Goal: Task Accomplishment & Management: Use online tool/utility

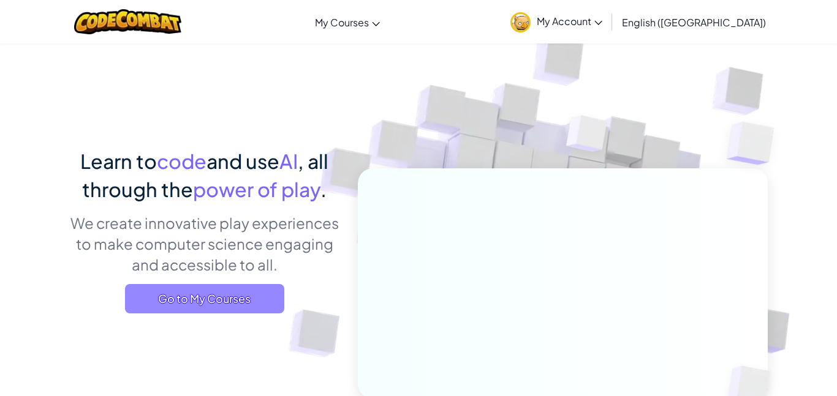
click at [232, 295] on span "Go to My Courses" at bounding box center [204, 298] width 159 height 29
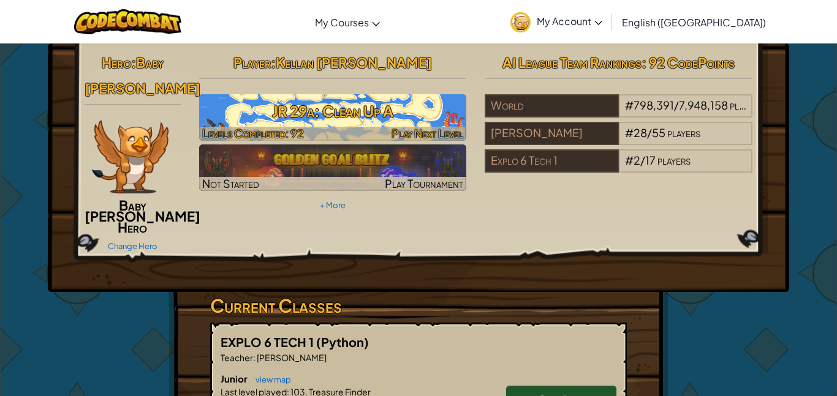
click at [409, 121] on h3 "JR 29a: Clean Up A" at bounding box center [333, 111] width 268 height 28
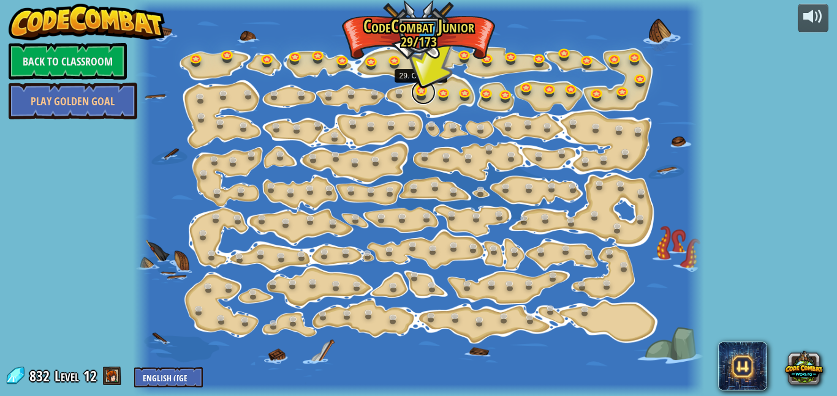
click at [424, 92] on link at bounding box center [423, 92] width 25 height 25
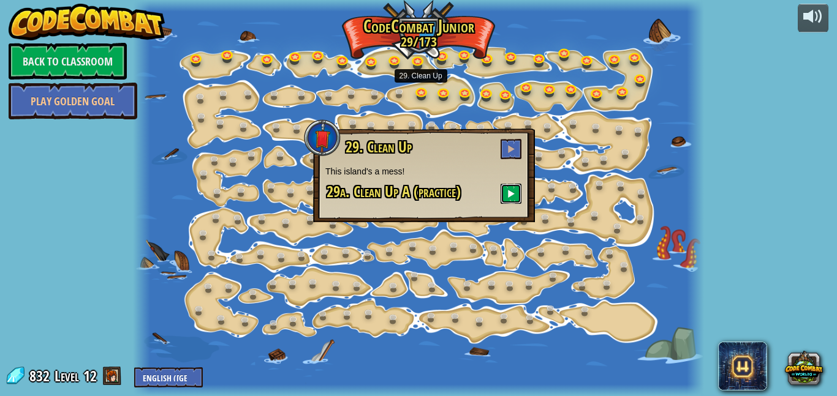
click at [506, 191] on button at bounding box center [511, 194] width 21 height 20
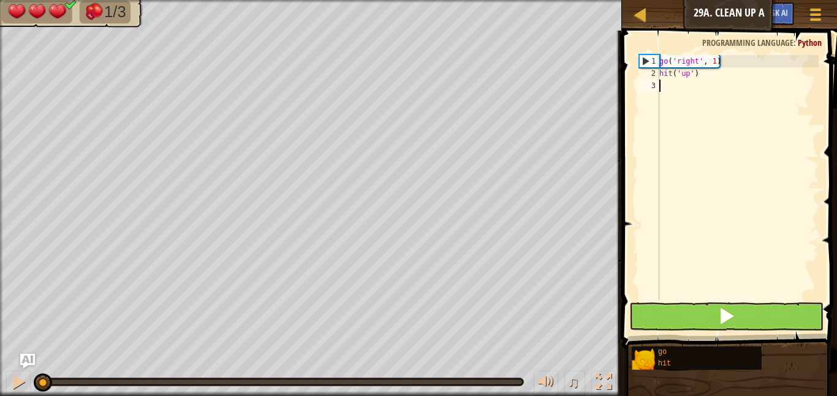
type textarea "r"
type textarea "h"
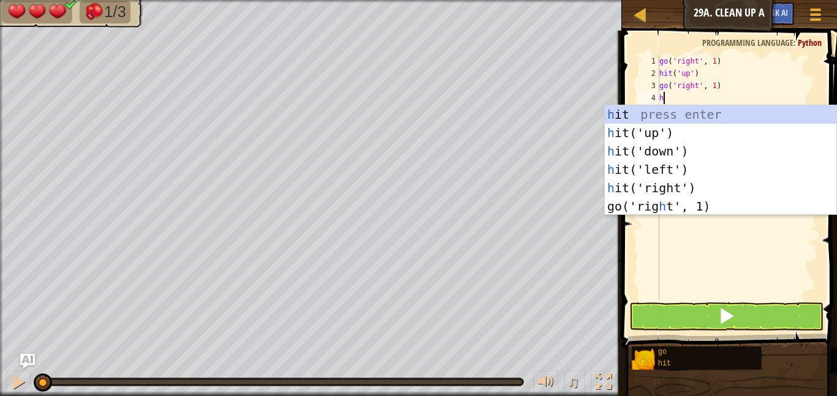
click at [700, 129] on div "h it press enter h it('up') press enter h it('down') press enter h it('left') p…" at bounding box center [721, 178] width 232 height 147
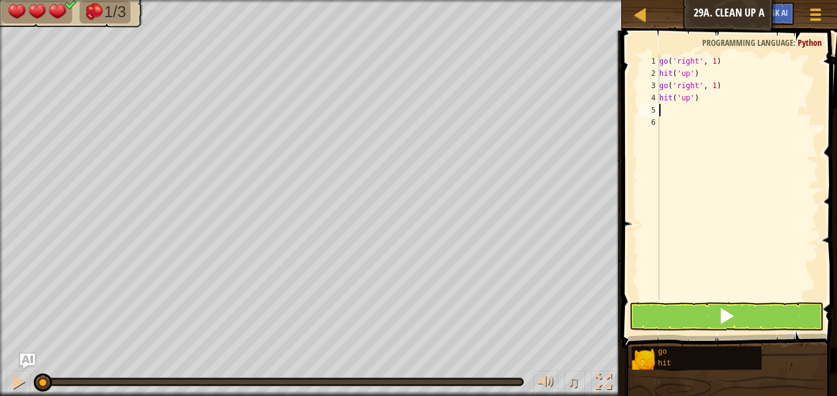
type textarea "r"
type textarea "h"
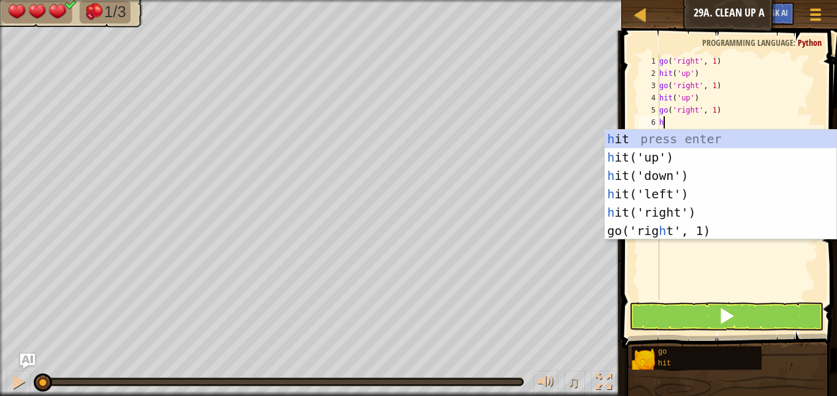
click at [723, 172] on div "h it press enter h it('up') press enter h it('down') press enter h it('left') p…" at bounding box center [721, 203] width 232 height 147
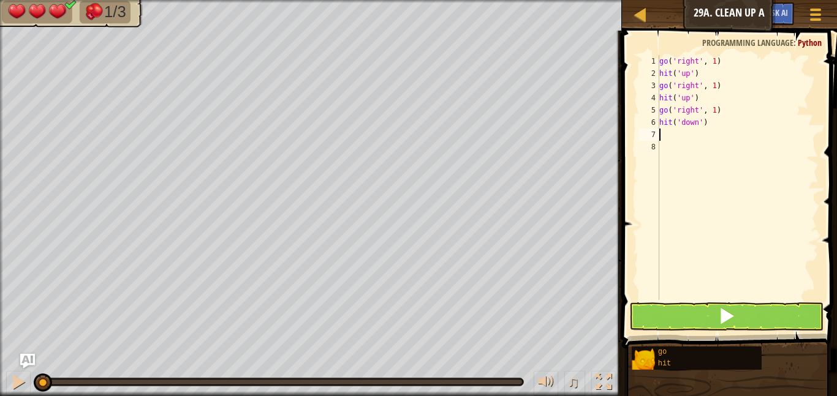
click at [760, 323] on button at bounding box center [726, 317] width 194 height 28
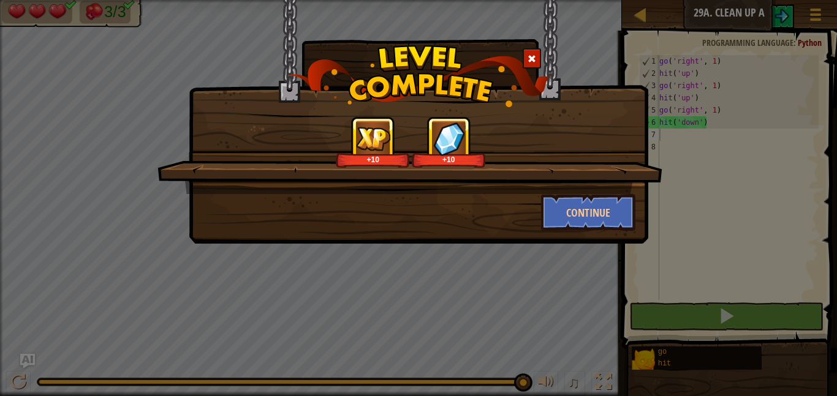
click at [531, 65] on div at bounding box center [532, 58] width 18 height 20
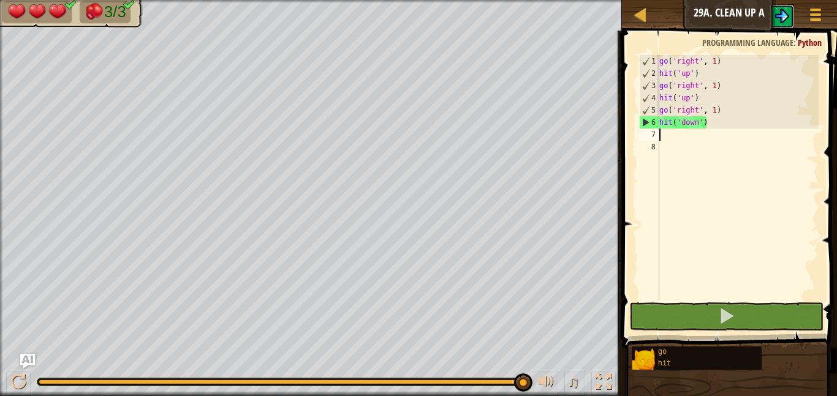
click at [786, 21] on img at bounding box center [782, 16] width 15 height 15
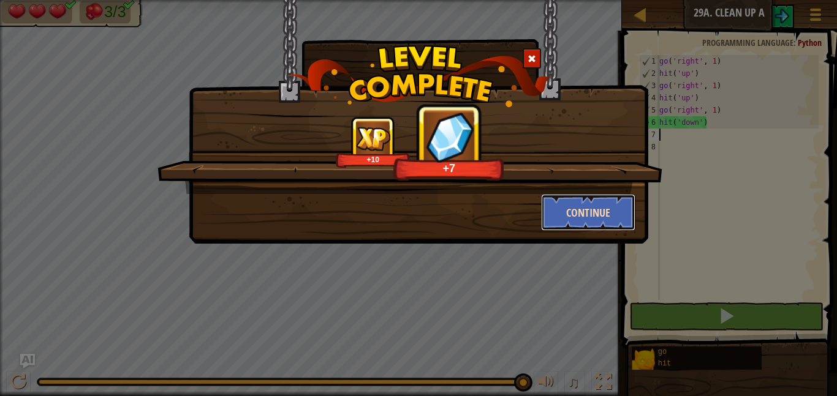
click at [596, 203] on button "Continue" at bounding box center [588, 212] width 95 height 37
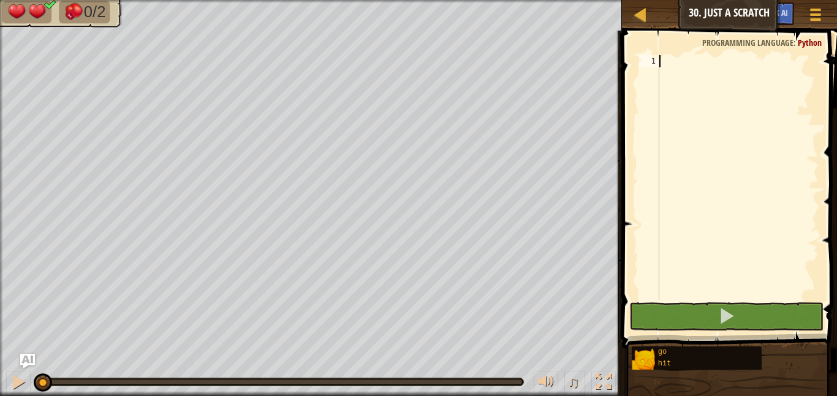
type textarea "r"
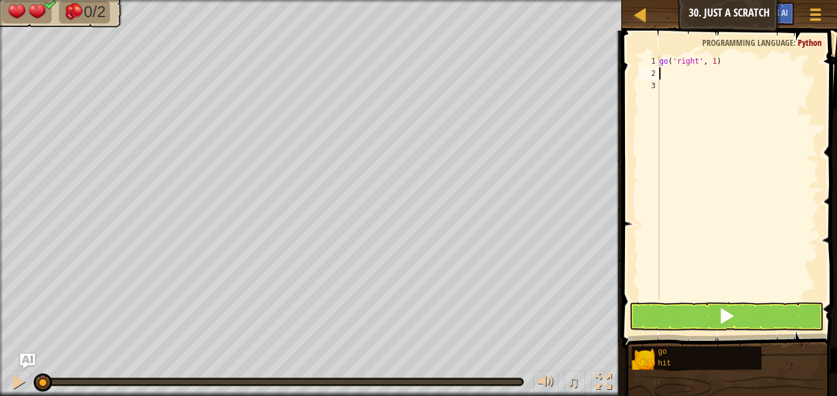
type textarea "h"
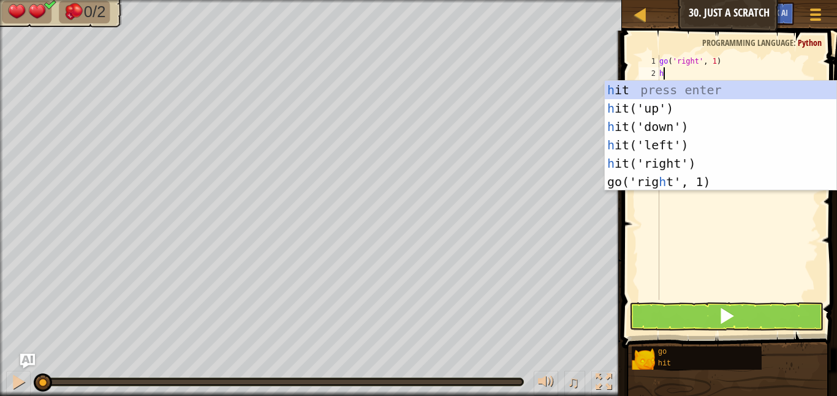
click at [690, 112] on div "h it press enter h it('up') press enter h it('down') press enter h it('left') p…" at bounding box center [721, 154] width 232 height 147
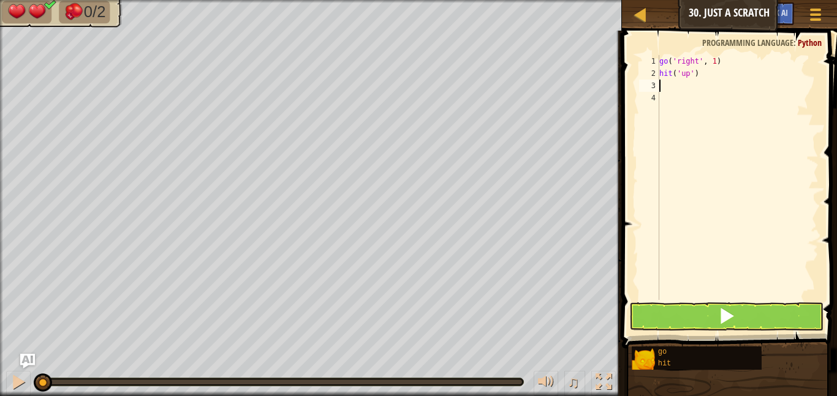
type textarea "h"
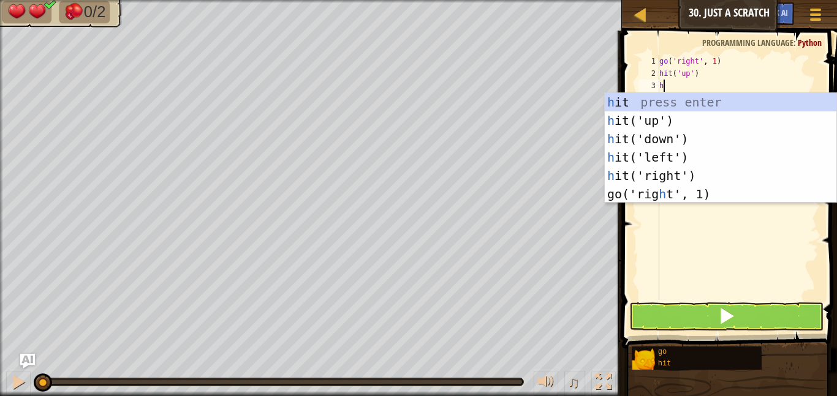
click at [690, 137] on div "h it press enter h it('up') press enter h it('down') press enter h it('left') p…" at bounding box center [721, 166] width 232 height 147
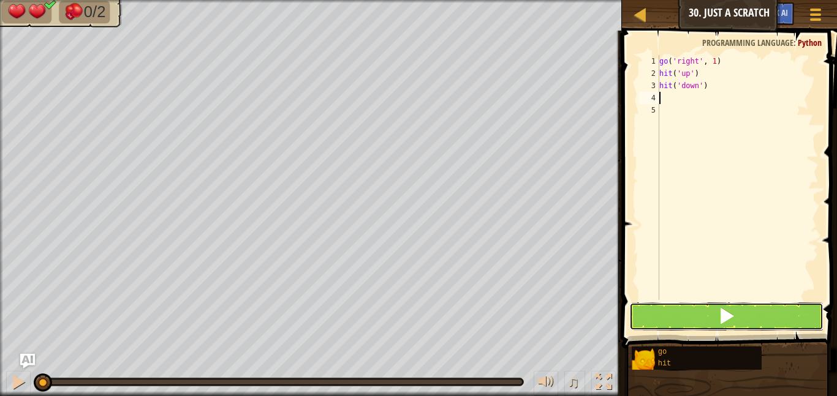
click at [734, 316] on span at bounding box center [726, 316] width 17 height 17
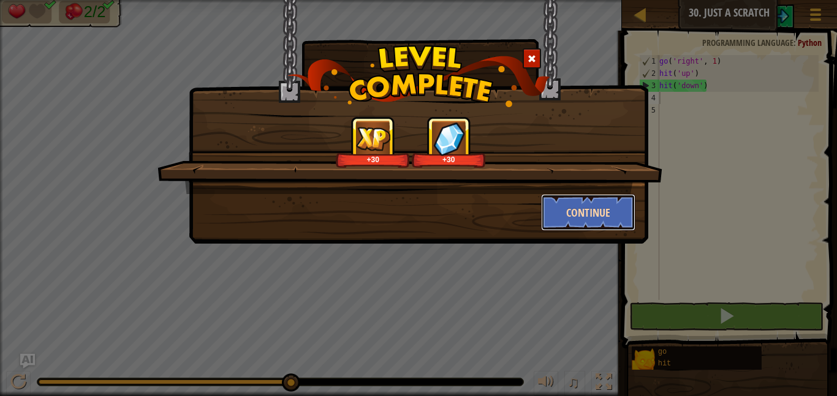
click at [612, 229] on button "Continue" at bounding box center [588, 212] width 95 height 37
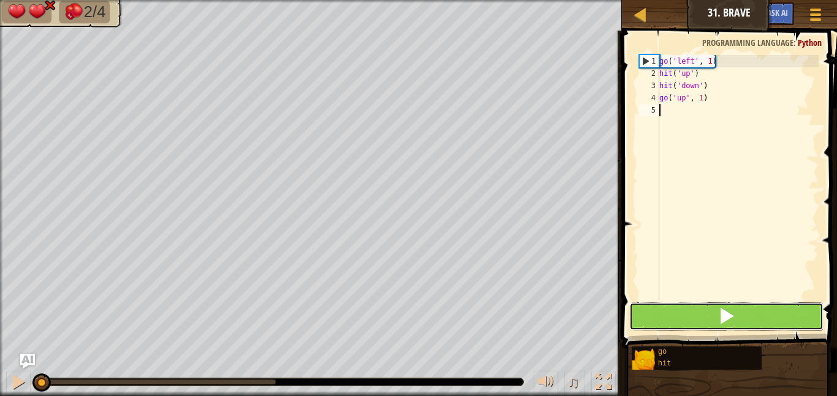
click at [763, 319] on button at bounding box center [726, 317] width 194 height 28
click at [768, 320] on button at bounding box center [726, 317] width 194 height 28
click at [772, 319] on button at bounding box center [726, 317] width 194 height 28
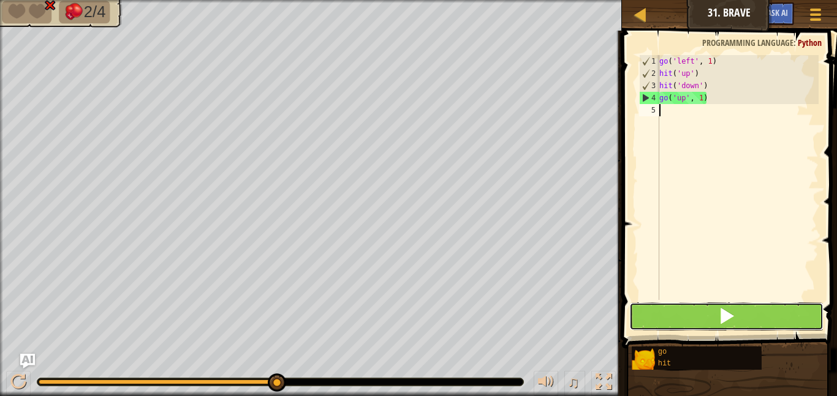
click at [783, 311] on button at bounding box center [726, 317] width 194 height 28
type textarea "h"
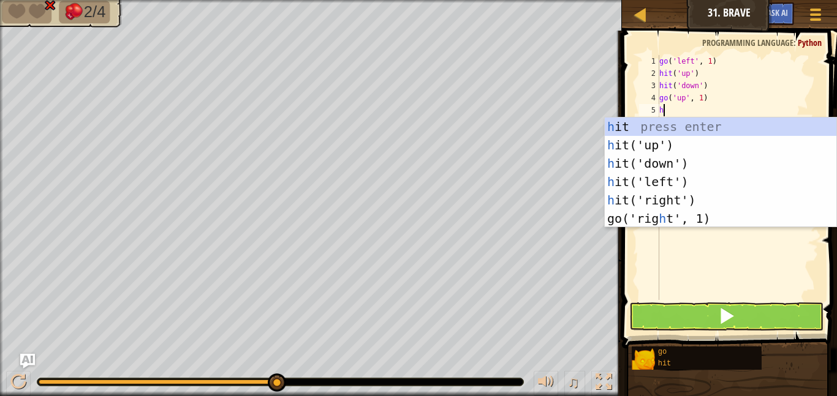
click at [684, 181] on div "h it press enter h it('up') press enter h it('down') press enter h it('left') p…" at bounding box center [721, 191] width 232 height 147
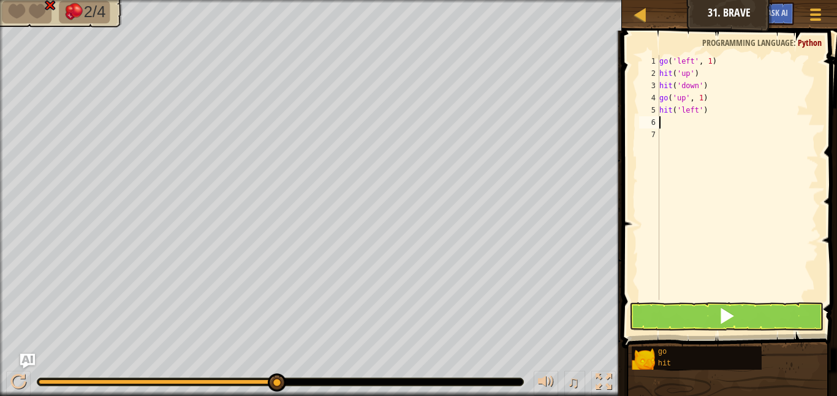
type textarea "g"
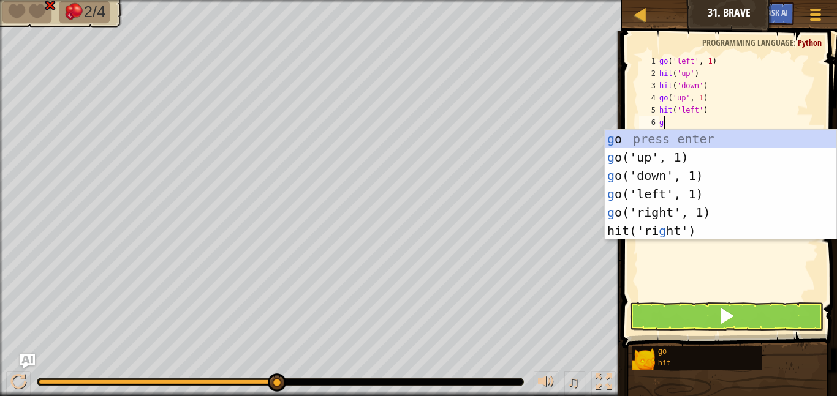
click at [687, 194] on div "g o press enter g o('up', 1) press enter g o('down', 1) press enter g o('left',…" at bounding box center [721, 203] width 232 height 147
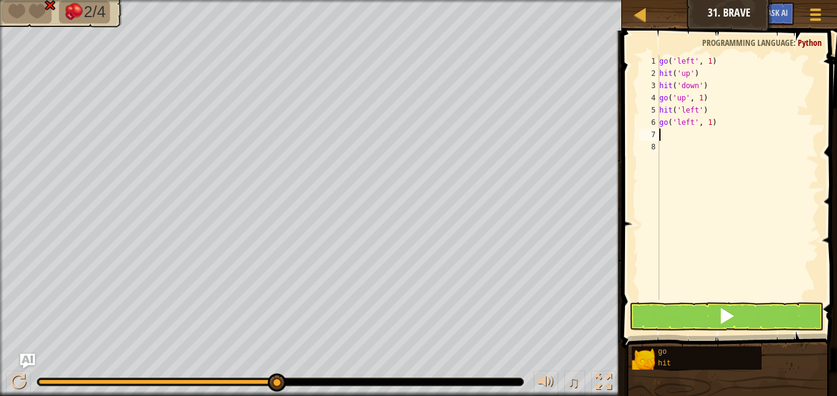
type textarea "g"
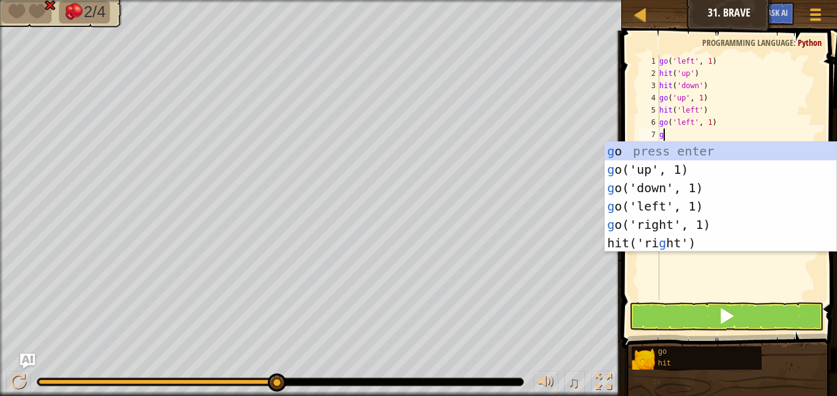
click at [673, 190] on div "g o press enter g o('up', 1) press enter g o('down', 1) press enter g o('left',…" at bounding box center [721, 215] width 232 height 147
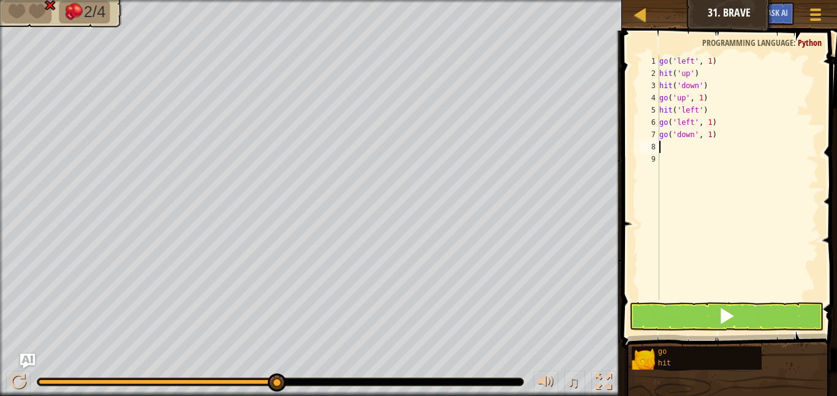
type textarea "h"
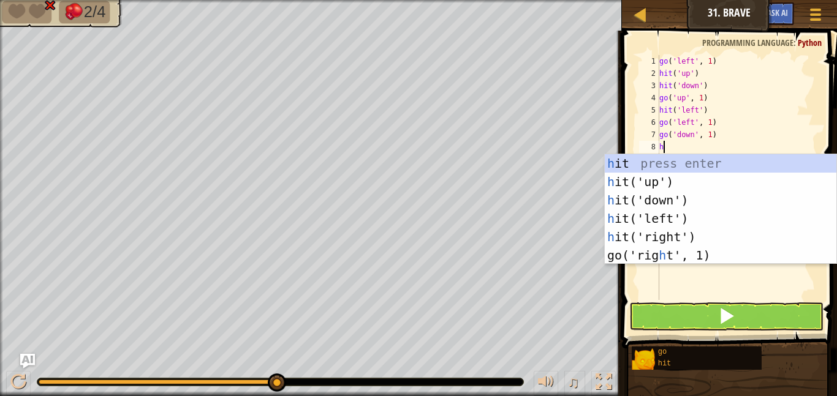
click at [696, 200] on div "h it press enter h it('up') press enter h it('down') press enter h it('left') p…" at bounding box center [721, 227] width 232 height 147
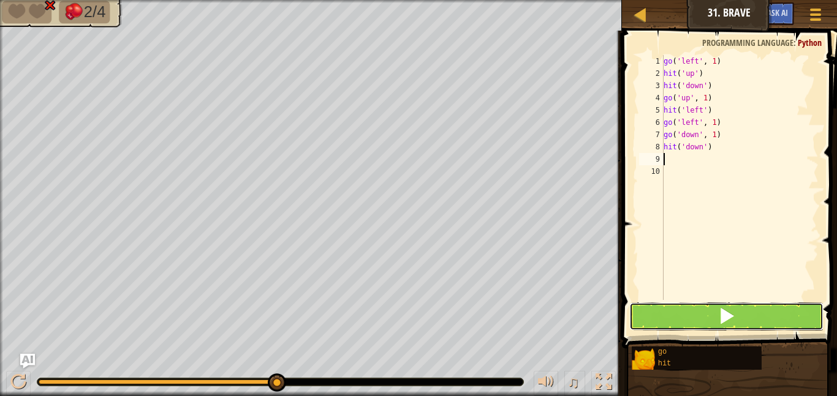
click at [730, 304] on button at bounding box center [726, 317] width 194 height 28
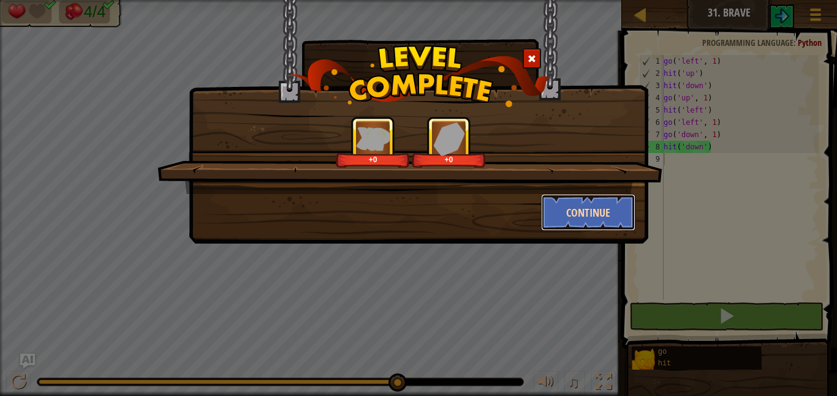
click at [595, 218] on button "Continue" at bounding box center [588, 212] width 95 height 37
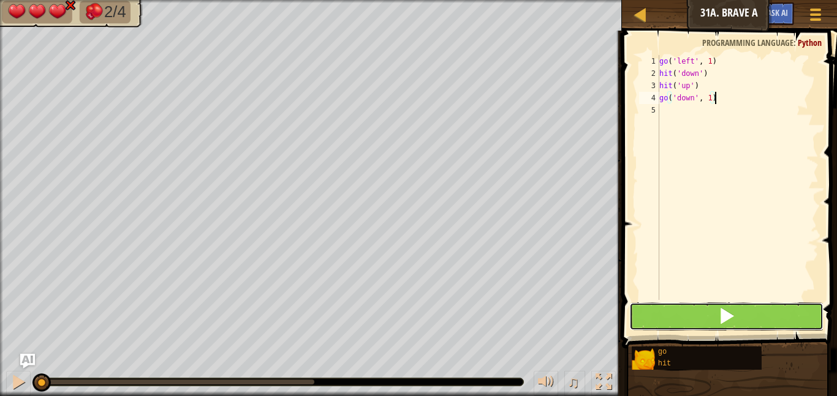
click at [797, 312] on button at bounding box center [726, 317] width 194 height 28
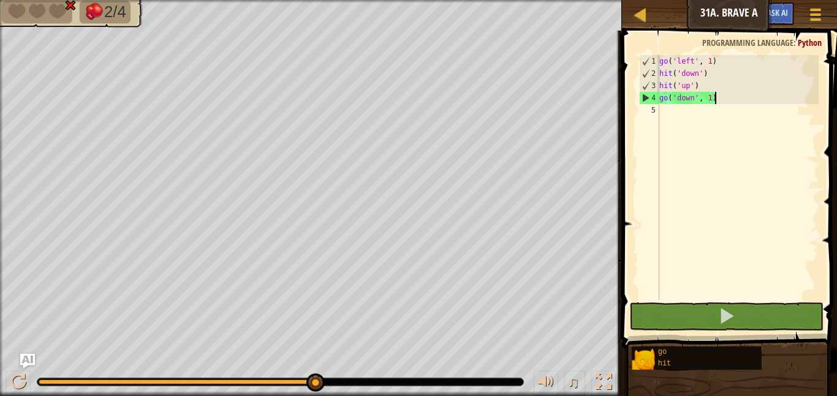
click at [677, 122] on div "go ( 'left' , 1 ) hit ( 'down' ) hit ( 'up' ) go ( 'down' , 1 )" at bounding box center [738, 190] width 162 height 270
type textarea "h"
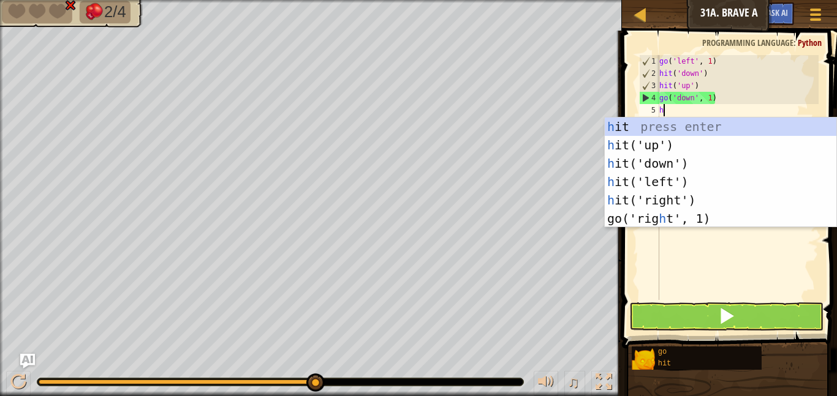
scroll to position [6, 0]
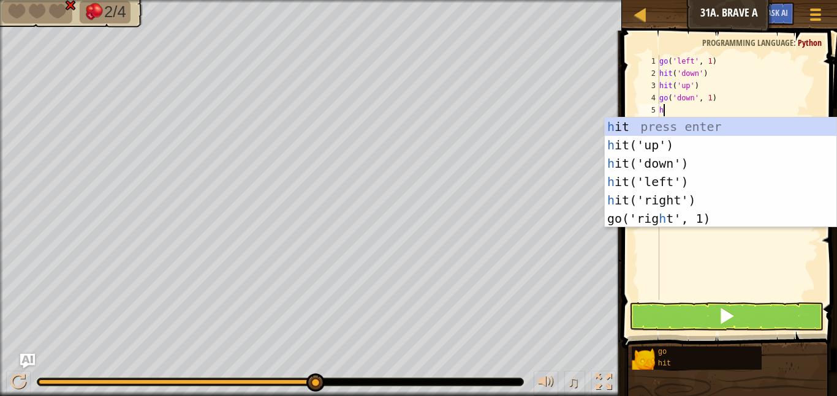
click at [673, 169] on div "h it press enter h it('up') press enter h it('down') press enter h it('left') p…" at bounding box center [721, 191] width 232 height 147
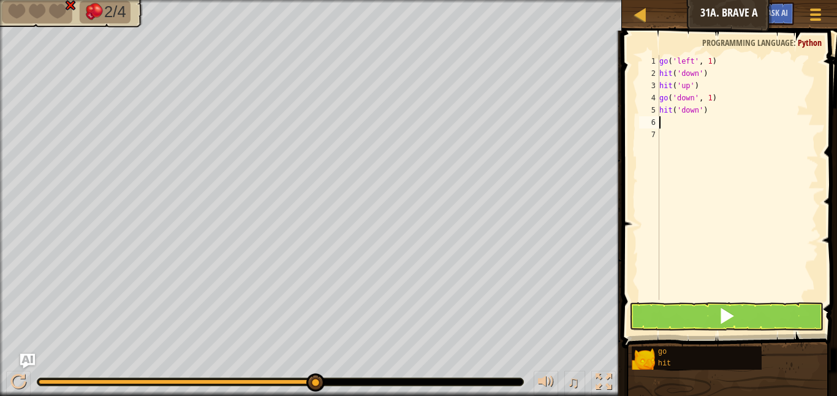
type textarea "u"
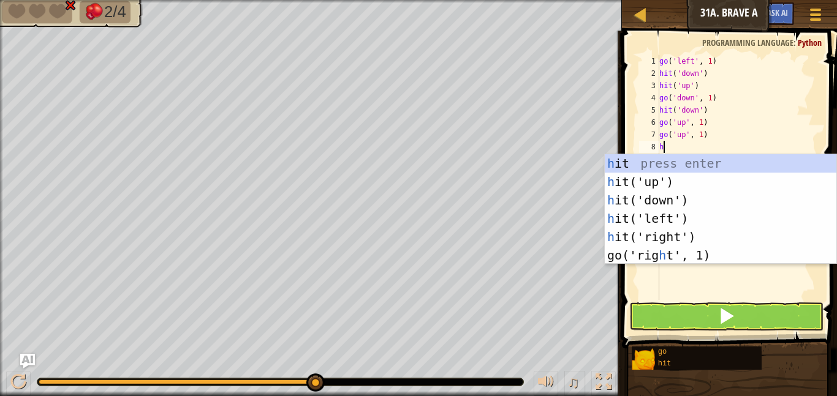
type textarea "h"
click at [648, 238] on div "h it press enter h it('up') press enter h it('down') press enter h it('left') p…" at bounding box center [721, 227] width 232 height 147
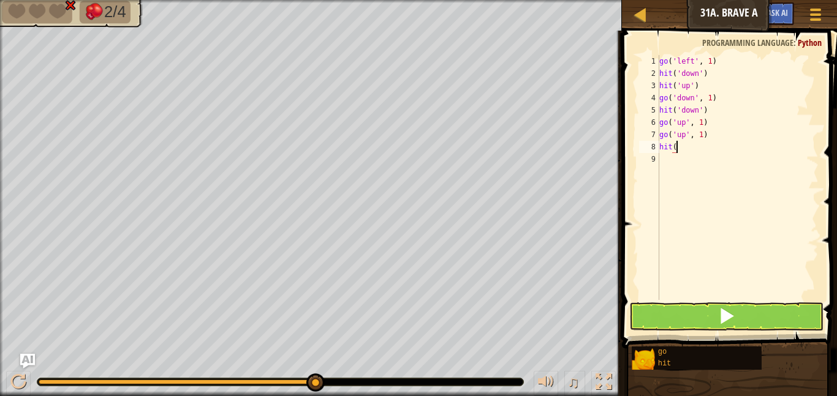
type textarea "h"
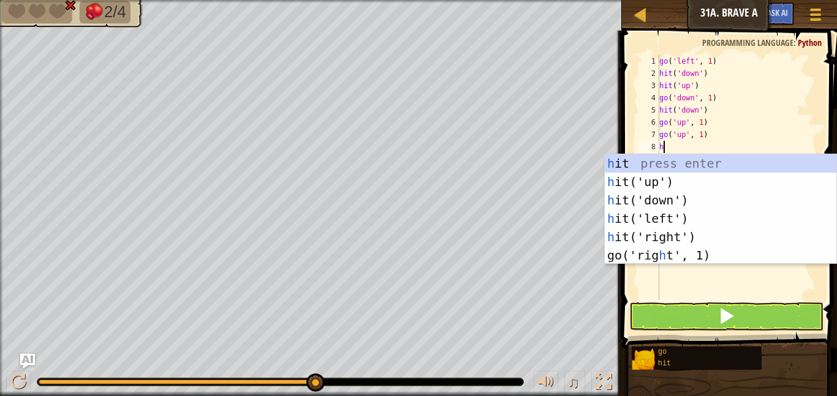
click at [707, 221] on div "h it press enter h it('up') press enter h it('down') press enter h it('left') p…" at bounding box center [721, 227] width 232 height 147
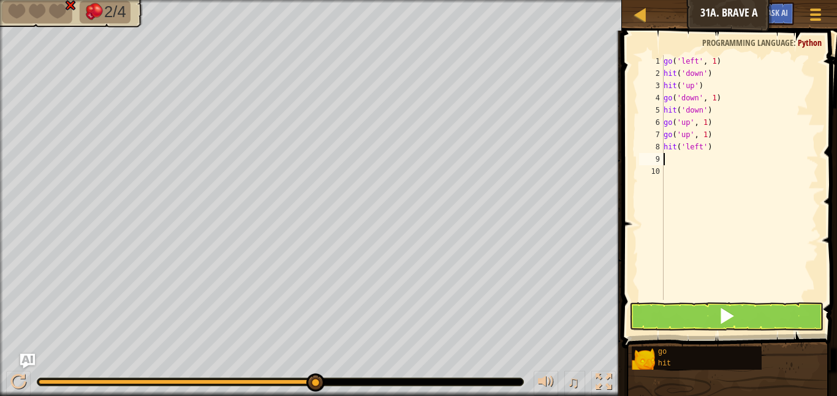
click at [721, 295] on div "go ( 'left' , 1 ) hit ( 'down' ) hit ( 'up' ) go ( 'down' , 1 ) hit ( 'down' ) …" at bounding box center [739, 190] width 157 height 270
click at [732, 313] on span at bounding box center [726, 316] width 17 height 17
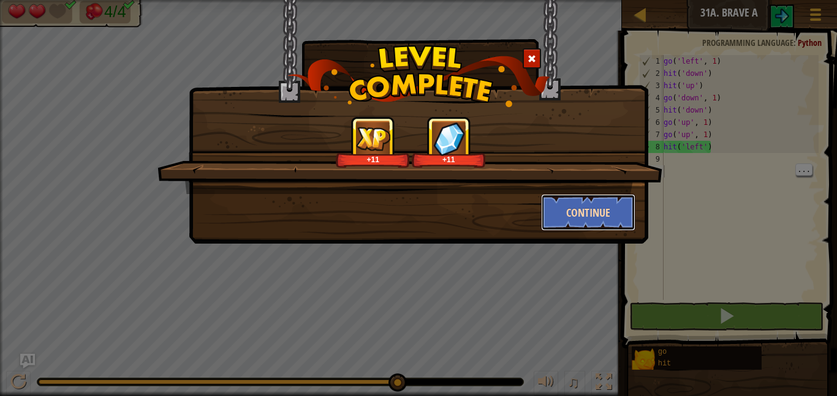
click at [583, 216] on button "Continue" at bounding box center [588, 212] width 95 height 37
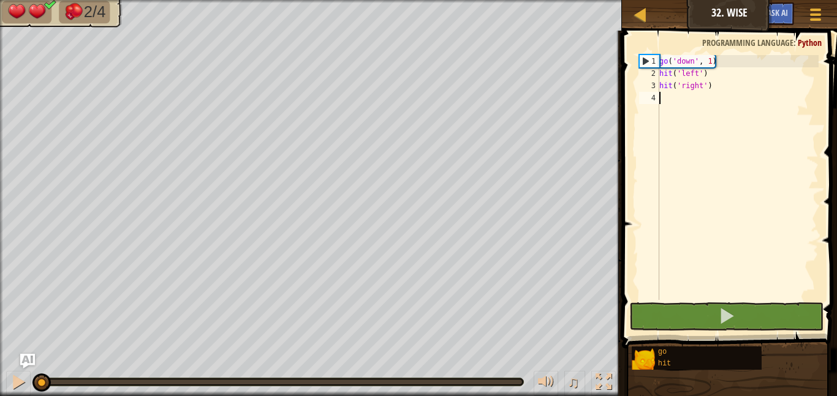
type textarea "d"
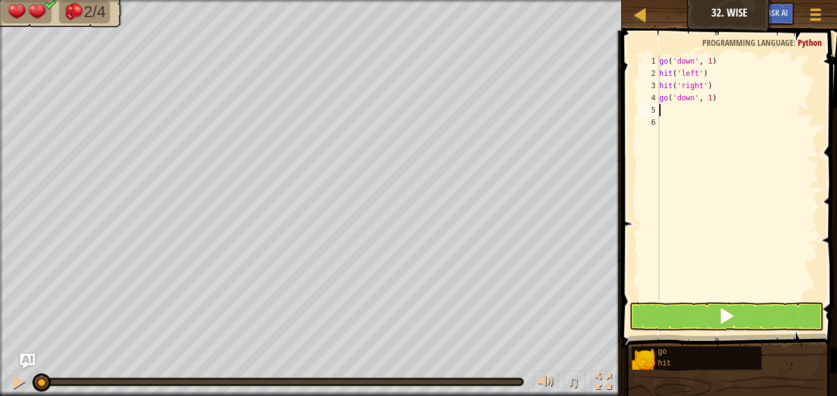
type textarea "h"
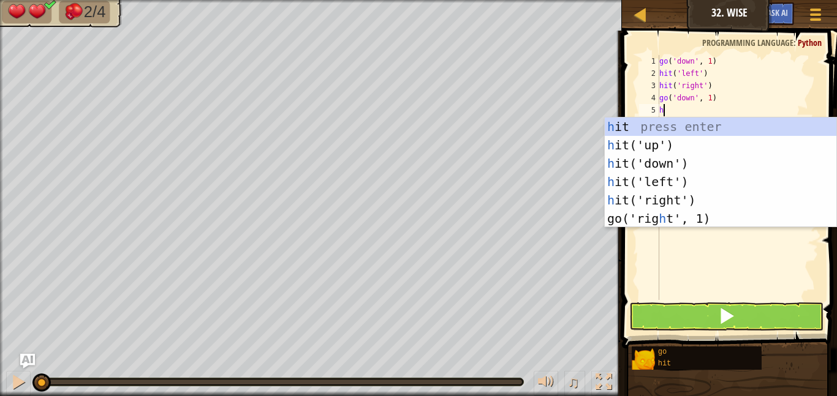
click at [683, 201] on div "h it press enter h it('up') press enter h it('down') press enter h it('left') p…" at bounding box center [721, 191] width 232 height 147
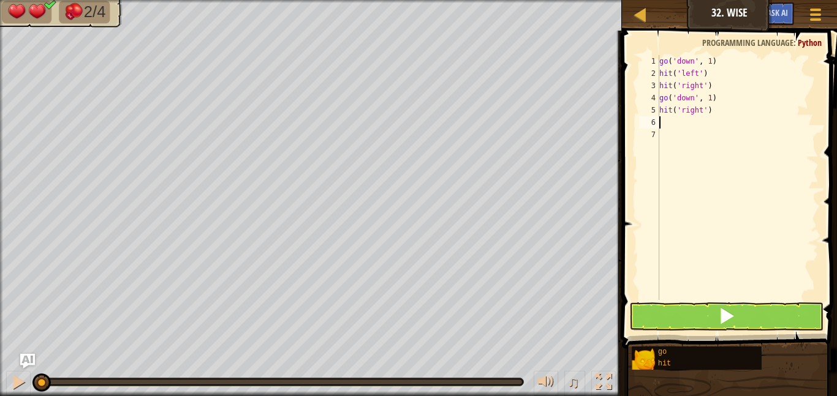
type textarea "h"
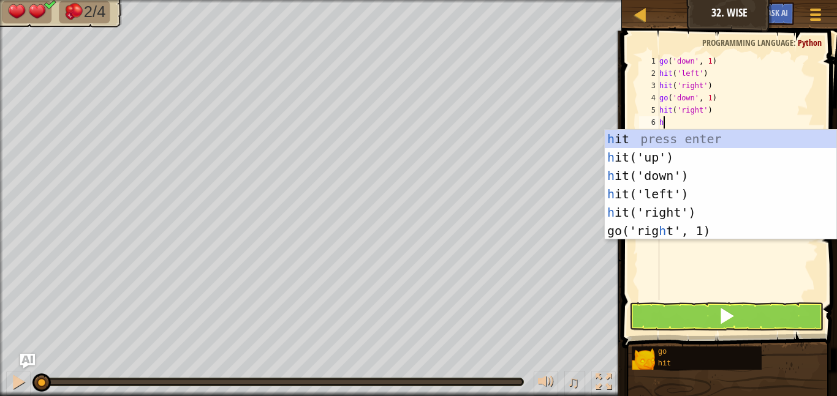
click at [680, 197] on div "h it press enter h it('up') press enter h it('down') press enter h it('left') p…" at bounding box center [721, 203] width 232 height 147
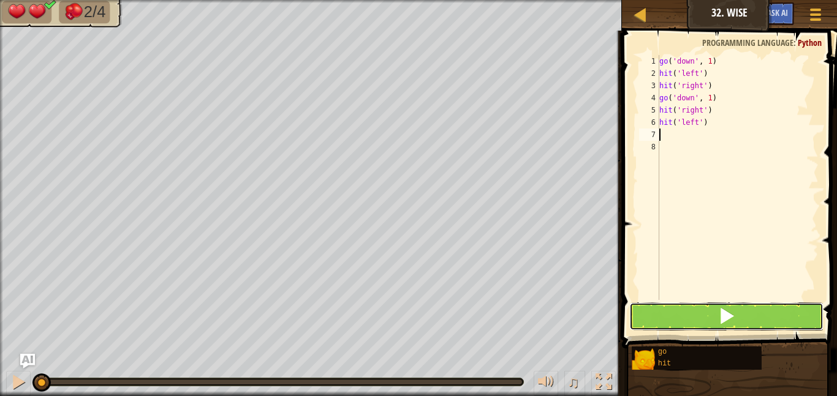
click at [724, 313] on span at bounding box center [726, 316] width 17 height 17
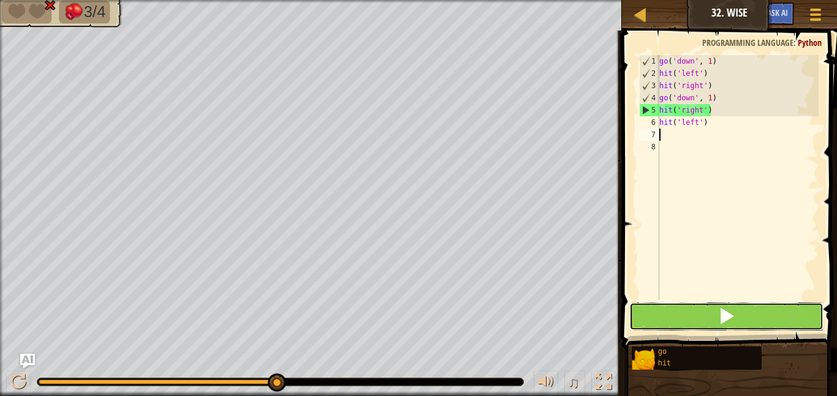
click at [764, 324] on button at bounding box center [726, 317] width 194 height 28
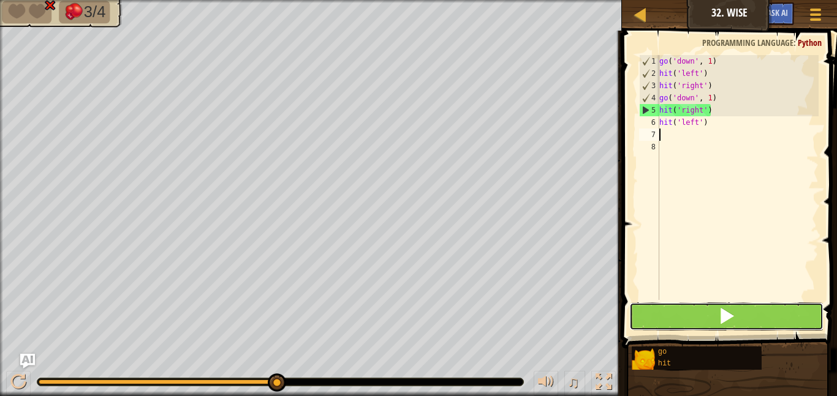
click at [762, 322] on button at bounding box center [726, 317] width 194 height 28
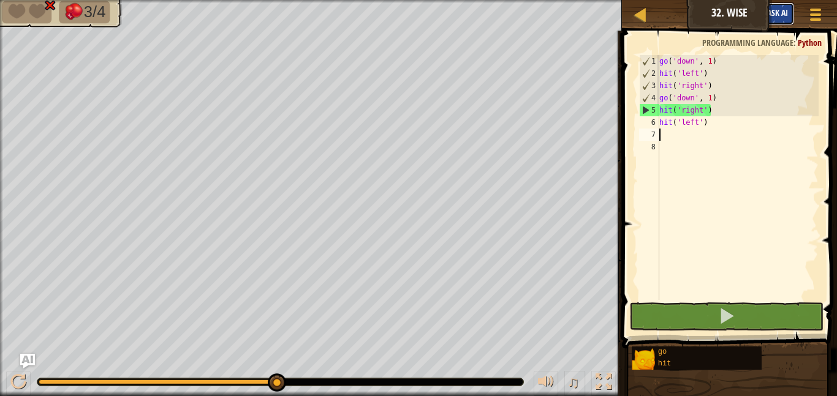
click at [782, 15] on span "Ask AI" at bounding box center [777, 13] width 21 height 12
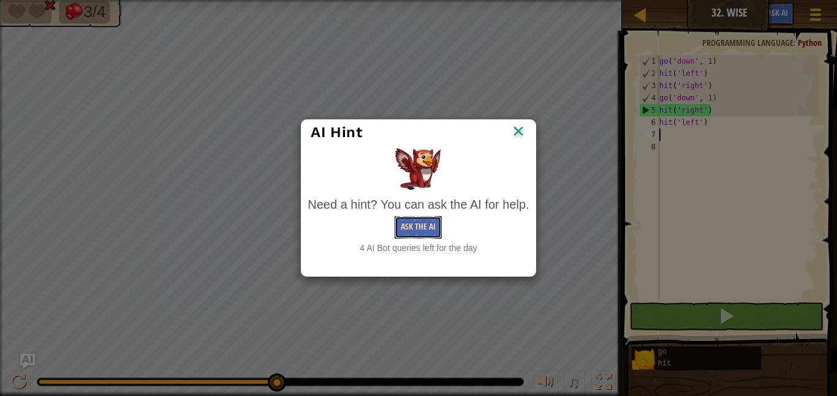
click at [418, 218] on button "Ask the AI" at bounding box center [418, 227] width 47 height 23
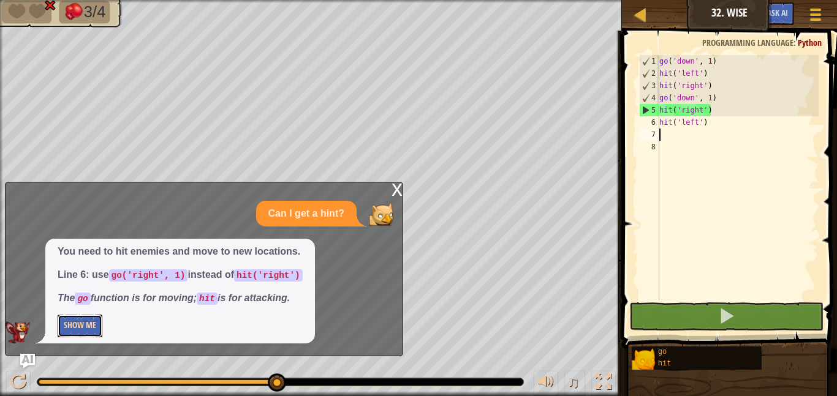
click at [67, 325] on button "Show Me" at bounding box center [80, 326] width 45 height 23
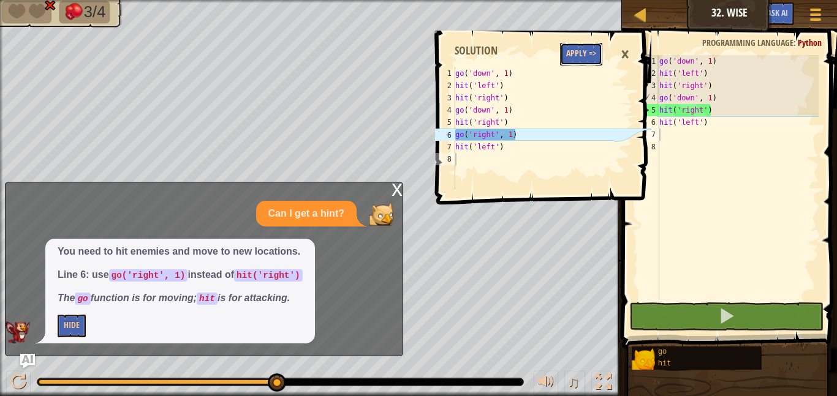
click at [580, 58] on button "Apply =>" at bounding box center [581, 54] width 42 height 23
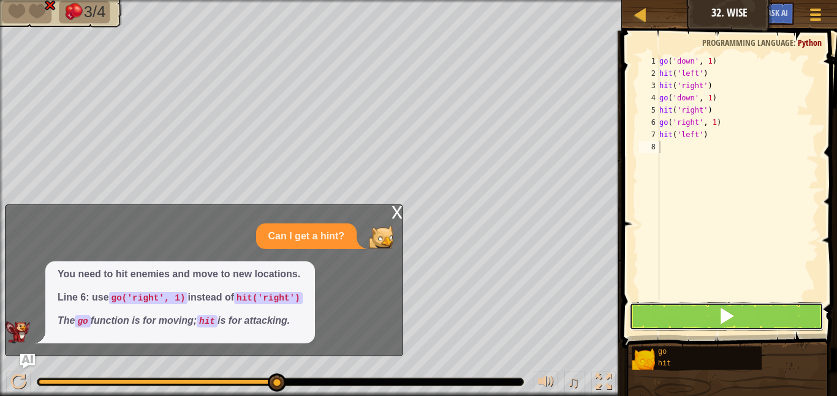
click at [752, 317] on button at bounding box center [726, 317] width 194 height 28
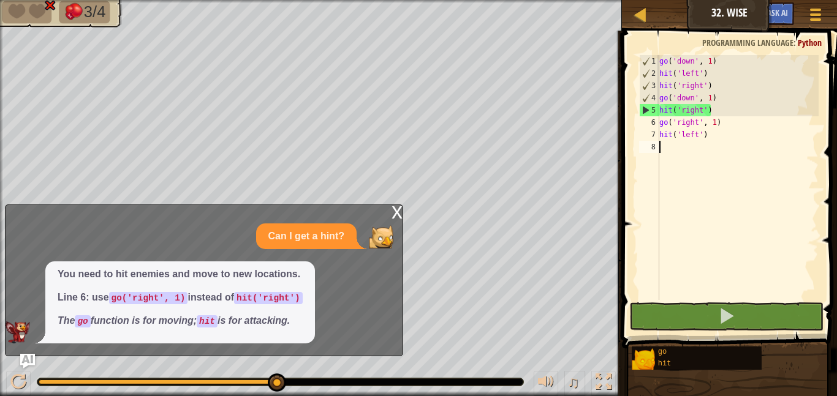
click at [713, 132] on div "go ( 'down' , 1 ) hit ( 'left' ) hit ( 'right' ) go ( 'down' , 1 ) hit ( 'right…" at bounding box center [738, 190] width 162 height 270
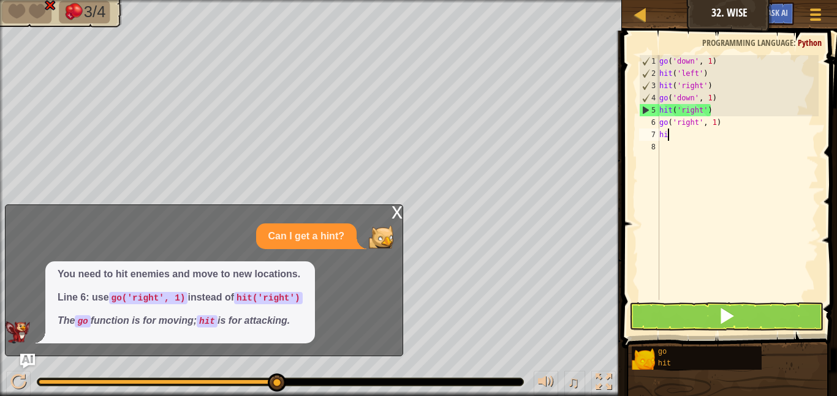
type textarea "h"
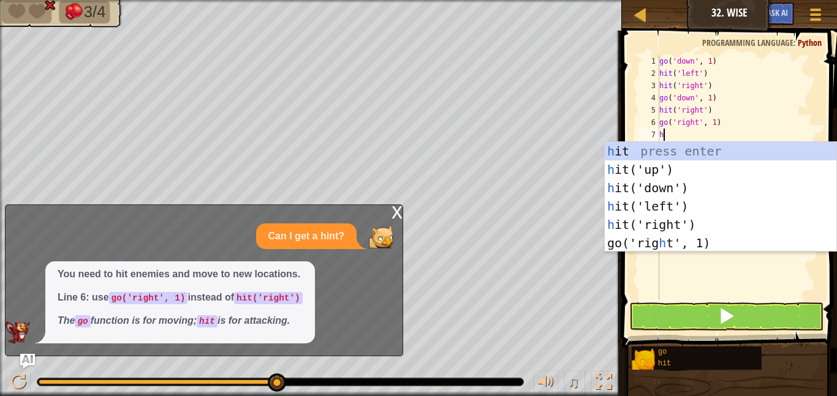
click at [706, 226] on div "h it press enter h it('up') press enter h it('down') press enter h it('left') p…" at bounding box center [721, 215] width 232 height 147
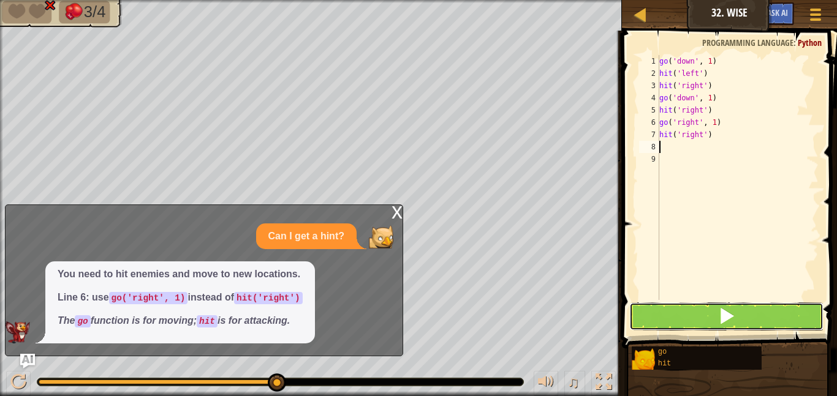
click at [737, 308] on button at bounding box center [726, 317] width 194 height 28
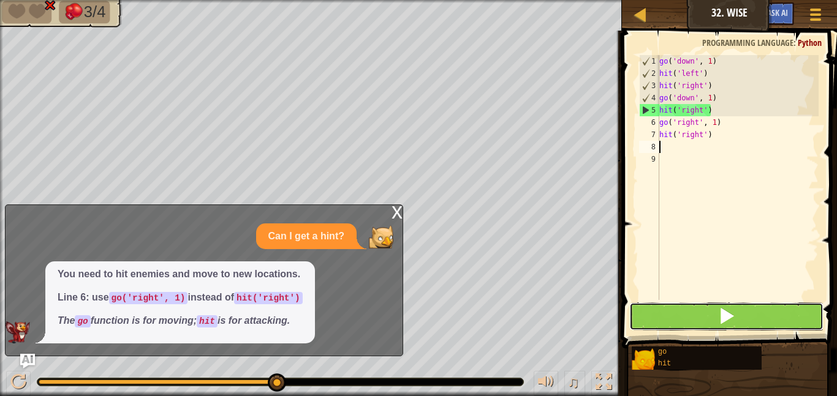
click at [745, 319] on button at bounding box center [726, 317] width 194 height 28
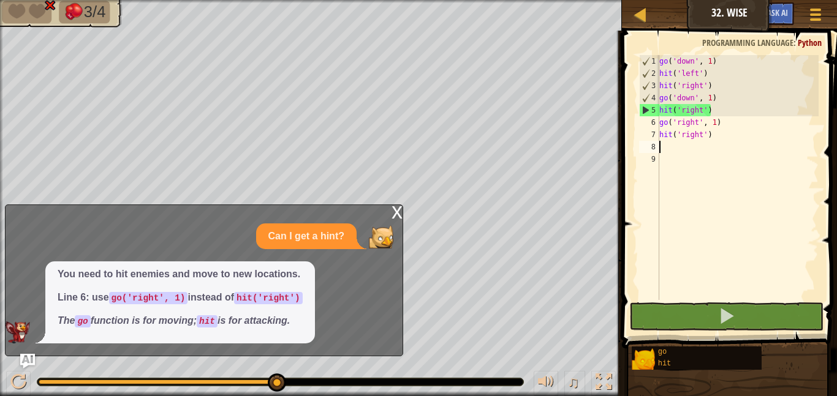
click at [716, 135] on div "go ( 'down' , 1 ) hit ( 'left' ) hit ( 'right' ) go ( 'down' , 1 ) hit ( 'right…" at bounding box center [738, 190] width 162 height 270
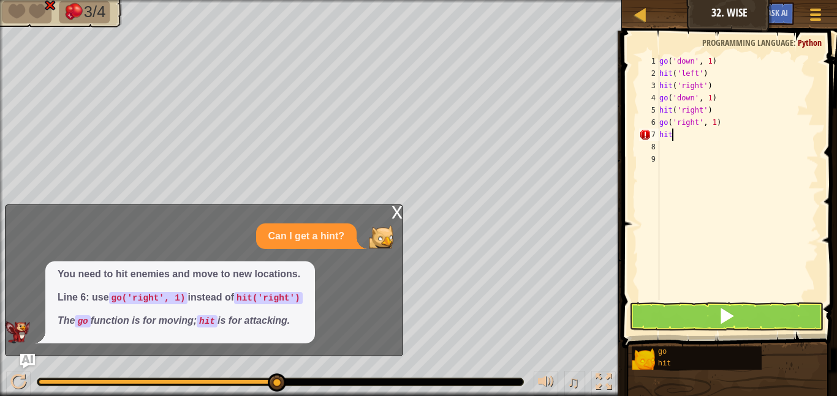
type textarea "h"
type textarea "g"
type textarea "h"
type textarea "g"
click at [392, 210] on div "x" at bounding box center [397, 211] width 11 height 12
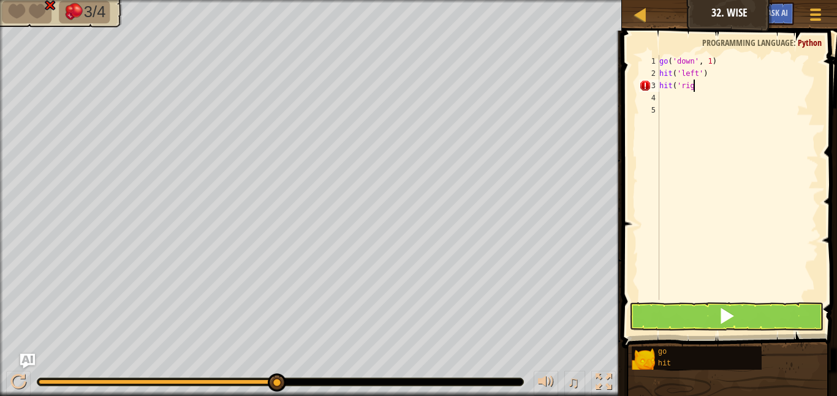
click at [699, 87] on div "go ( 'down' , 1 ) hit ( 'left' ) hit ( 'rig" at bounding box center [738, 190] width 162 height 270
type textarea "h"
type textarea "g"
click at [797, 323] on button at bounding box center [726, 317] width 194 height 28
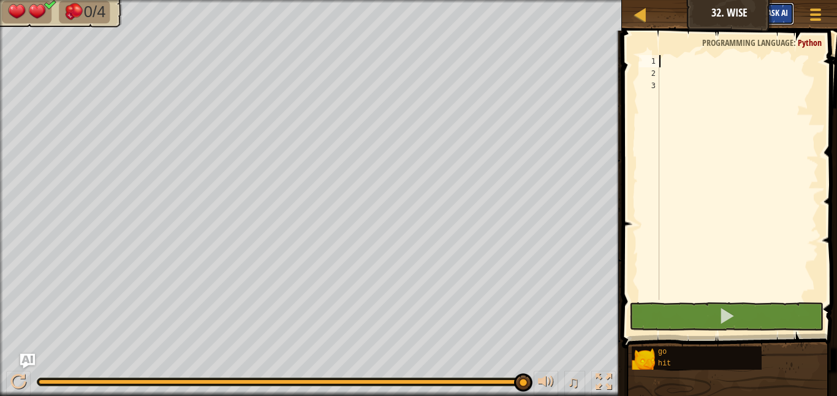
click at [790, 22] on button "Ask AI" at bounding box center [777, 13] width 33 height 23
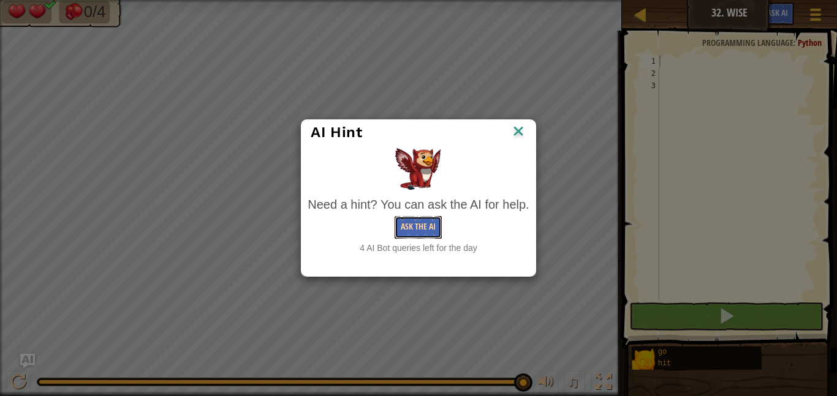
click at [431, 226] on button "Ask the AI" at bounding box center [418, 227] width 47 height 23
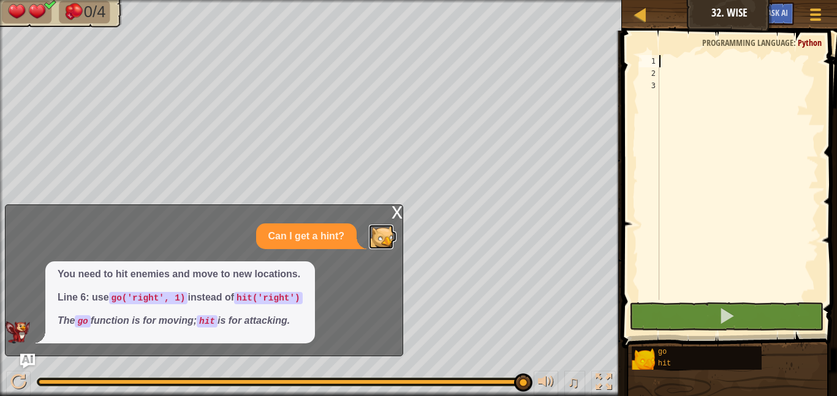
click at [384, 226] on img at bounding box center [381, 237] width 25 height 25
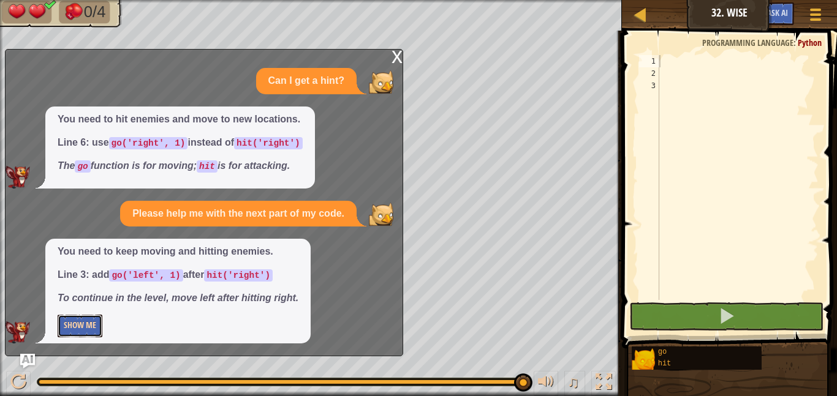
click at [76, 329] on button "Show Me" at bounding box center [80, 326] width 45 height 23
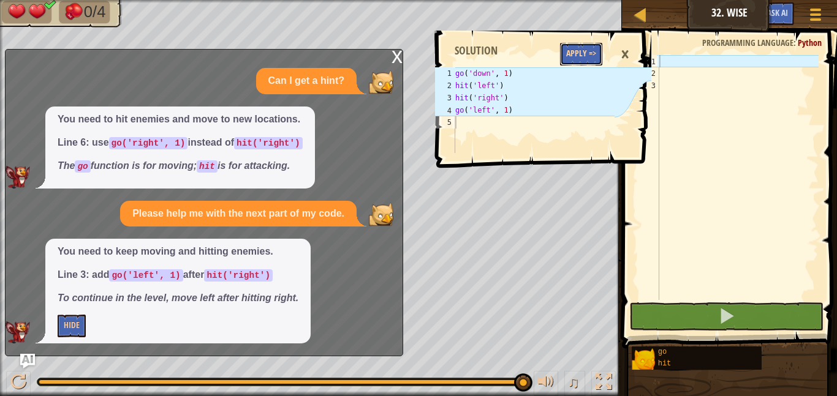
click at [586, 49] on button "Apply =>" at bounding box center [581, 54] width 42 height 23
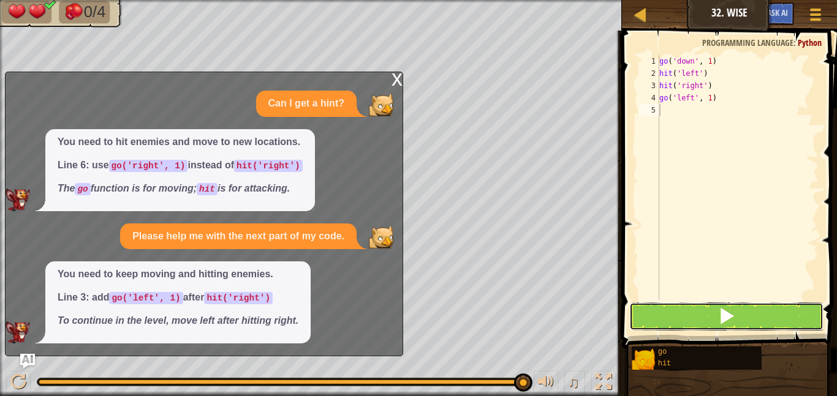
click at [779, 322] on button at bounding box center [726, 317] width 194 height 28
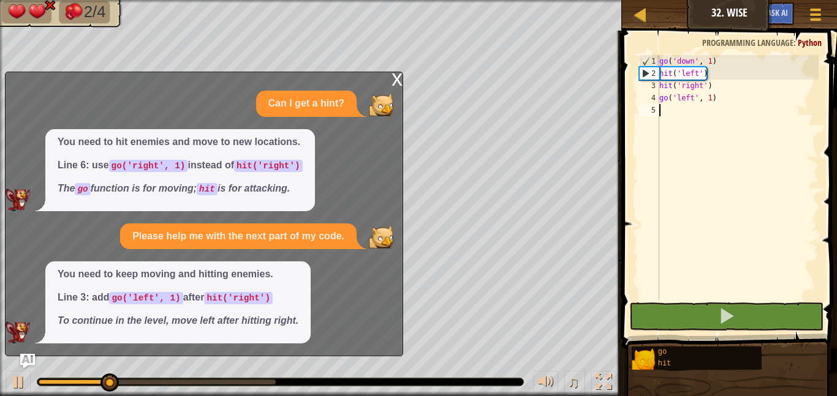
click at [396, 77] on div "x" at bounding box center [397, 78] width 11 height 12
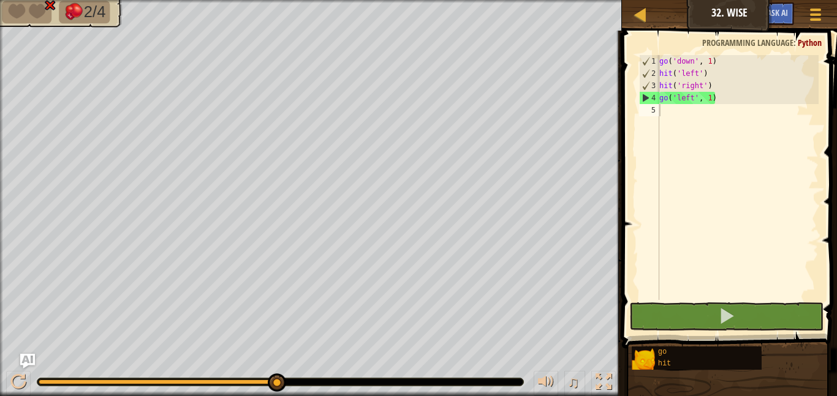
click at [682, 106] on div "go ( 'down' , 1 ) hit ( 'left' ) hit ( 'right' ) go ( 'left' , 1 )" at bounding box center [738, 190] width 162 height 270
type textarea "h"
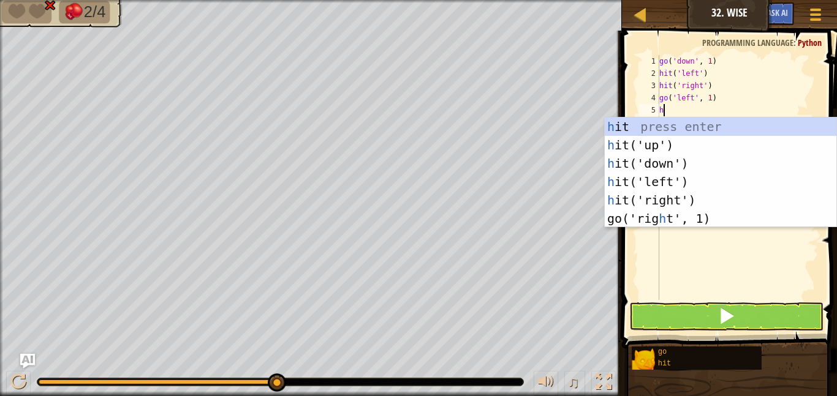
click at [681, 170] on div "h it press enter h it('up') press enter h it('down') press enter h it('left') p…" at bounding box center [721, 191] width 232 height 147
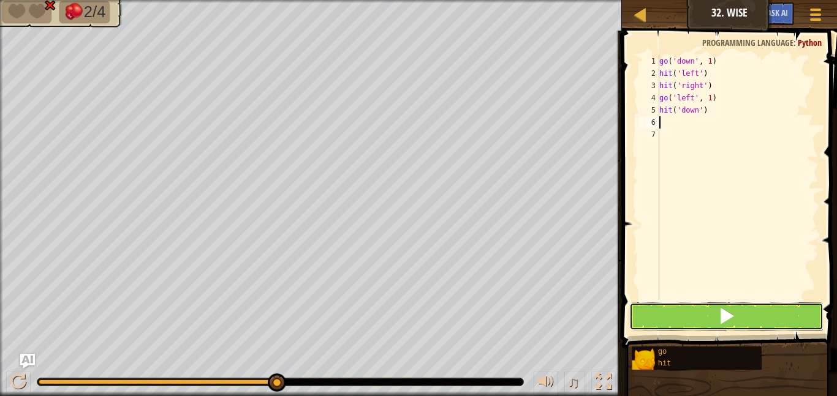
click at [679, 319] on button at bounding box center [726, 317] width 194 height 28
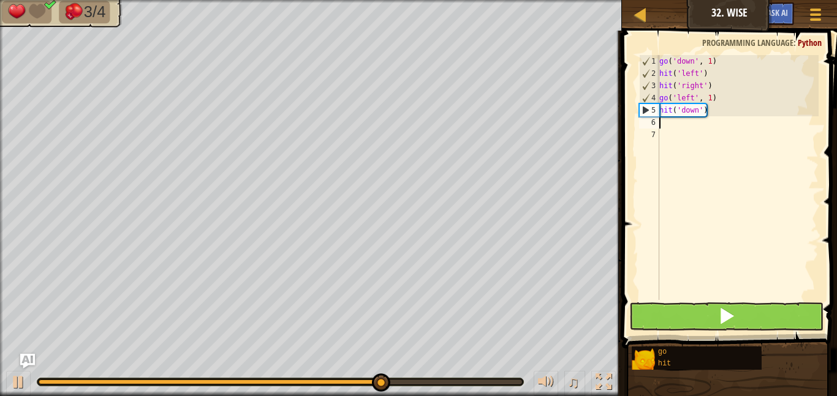
type textarea "d"
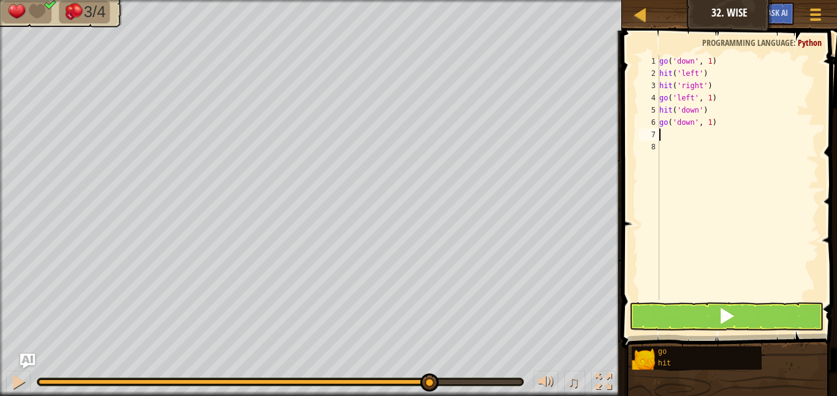
type textarea "l"
type textarea "h"
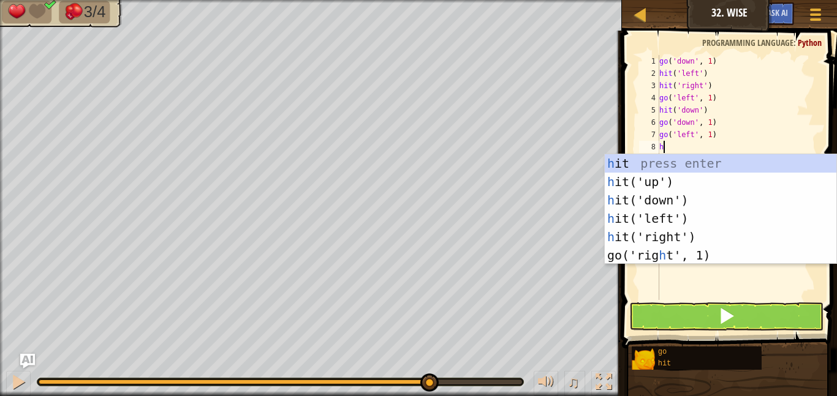
click at [703, 218] on div "h it press enter h it('up') press enter h it('down') press enter h it('left') p…" at bounding box center [721, 227] width 232 height 147
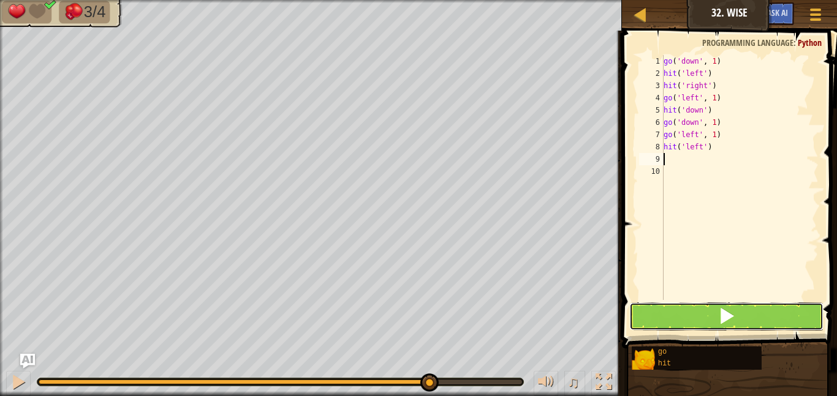
click at [735, 309] on span at bounding box center [726, 316] width 17 height 17
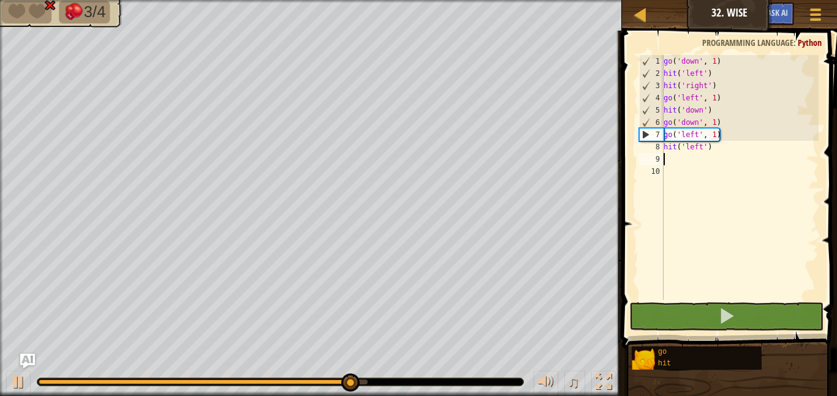
click at [724, 154] on div "go ( 'down' , 1 ) hit ( 'left' ) hit ( 'right' ) go ( 'left' , 1 ) hit ( 'down'…" at bounding box center [739, 190] width 157 height 270
click at [723, 138] on div "go ( 'down' , 1 ) hit ( 'left' ) hit ( 'right' ) go ( 'left' , 1 ) hit ( 'down'…" at bounding box center [739, 190] width 157 height 270
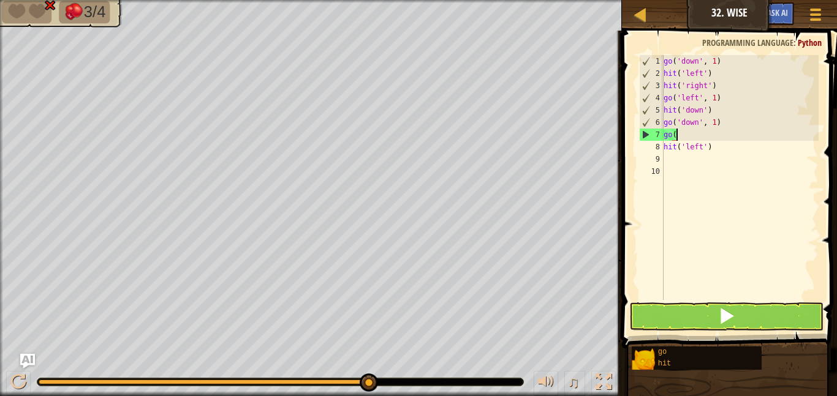
type textarea "g"
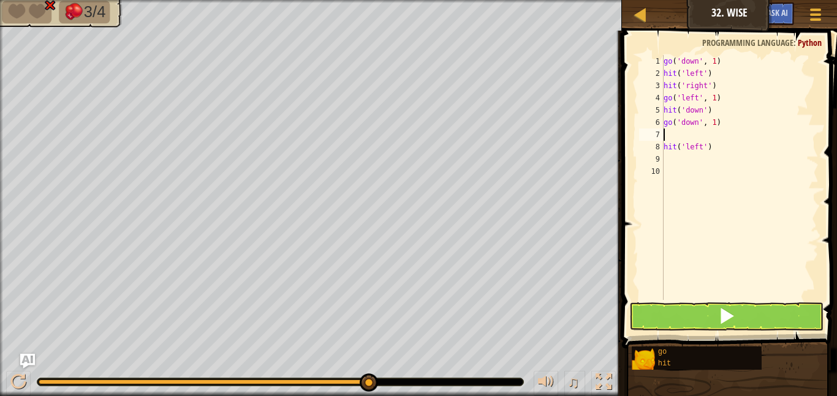
type textarea "r"
click at [727, 160] on div "go ( 'down' , 1 ) hit ( 'left' ) hit ( 'right' ) go ( 'left' , 1 ) hit ( 'down'…" at bounding box center [739, 190] width 157 height 270
type textarea "h"
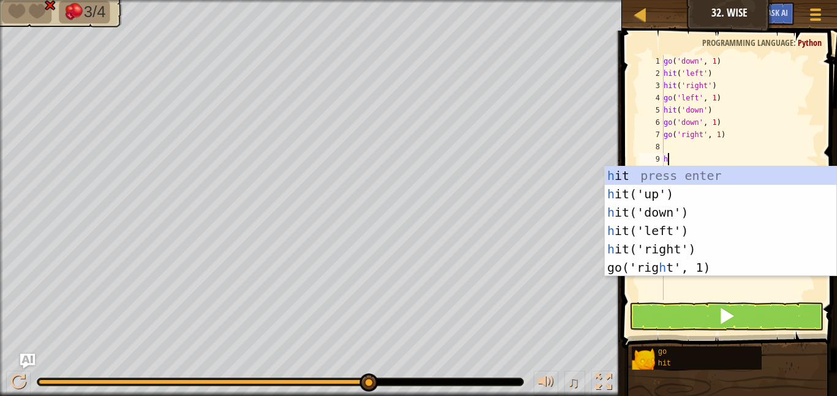
click at [702, 249] on div "h it press enter h it('up') press enter h it('down') press enter h it('left') p…" at bounding box center [721, 240] width 232 height 147
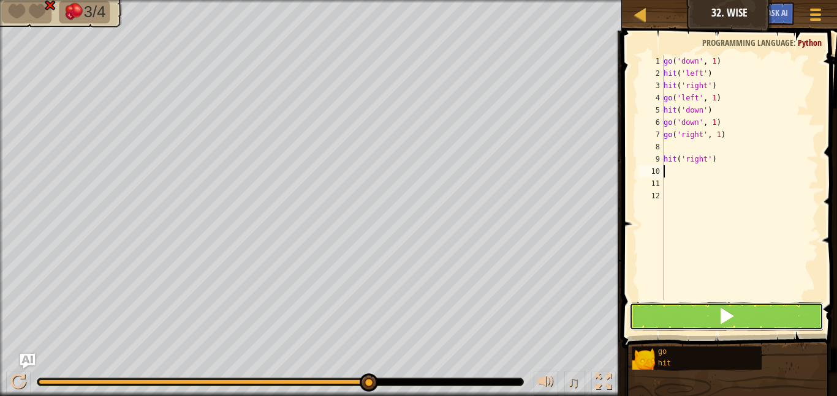
click at [722, 308] on span at bounding box center [726, 316] width 17 height 17
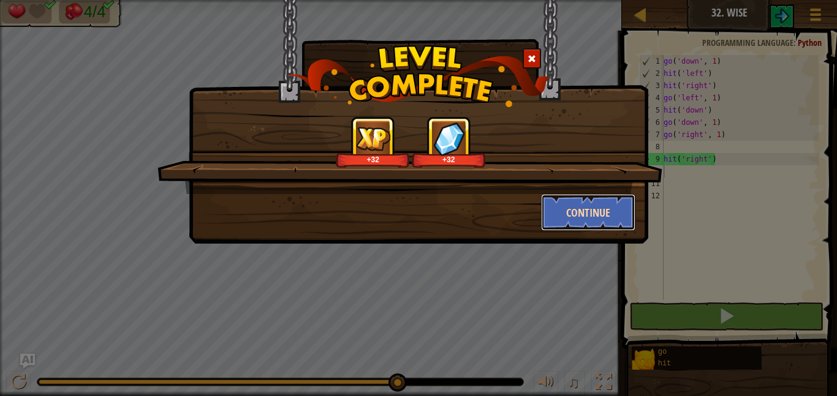
click at [596, 214] on button "Continue" at bounding box center [588, 212] width 95 height 37
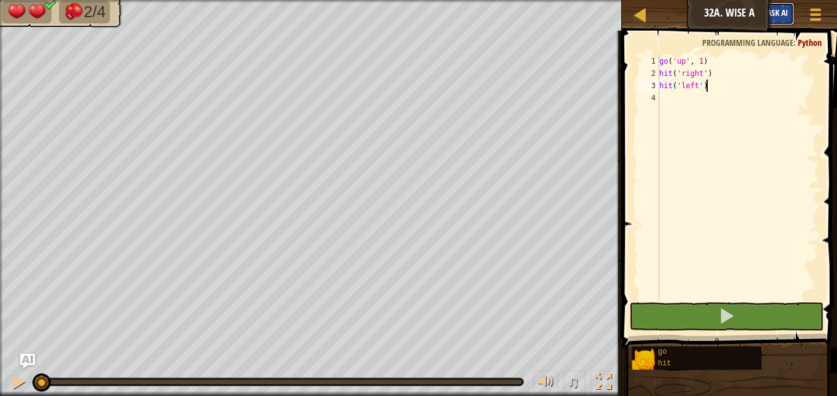
click at [777, 13] on span "Ask AI" at bounding box center [777, 13] width 21 height 12
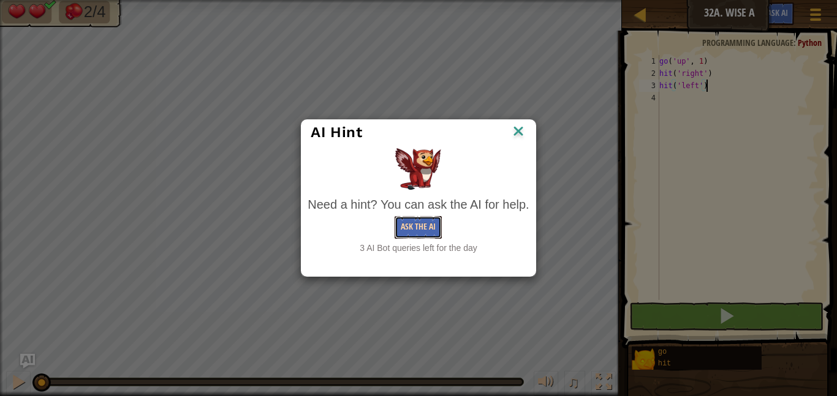
click at [419, 230] on button "Ask the AI" at bounding box center [418, 227] width 47 height 23
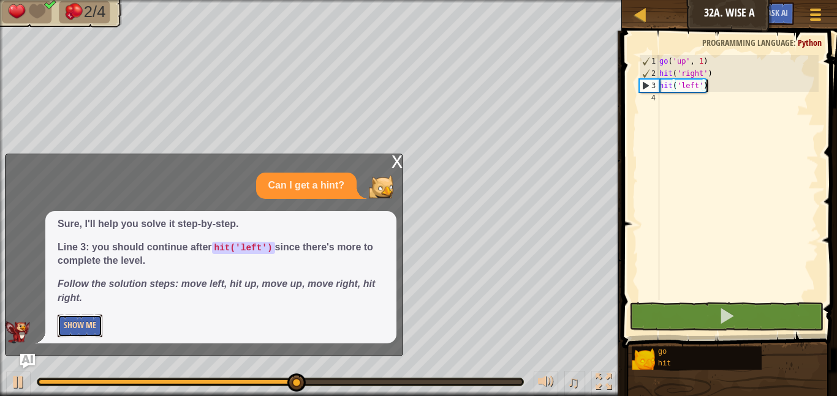
click at [75, 331] on button "Show Me" at bounding box center [80, 326] width 45 height 23
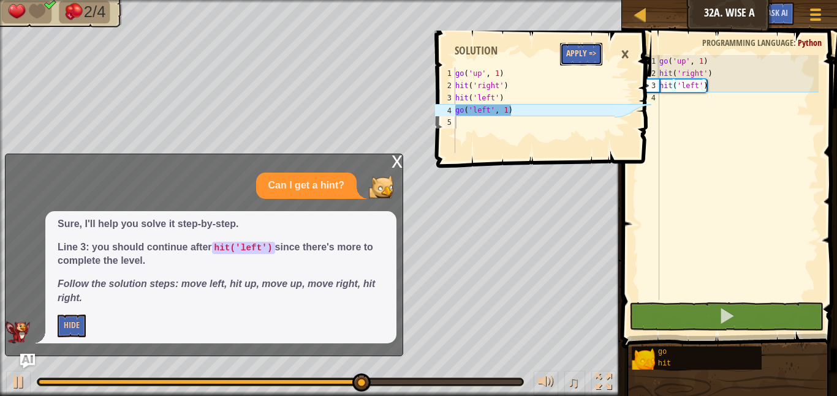
click at [579, 63] on button "Apply =>" at bounding box center [581, 54] width 42 height 23
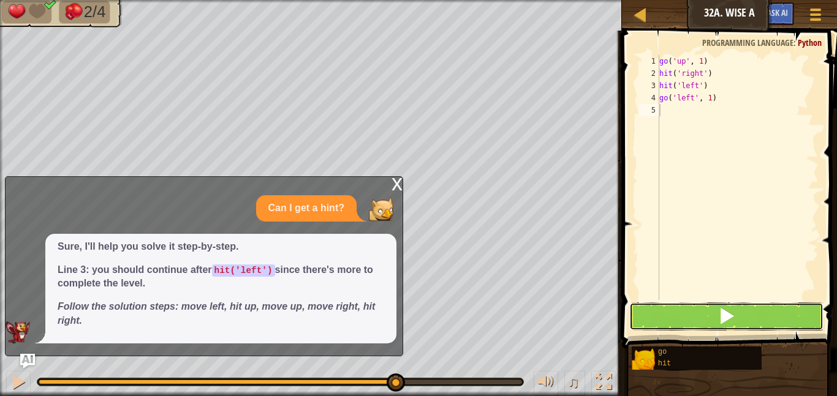
click at [776, 321] on button at bounding box center [726, 317] width 194 height 28
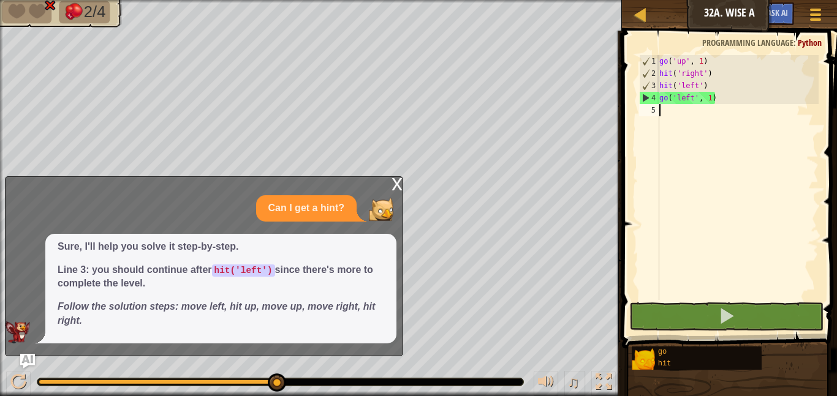
click at [388, 186] on div "x Can I get a hint? Sure, I'll help you solve it step-by-step. Line 3: you shou…" at bounding box center [204, 266] width 398 height 180
click at [395, 189] on div "x" at bounding box center [397, 183] width 11 height 12
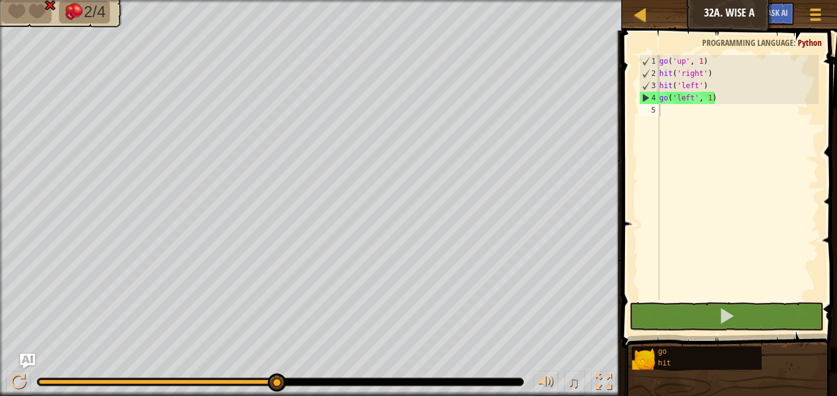
click at [677, 110] on div "go ( 'up' , 1 ) hit ( 'right' ) hit ( 'left' ) go ( 'left' , 1 )" at bounding box center [738, 190] width 162 height 270
type textarea "h"
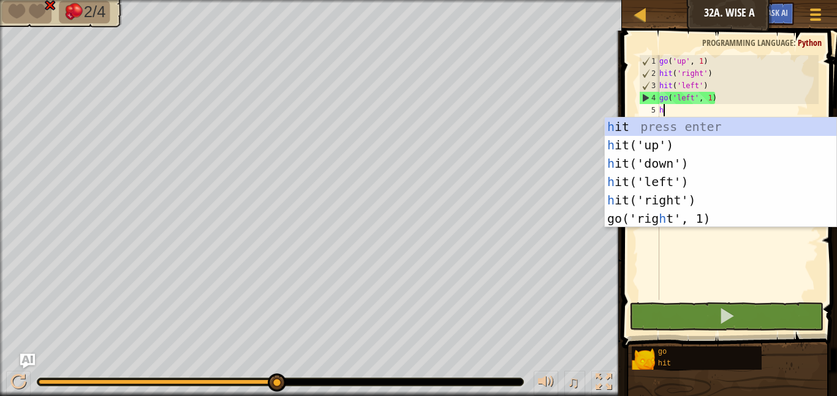
scroll to position [6, 0]
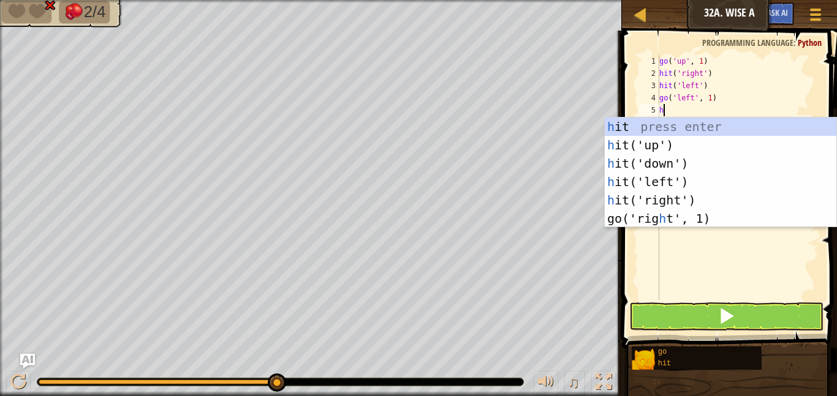
click at [730, 147] on div "h it press enter h it('up') press enter h it('down') press enter h it('left') p…" at bounding box center [721, 191] width 232 height 147
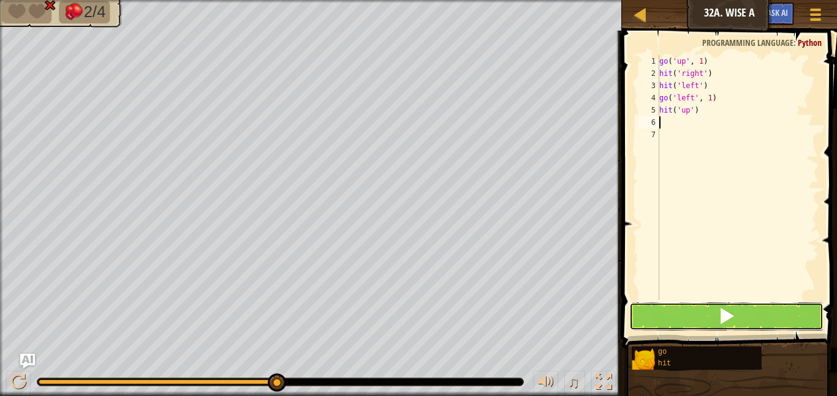
click at [755, 311] on button at bounding box center [726, 317] width 194 height 28
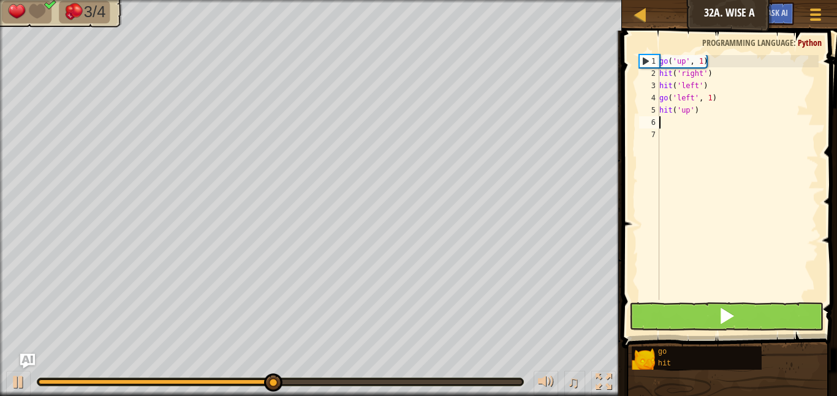
type textarea "u"
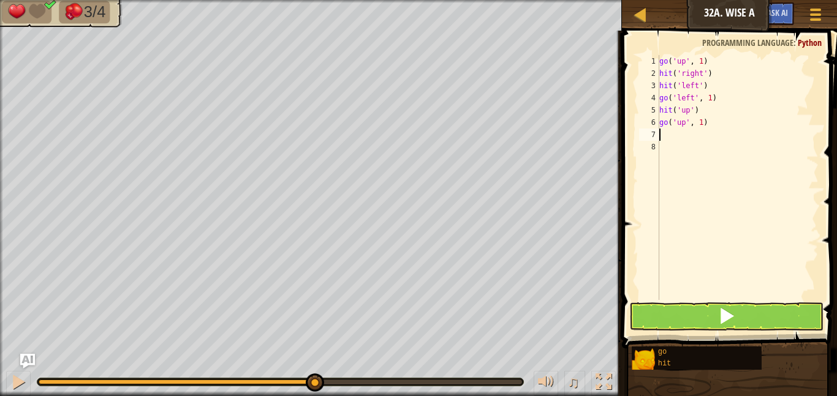
type textarea "r"
type textarea "h"
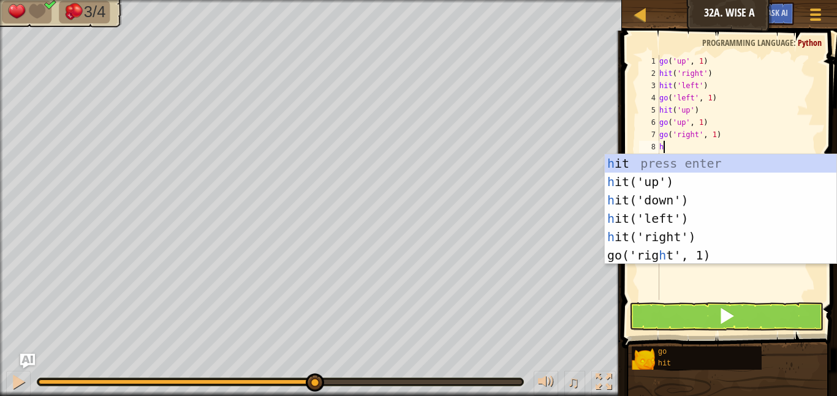
click at [710, 237] on div "h it press enter h it('up') press enter h it('down') press enter h it('left') p…" at bounding box center [721, 227] width 232 height 147
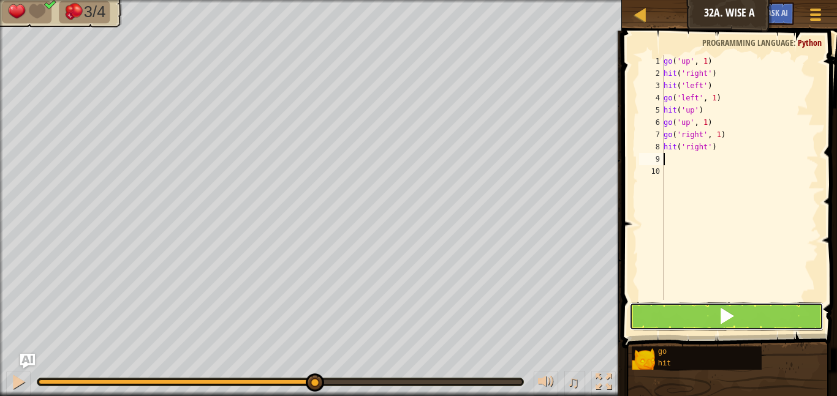
click at [732, 314] on span at bounding box center [726, 316] width 17 height 17
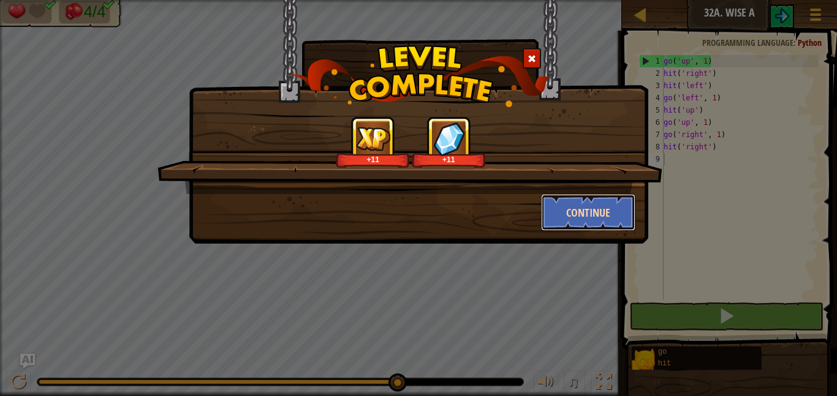
click at [606, 211] on button "Continue" at bounding box center [588, 212] width 95 height 37
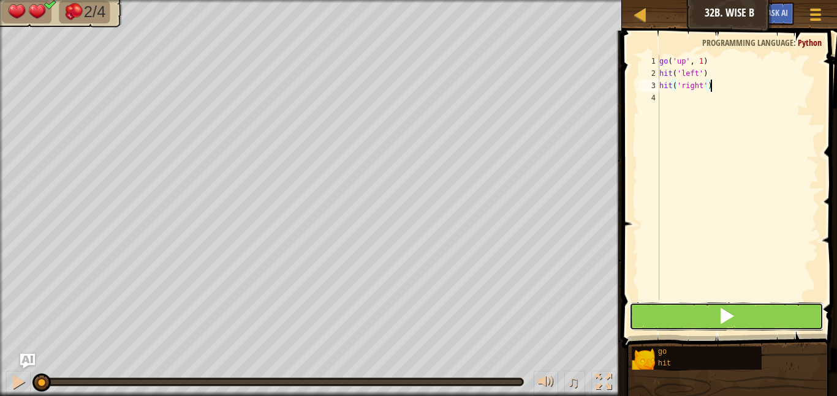
click at [730, 320] on span at bounding box center [726, 316] width 17 height 17
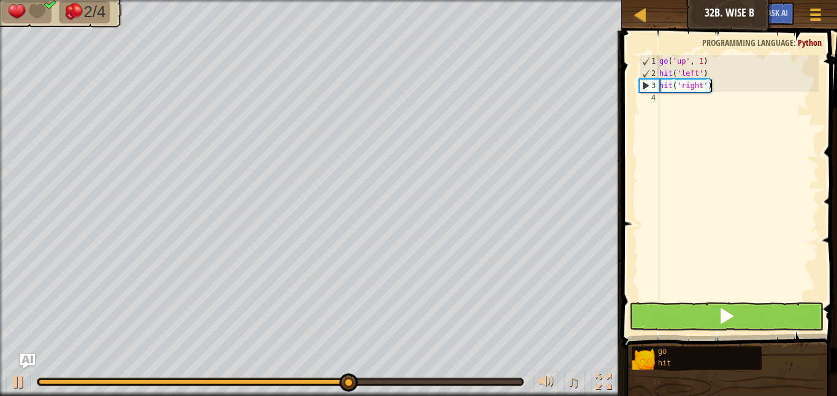
type textarea "hit('right')r"
type textarea "hit('right')"
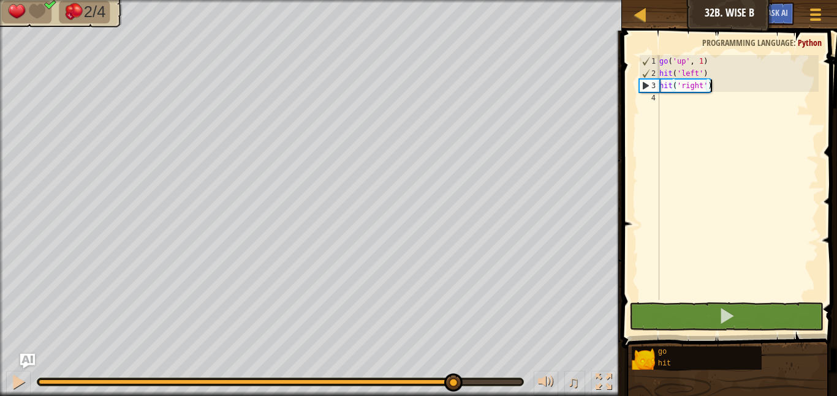
click at [676, 100] on div "go ( 'up' , 1 ) hit ( 'left' ) hit ( 'right' )" at bounding box center [738, 190] width 162 height 270
type textarea "r"
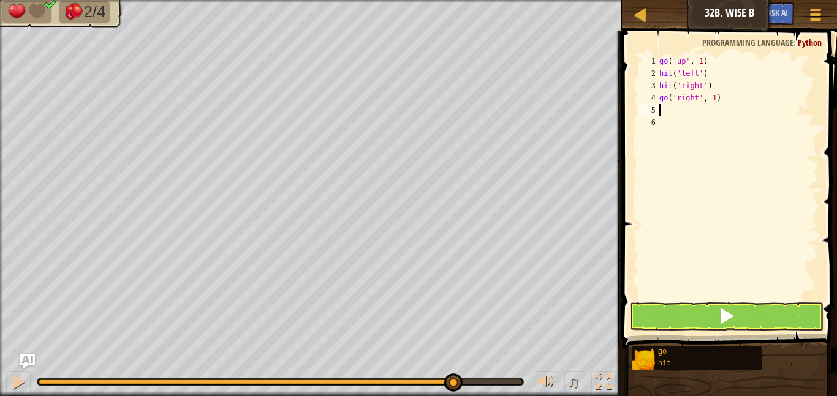
type textarea "h"
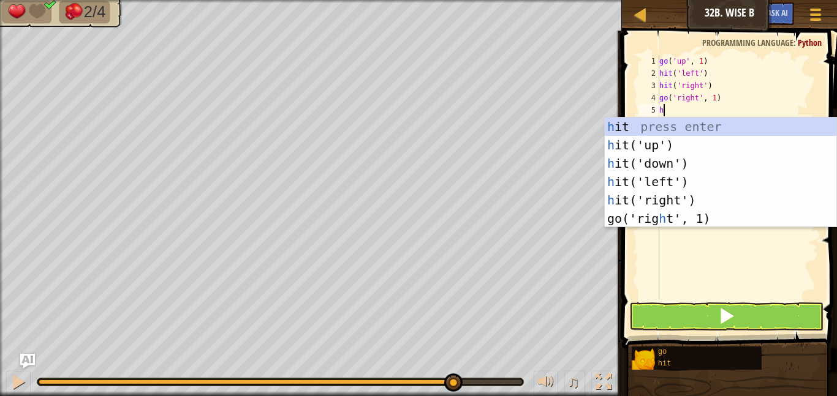
click at [682, 205] on div "h it press enter h it('up') press enter h it('down') press enter h it('left') p…" at bounding box center [721, 191] width 232 height 147
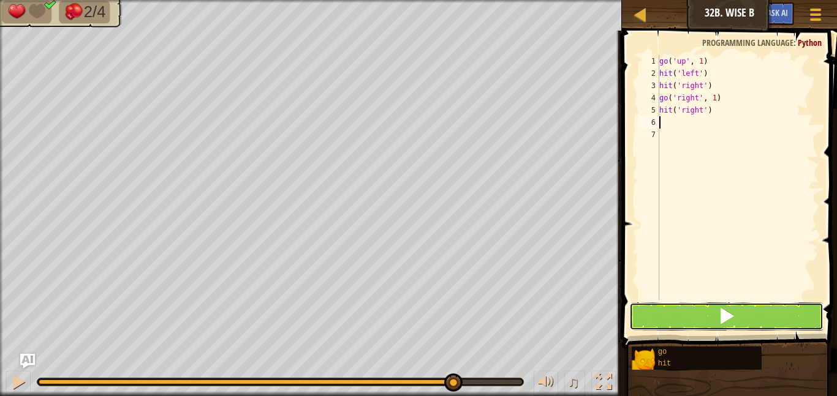
click at [707, 311] on button at bounding box center [726, 317] width 194 height 28
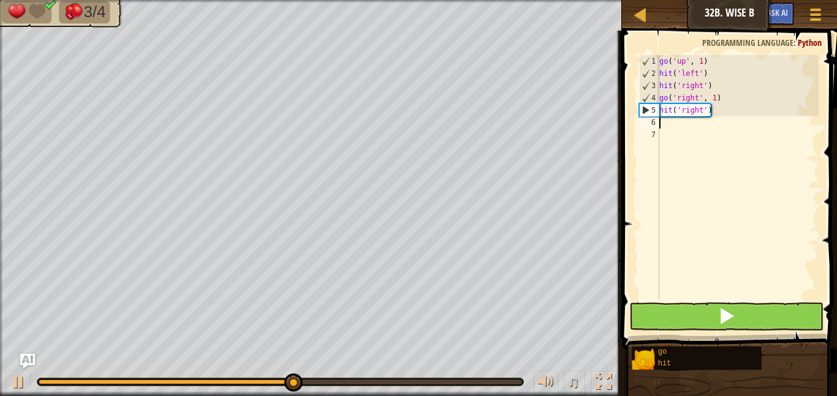
type textarea "u"
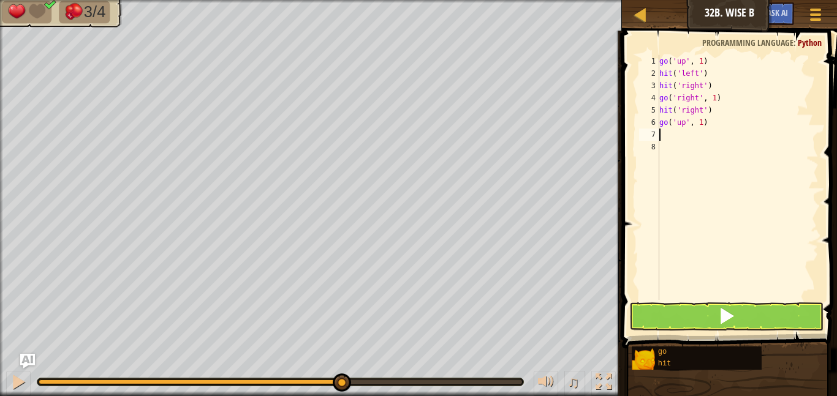
type textarea "l"
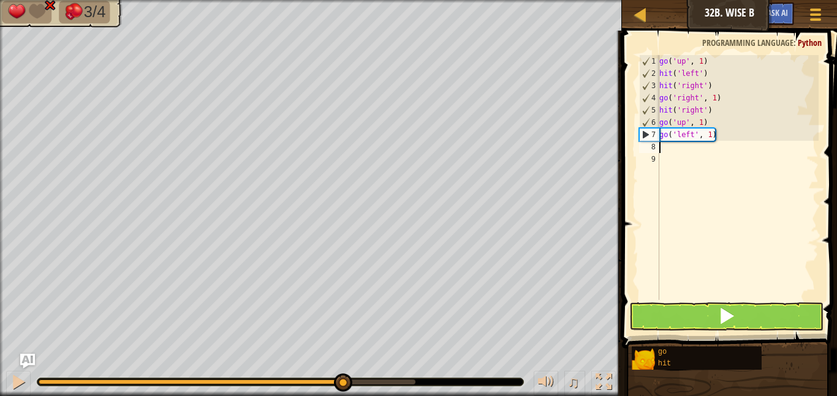
type textarea "h"
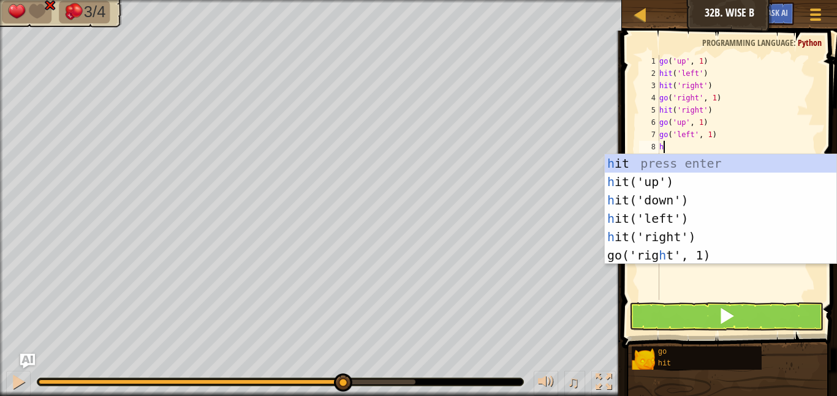
click at [698, 185] on div "h it press enter h it('up') press enter h it('down') press enter h it('left') p…" at bounding box center [721, 227] width 232 height 147
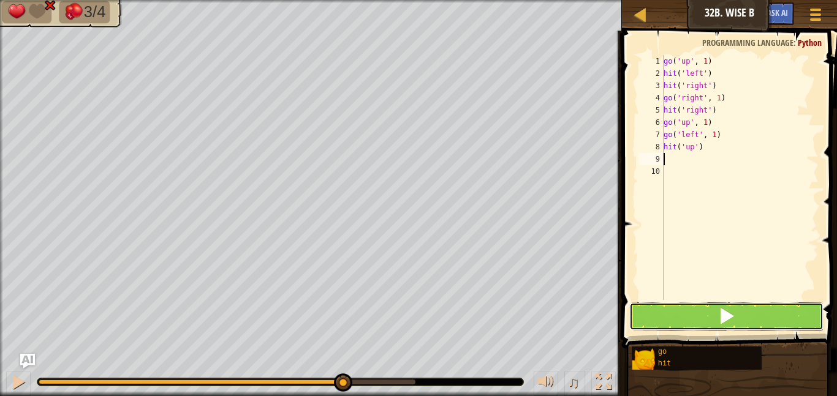
click at [750, 316] on button at bounding box center [726, 317] width 194 height 28
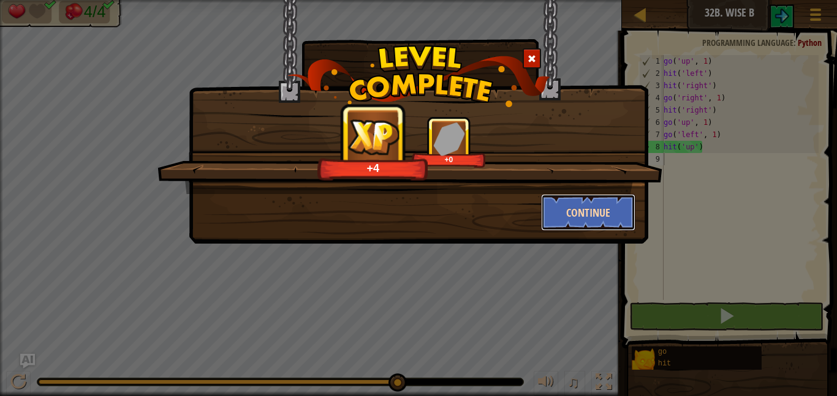
click at [600, 218] on button "Continue" at bounding box center [588, 212] width 95 height 37
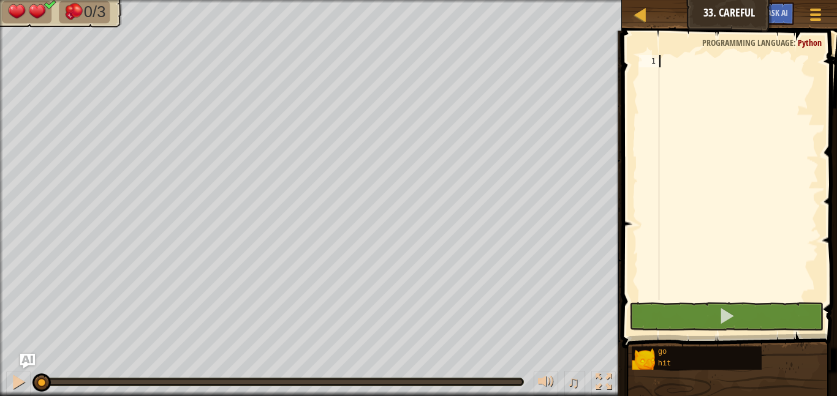
type textarea "u"
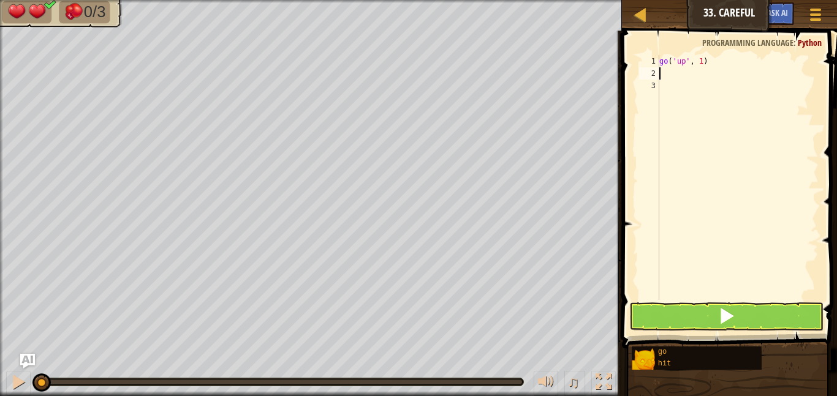
type textarea "h"
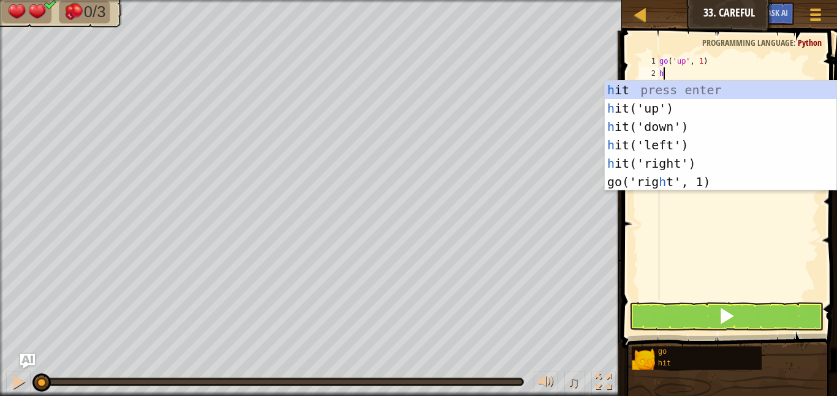
click at [684, 165] on div "h it press enter h it('up') press enter h it('down') press enter h it('left') p…" at bounding box center [721, 154] width 232 height 147
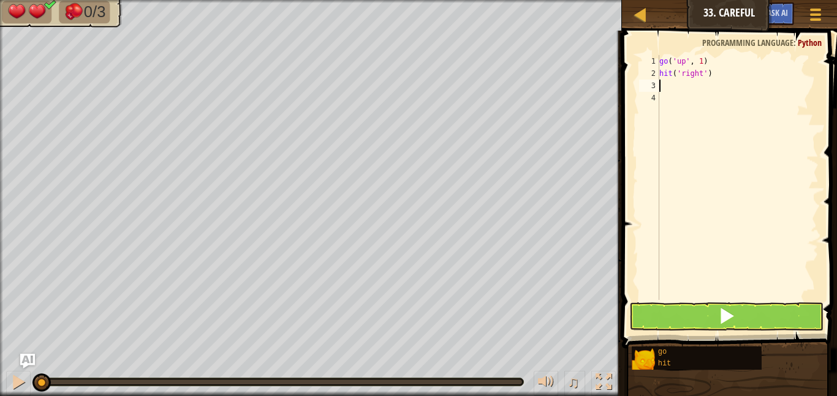
type textarea "r"
type textarea "h"
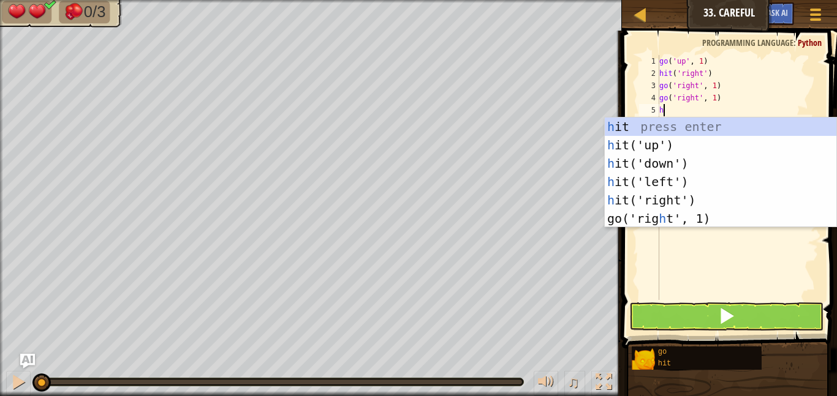
click at [698, 167] on div "h it press enter h it('up') press enter h it('down') press enter h it('left') p…" at bounding box center [721, 191] width 232 height 147
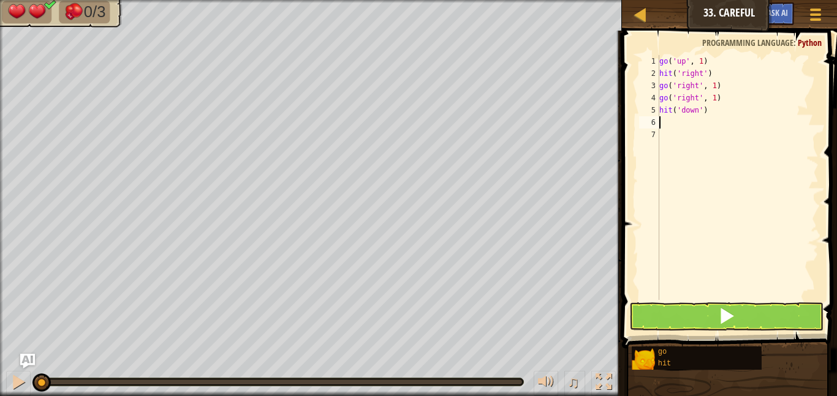
type textarea "d"
type textarea "h"
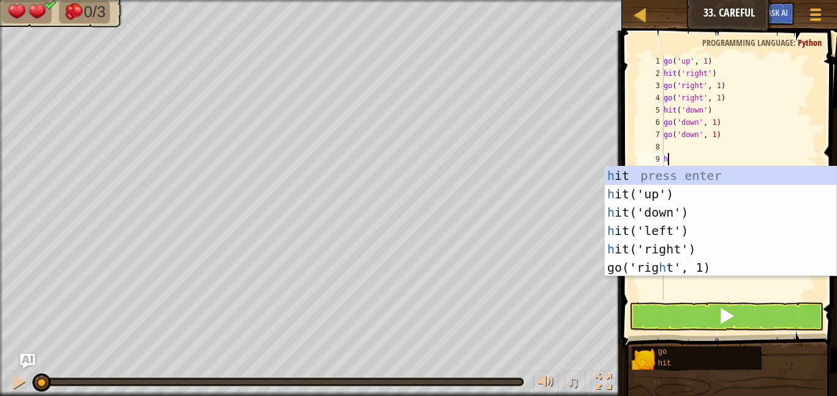
click at [695, 233] on div "h it press enter h it('up') press enter h it('down') press enter h it('left') p…" at bounding box center [721, 240] width 232 height 147
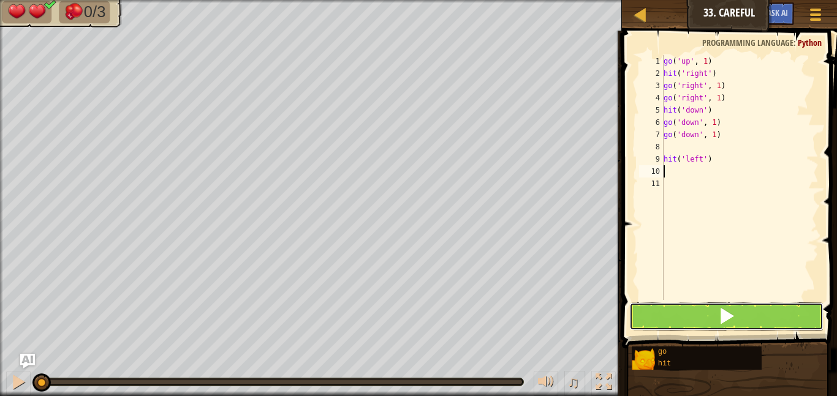
click at [725, 317] on span at bounding box center [726, 316] width 17 height 17
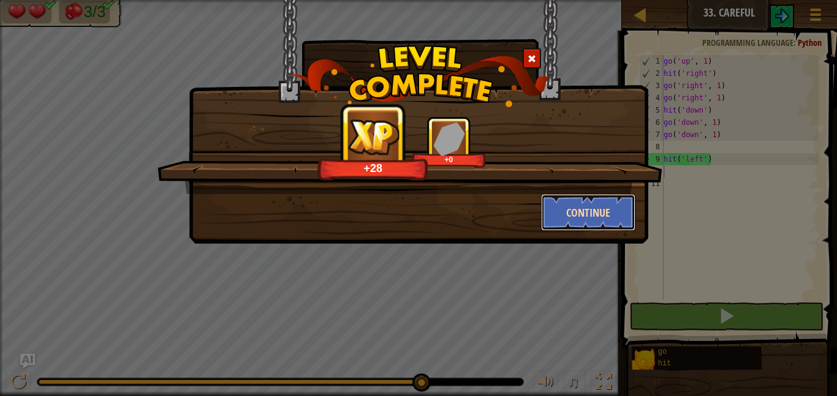
click at [578, 208] on button "Continue" at bounding box center [588, 212] width 95 height 37
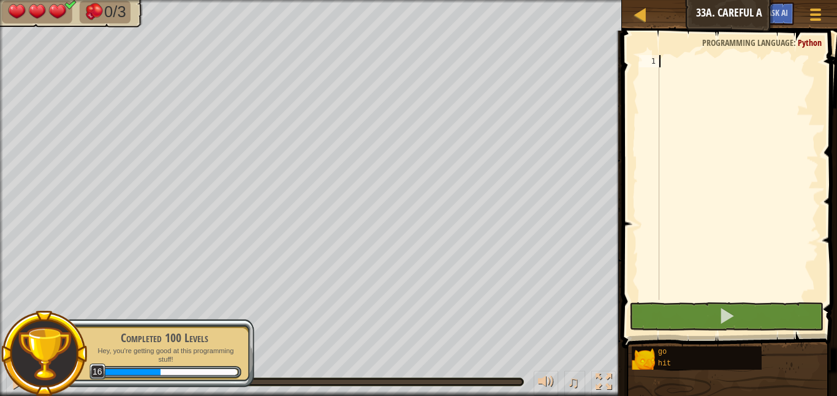
type textarea "d"
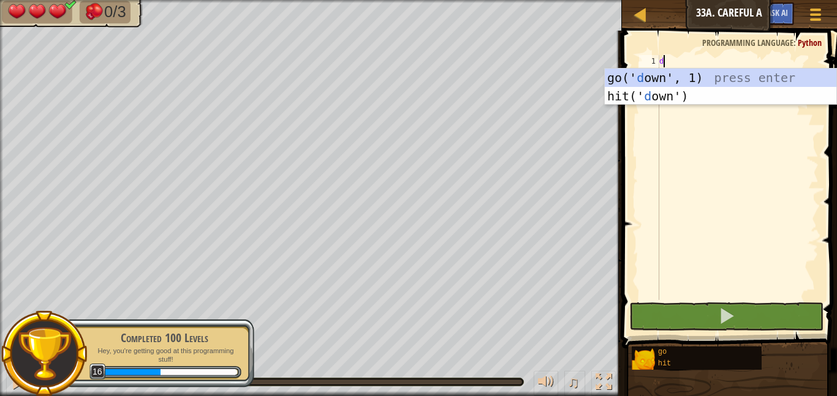
scroll to position [6, 0]
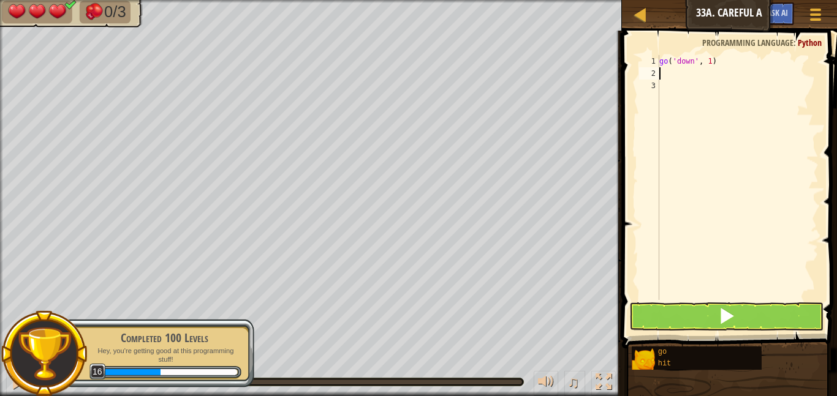
type textarea "h"
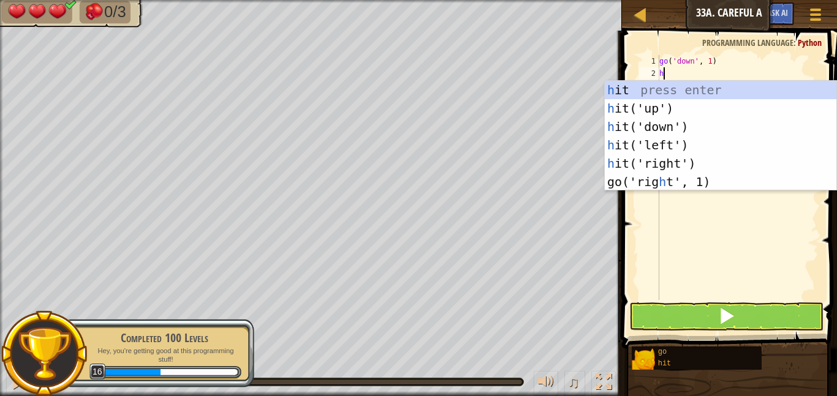
click at [700, 146] on div "h it press enter h it('up') press enter h it('down') press enter h it('left') p…" at bounding box center [721, 154] width 232 height 147
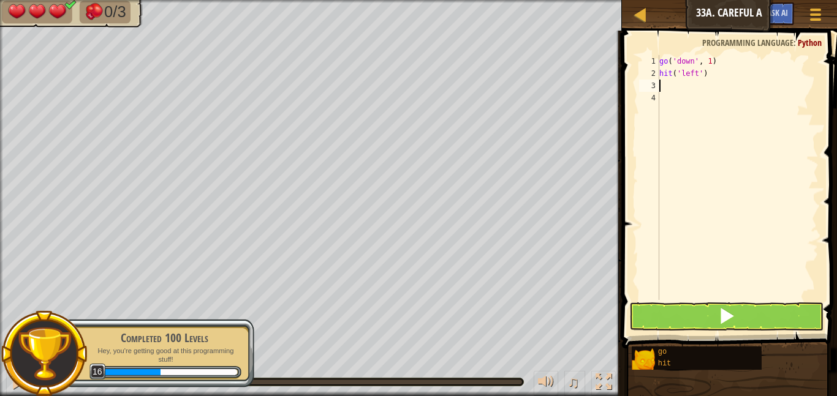
click at [742, 301] on span at bounding box center [730, 172] width 225 height 354
click at [743, 313] on button at bounding box center [726, 317] width 194 height 28
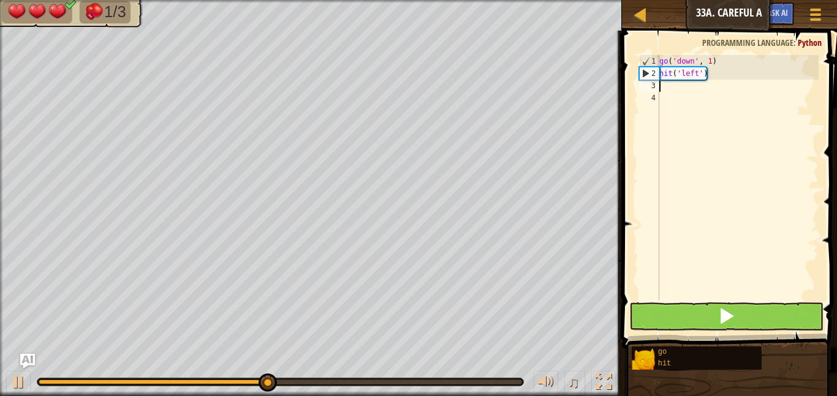
type textarea "r"
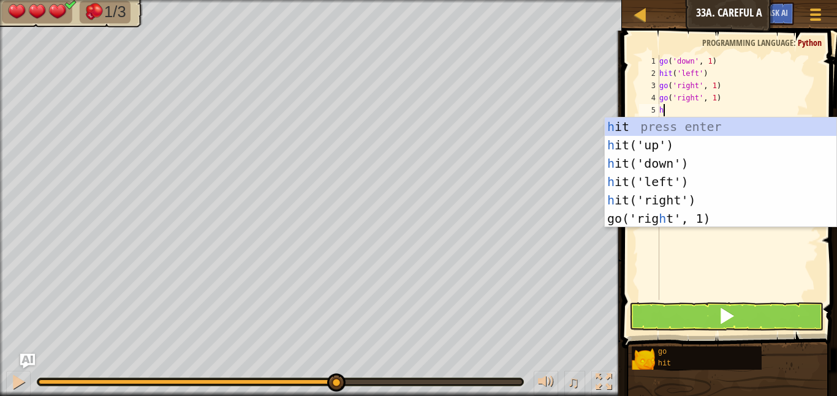
type textarea "h"
click at [705, 145] on div "h it press enter h it('up') press enter h it('down') press enter h it('left') p…" at bounding box center [721, 191] width 232 height 147
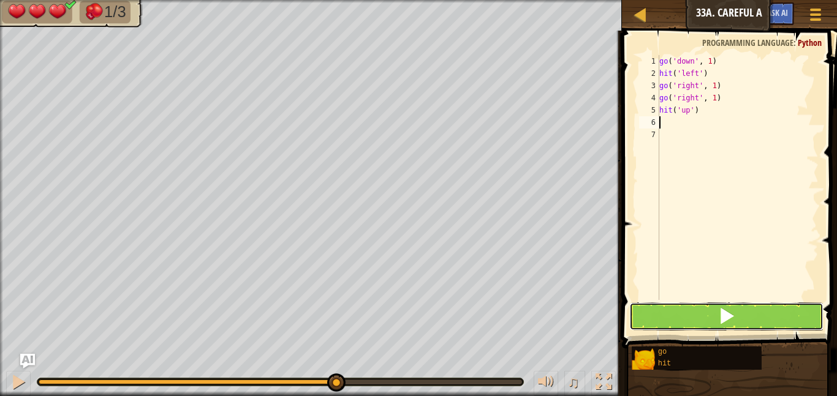
click at [738, 316] on button at bounding box center [726, 317] width 194 height 28
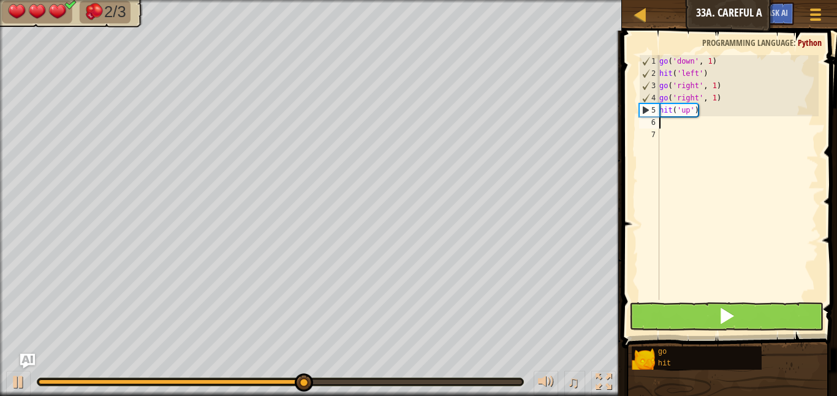
type textarea "u"
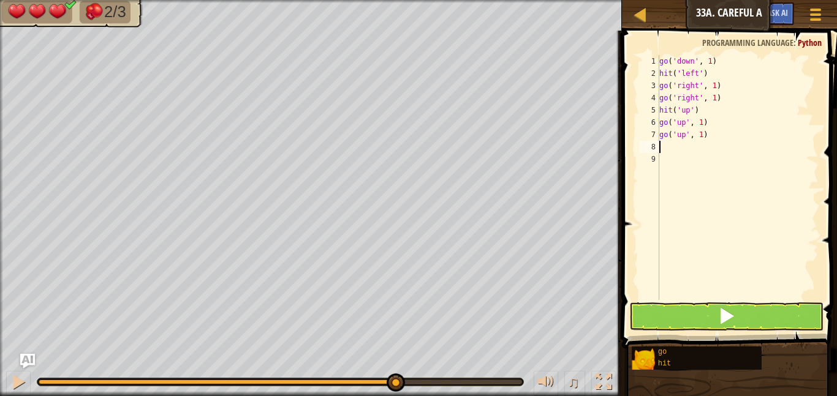
type textarea "h"
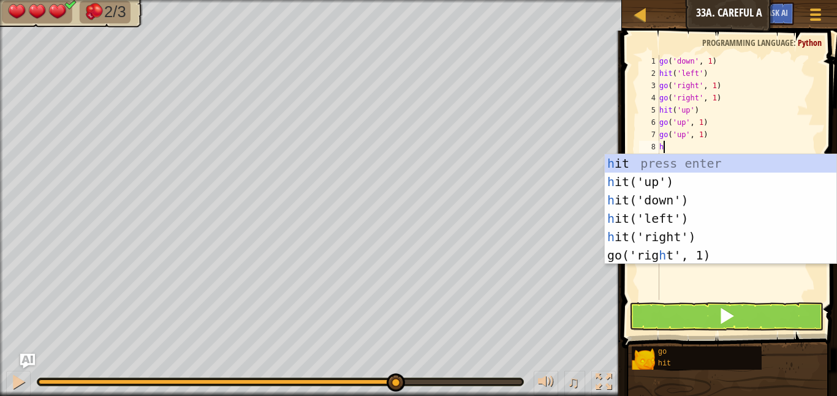
click at [704, 227] on div "h it press enter h it('up') press enter h it('down') press enter h it('left') p…" at bounding box center [721, 227] width 232 height 147
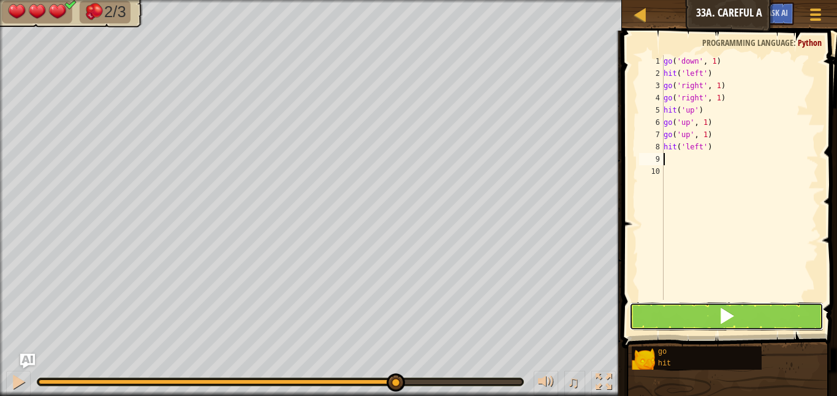
click at [745, 325] on button at bounding box center [726, 317] width 194 height 28
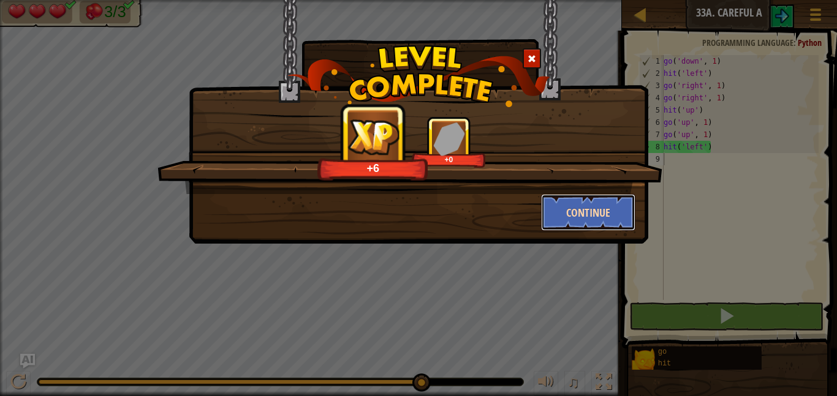
click at [594, 211] on button "Continue" at bounding box center [588, 212] width 95 height 37
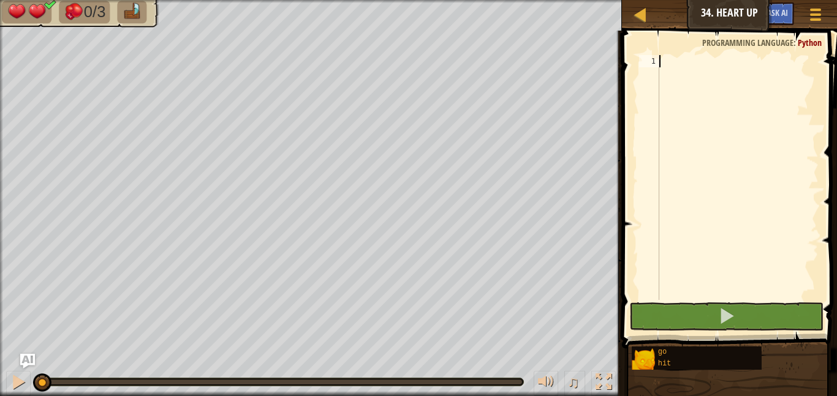
type textarea "r"
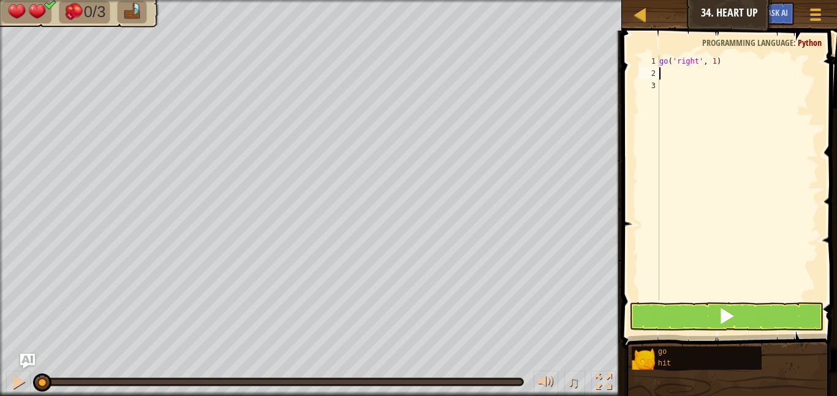
type textarea "h"
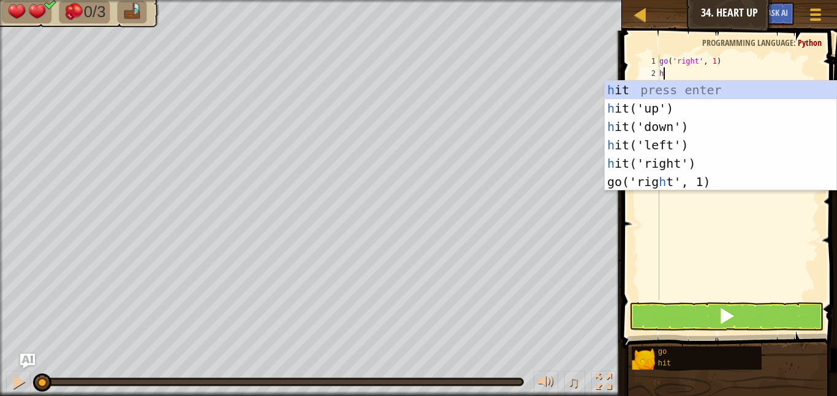
click at [695, 103] on div "h it press enter h it('up') press enter h it('down') press enter h it('left') p…" at bounding box center [721, 154] width 232 height 147
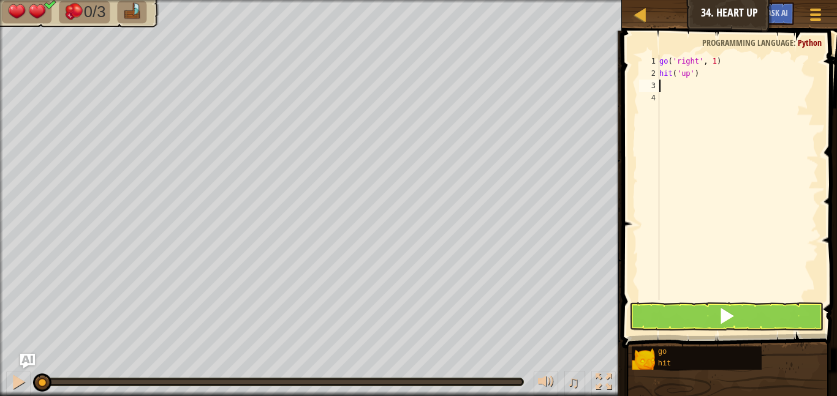
type textarea "h"
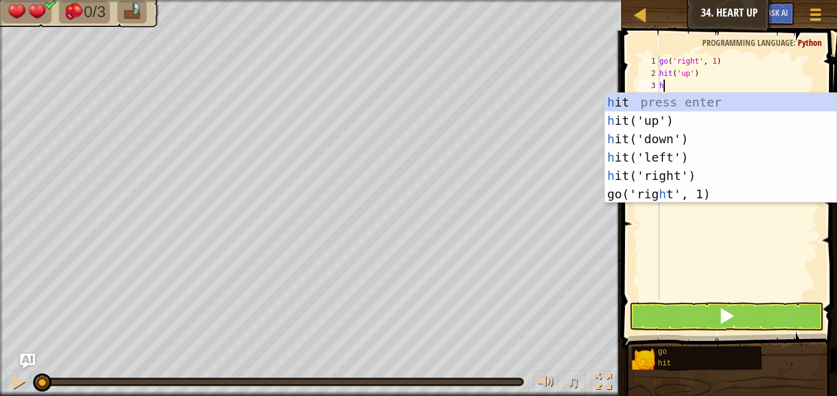
click at [696, 137] on div "h it press enter h it('up') press enter h it('down') press enter h it('left') p…" at bounding box center [721, 166] width 232 height 147
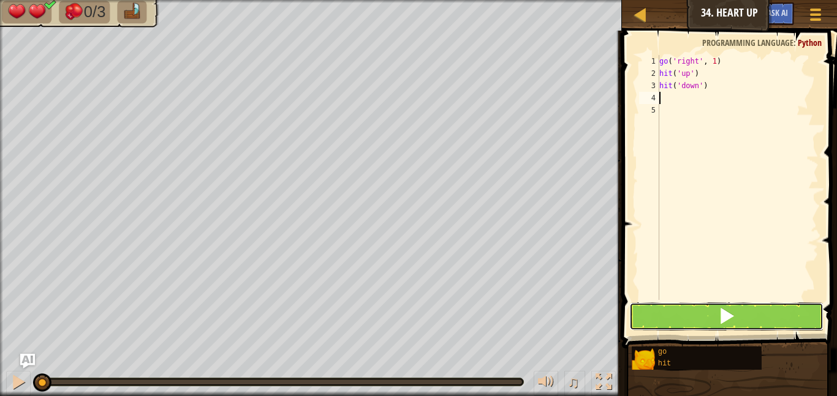
click at [745, 313] on button at bounding box center [726, 317] width 194 height 28
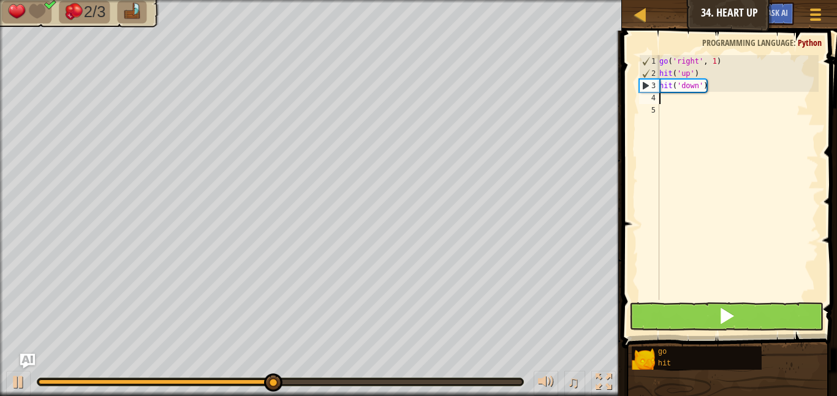
type textarea "h"
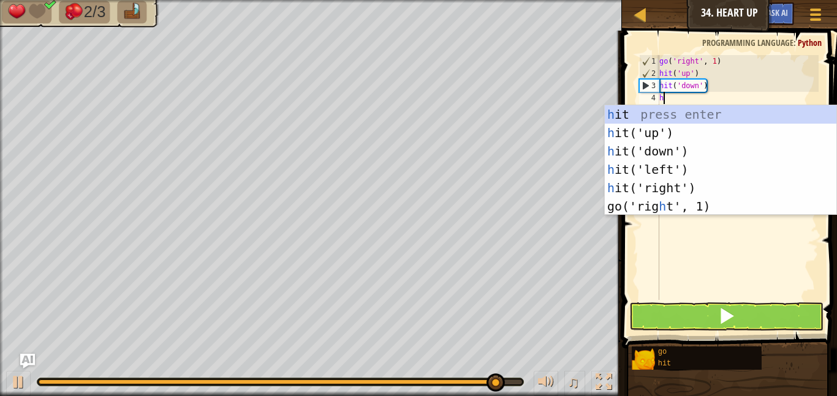
click at [697, 187] on div "h it press enter h it('up') press enter h it('down') press enter h it('left') p…" at bounding box center [721, 178] width 232 height 147
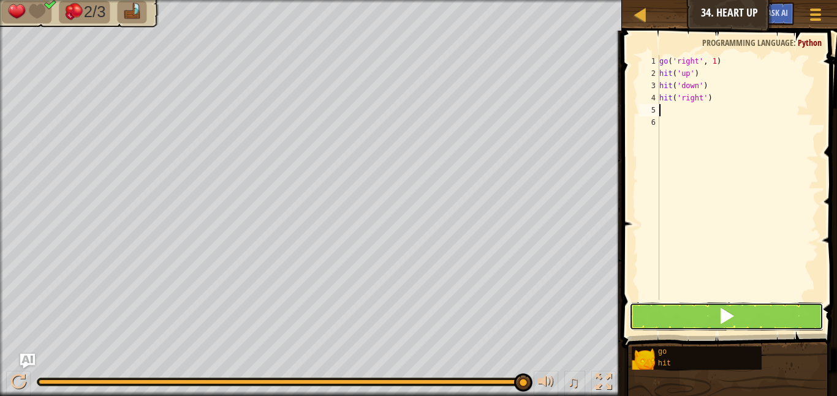
click at [754, 308] on button at bounding box center [726, 317] width 194 height 28
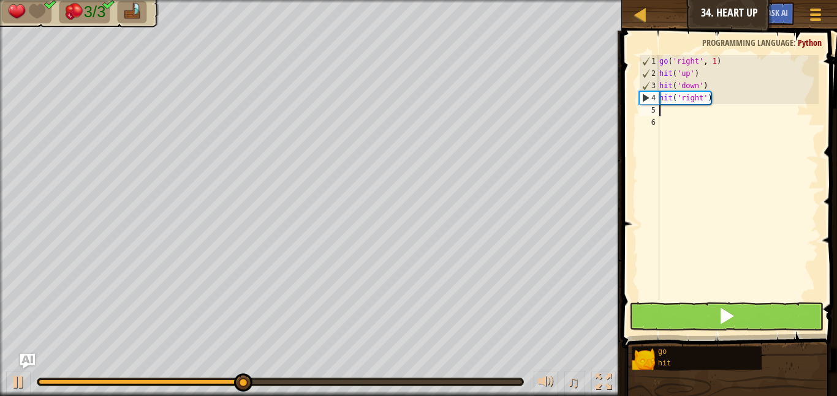
type textarea "r"
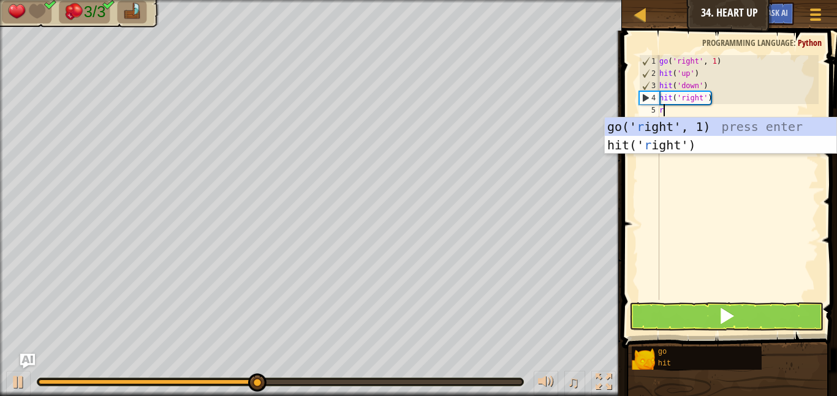
type textarea "r"
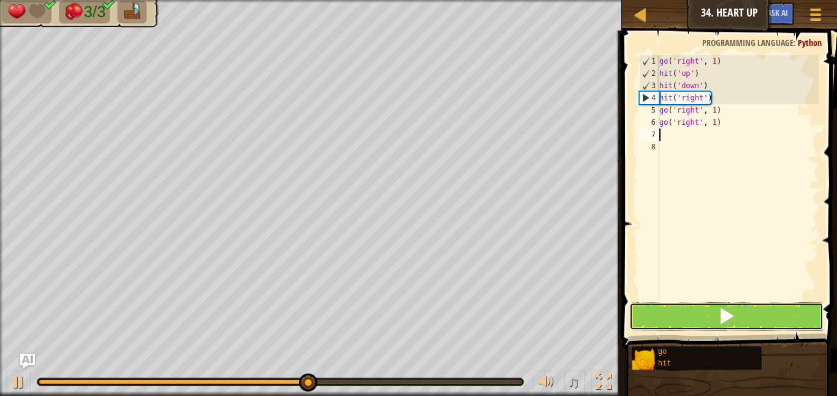
click at [759, 319] on button at bounding box center [726, 317] width 194 height 28
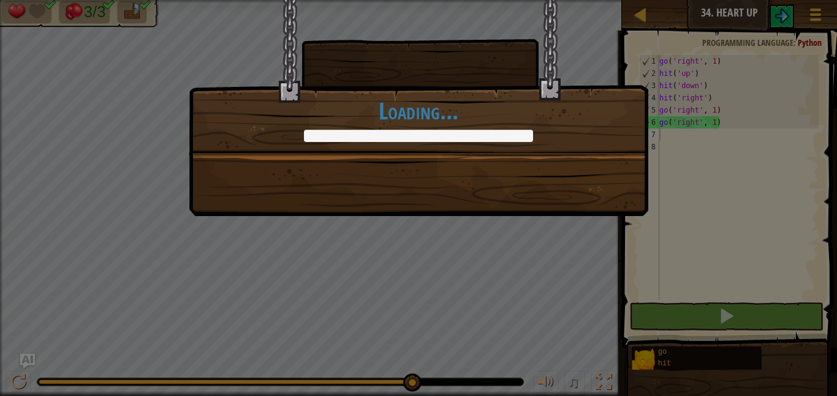
click at [0, 213] on div "+0 +0 Continue Loading..." at bounding box center [418, 198] width 837 height 396
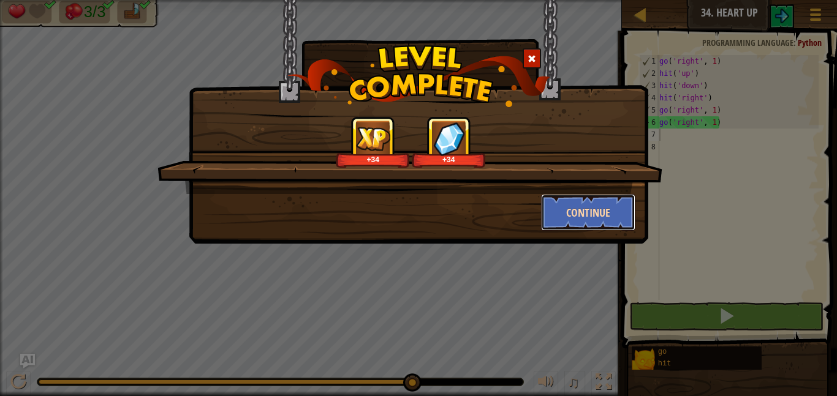
click at [612, 214] on button "Continue" at bounding box center [588, 212] width 95 height 37
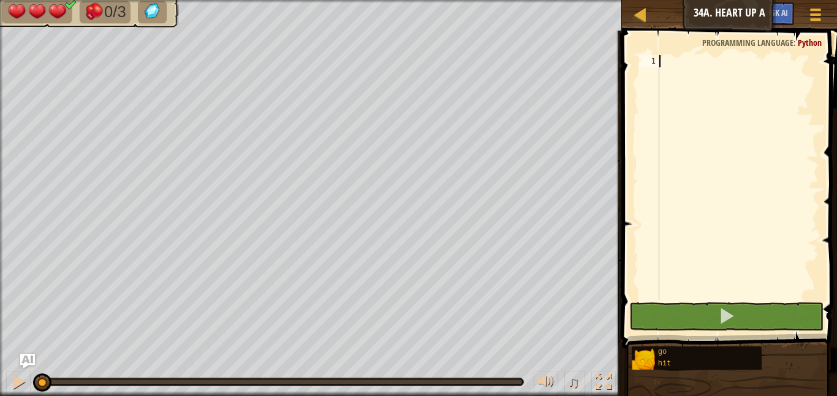
type textarea "d"
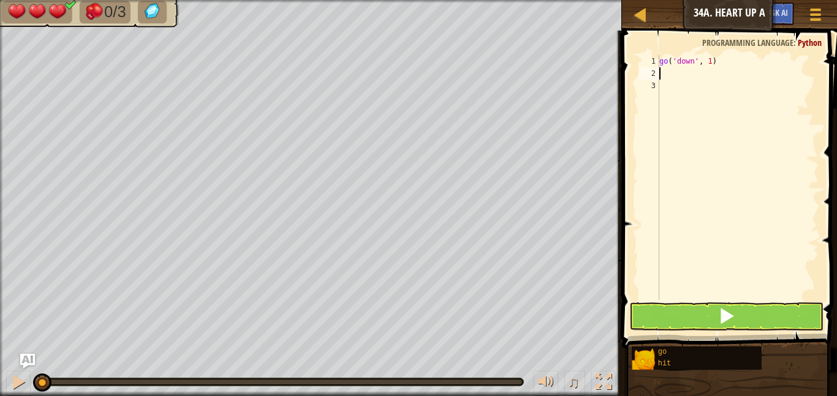
type textarea "h"
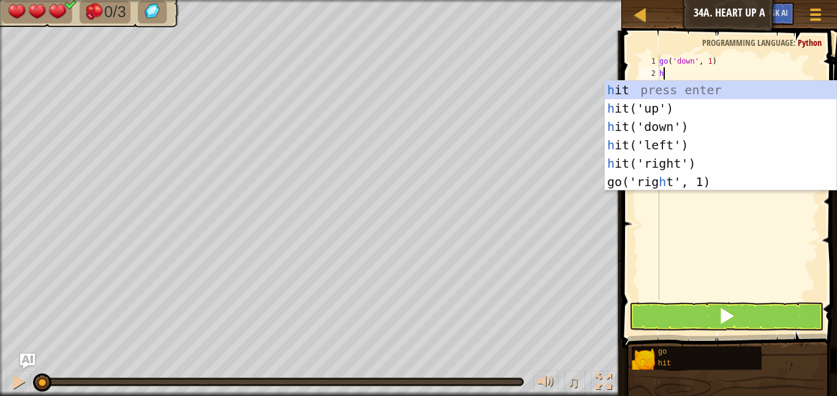
click at [708, 164] on div "h it press enter h it('up') press enter h it('down') press enter h it('left') p…" at bounding box center [721, 154] width 232 height 147
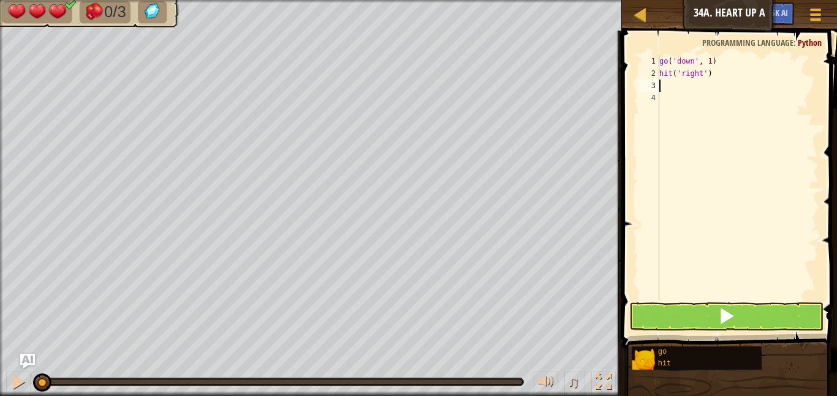
type textarea "h"
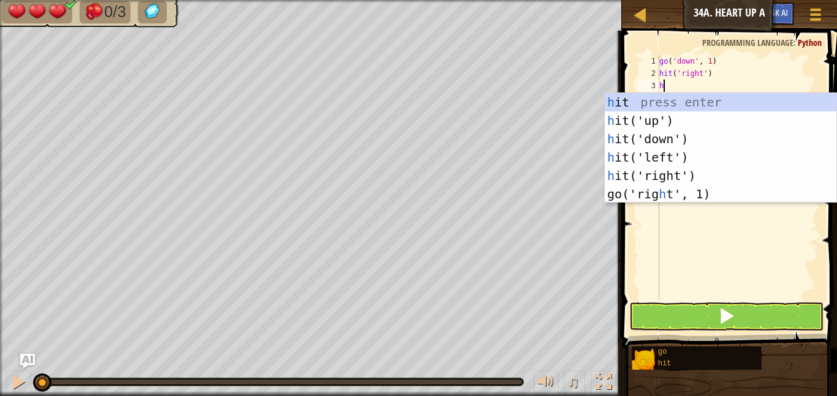
click at [697, 161] on div "h it press enter h it('up') press enter h it('down') press enter h it('left') p…" at bounding box center [721, 166] width 232 height 147
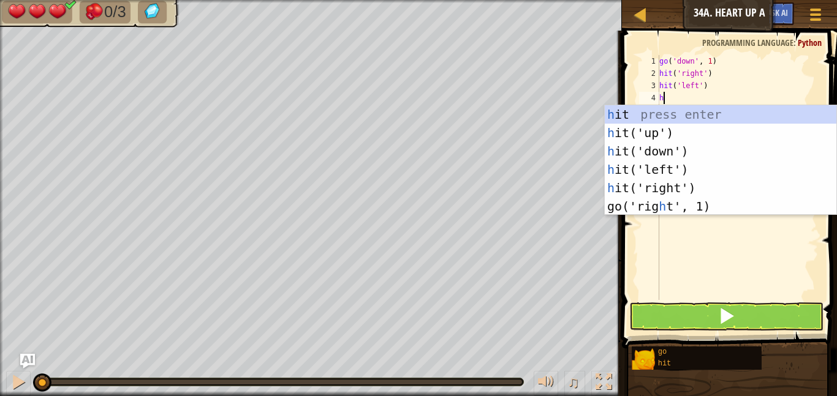
scroll to position [6, 1]
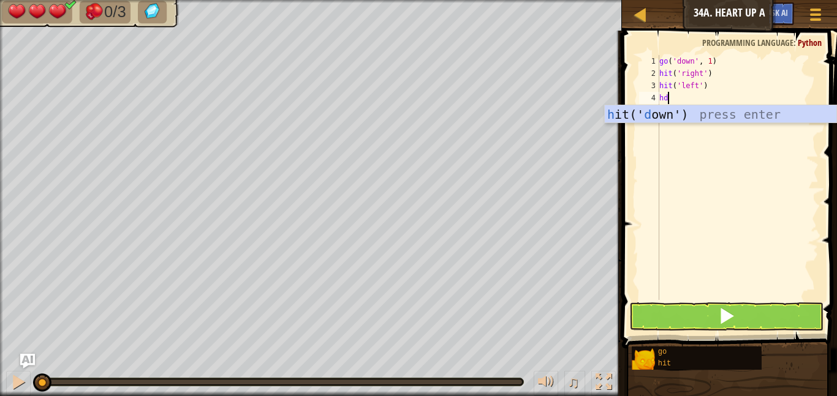
type textarea "h"
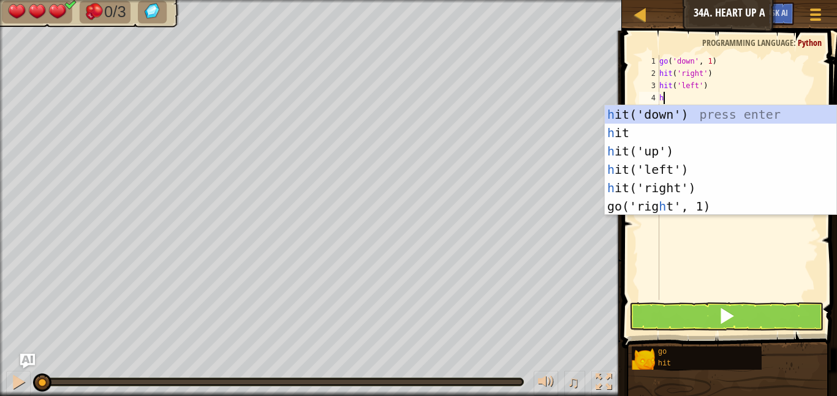
click at [714, 117] on div "h it('down') press enter h it press enter h it('up') press enter h it('left') p…" at bounding box center [721, 178] width 232 height 147
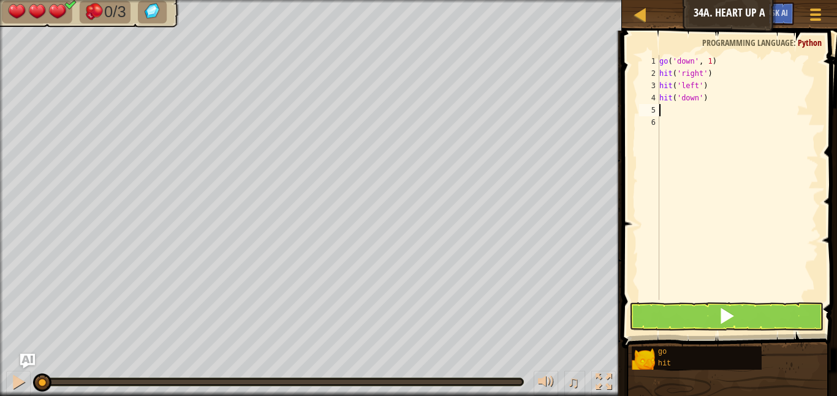
type textarea "d"
click at [756, 312] on button at bounding box center [726, 317] width 194 height 28
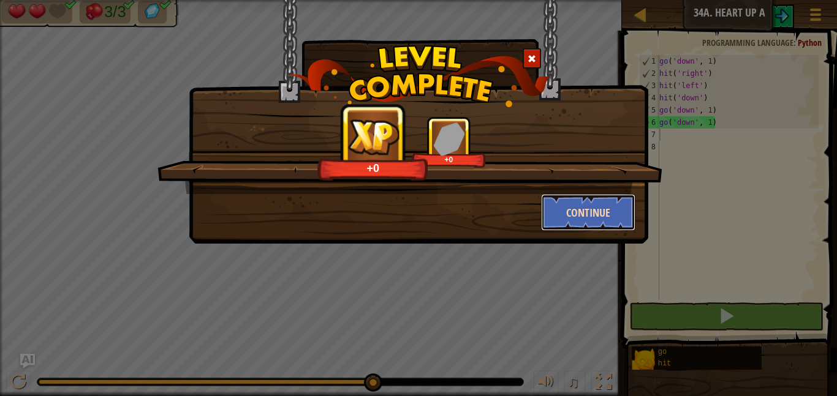
click at [604, 208] on button "Continue" at bounding box center [588, 212] width 95 height 37
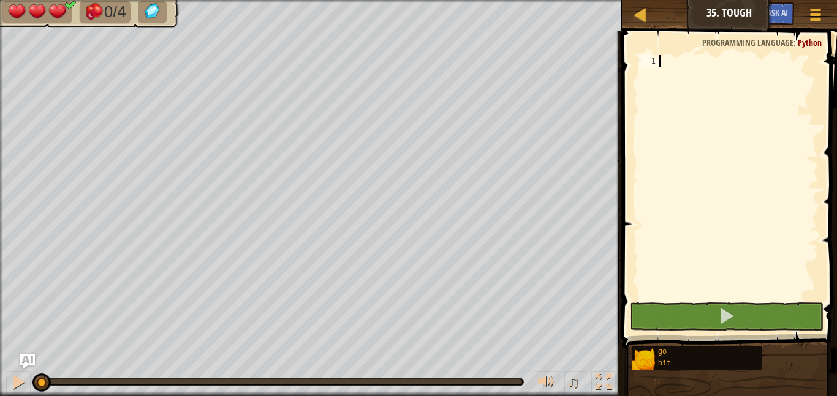
type textarea "u"
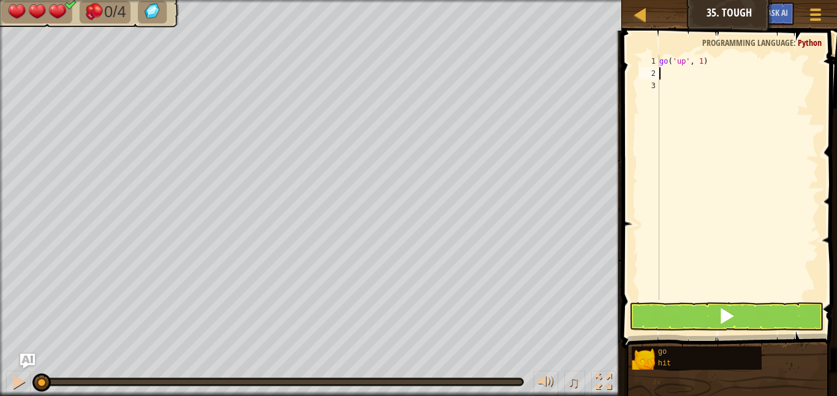
type textarea "h"
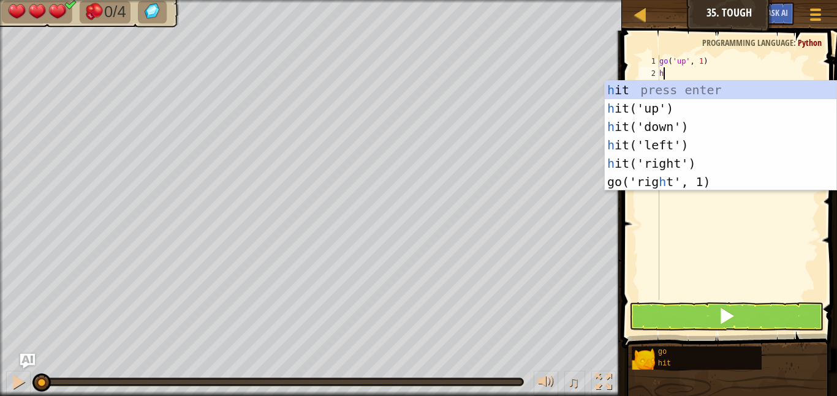
click at [698, 164] on div "h it press enter h it('up') press enter h it('down') press enter h it('left') p…" at bounding box center [721, 154] width 232 height 147
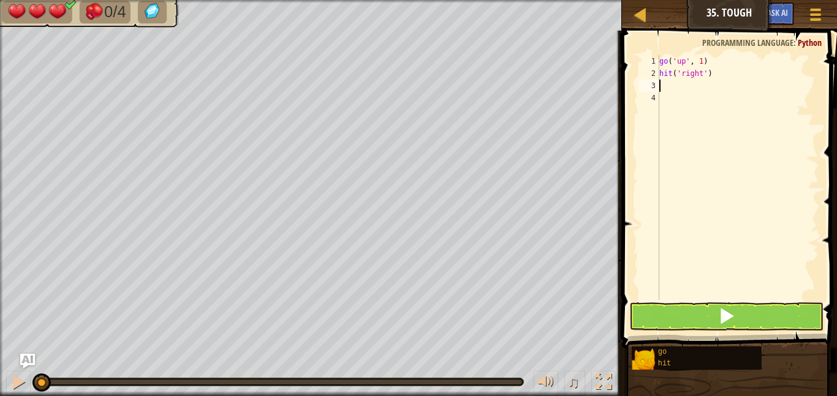
type textarea "h"
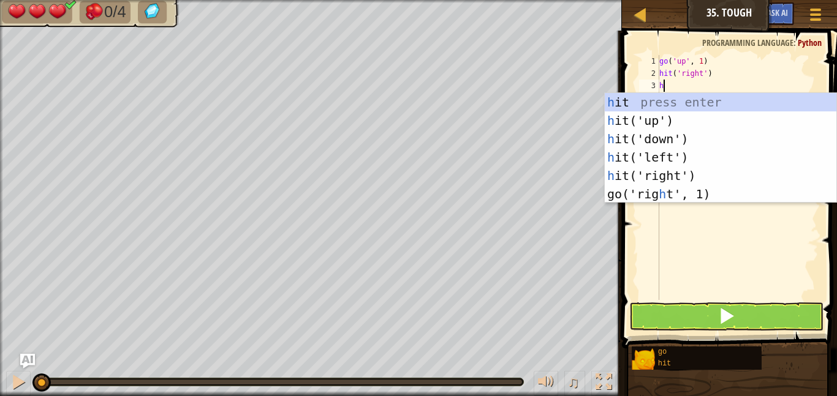
click at [693, 160] on div "h it press enter h it('up') press enter h it('down') press enter h it('left') p…" at bounding box center [721, 166] width 232 height 147
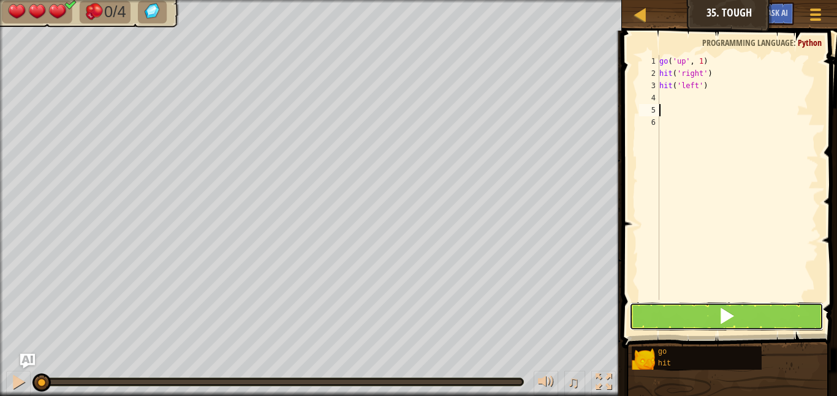
click at [735, 317] on span at bounding box center [726, 316] width 17 height 17
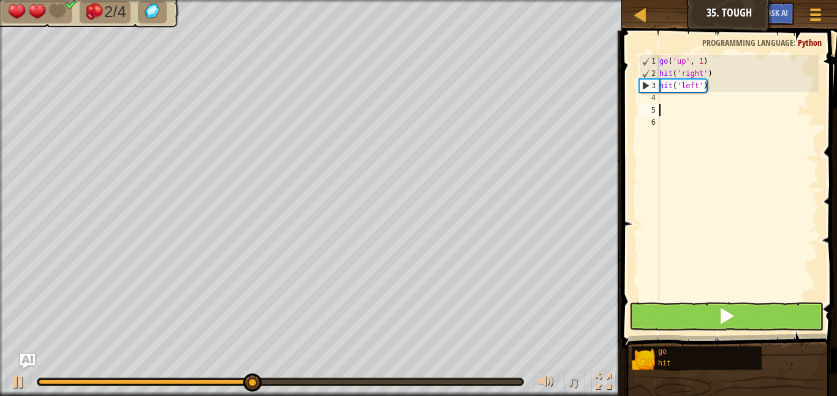
type textarea "l"
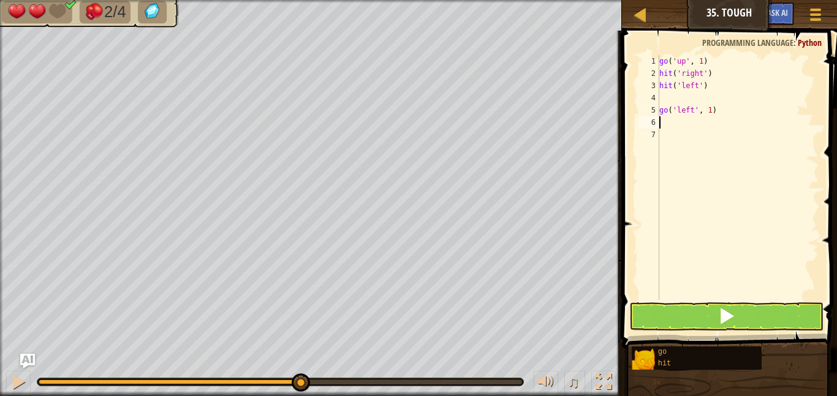
type textarea "h"
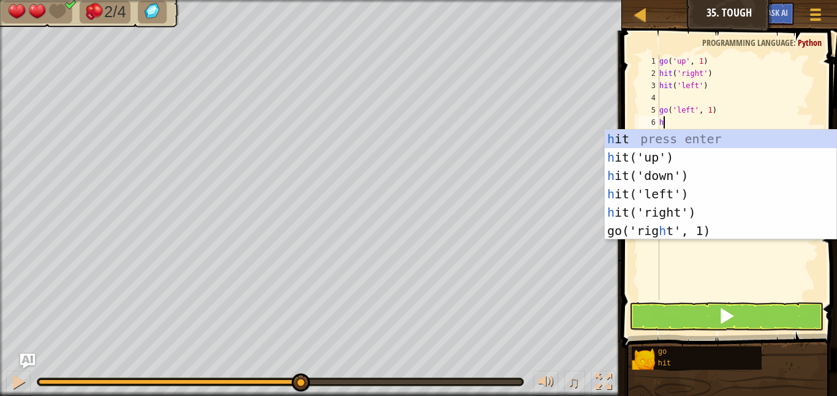
click at [717, 161] on div "h it press enter h it('up') press enter h it('down') press enter h it('left') p…" at bounding box center [721, 203] width 232 height 147
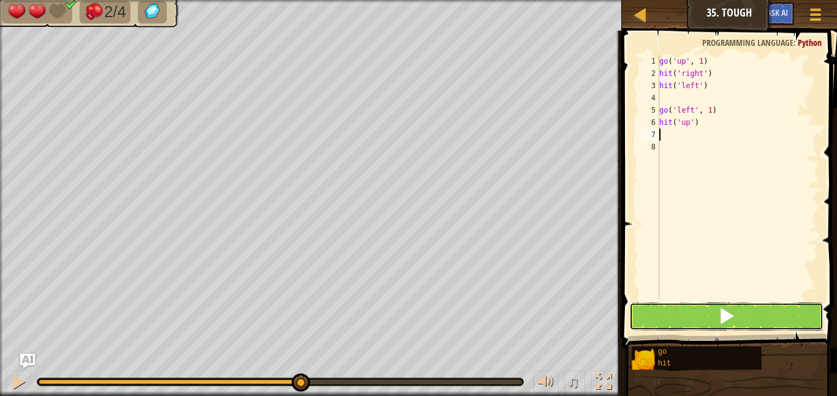
click at [752, 314] on button at bounding box center [726, 317] width 194 height 28
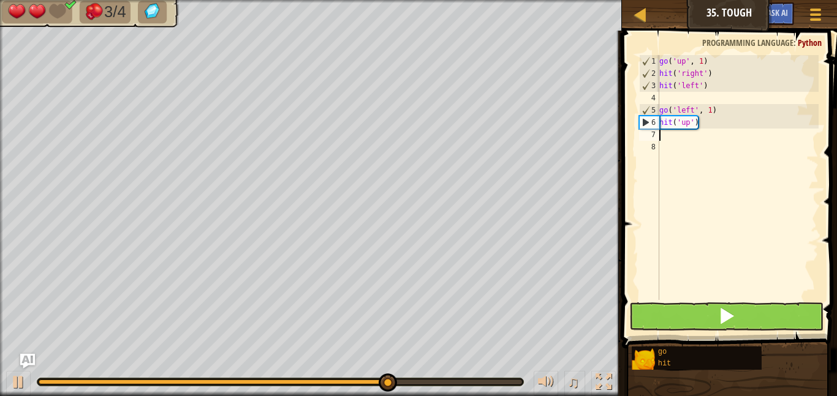
type textarea "u"
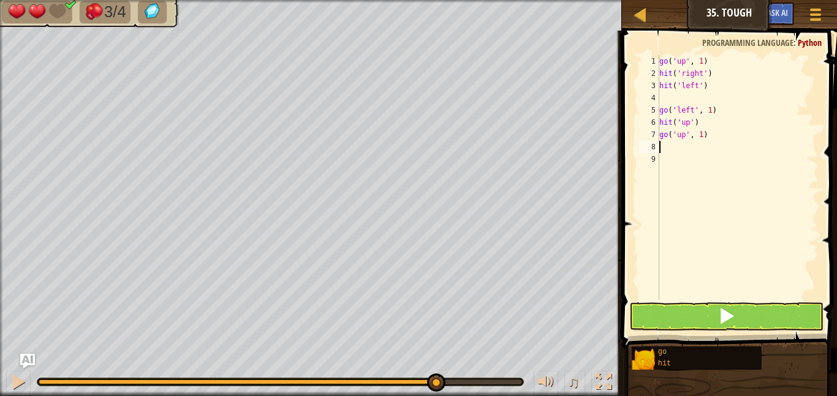
type textarea "r"
type textarea "h"
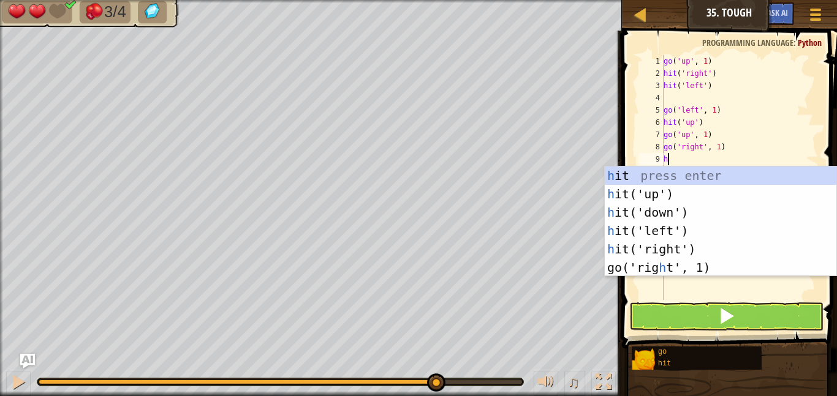
click at [711, 248] on div "h it press enter h it('up') press enter h it('down') press enter h it('left') p…" at bounding box center [721, 240] width 232 height 147
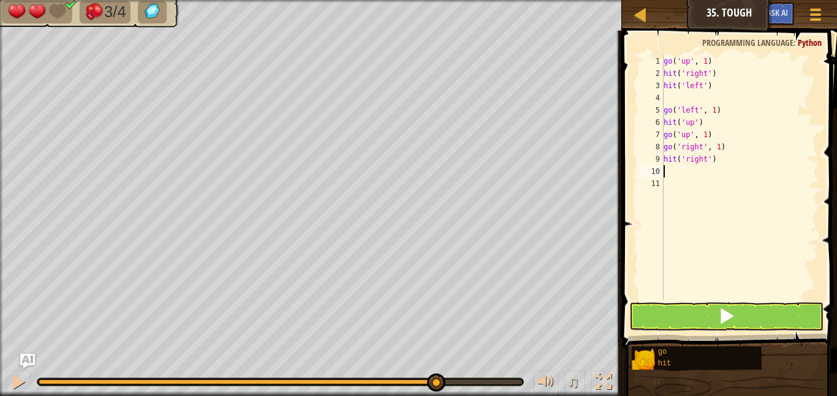
click at [759, 319] on button at bounding box center [726, 317] width 194 height 28
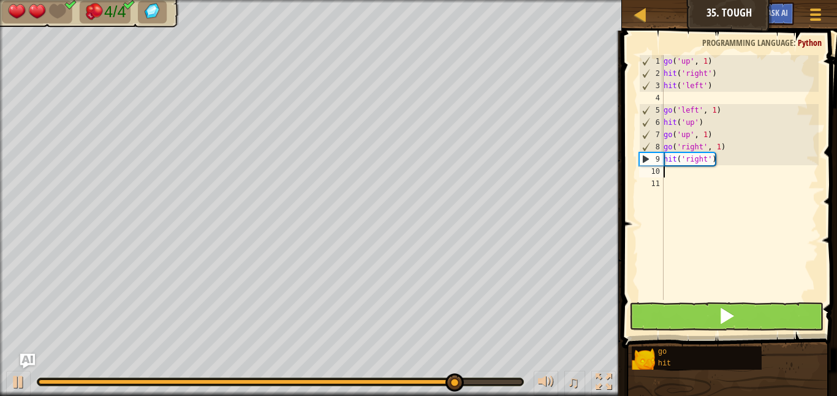
type textarea "u"
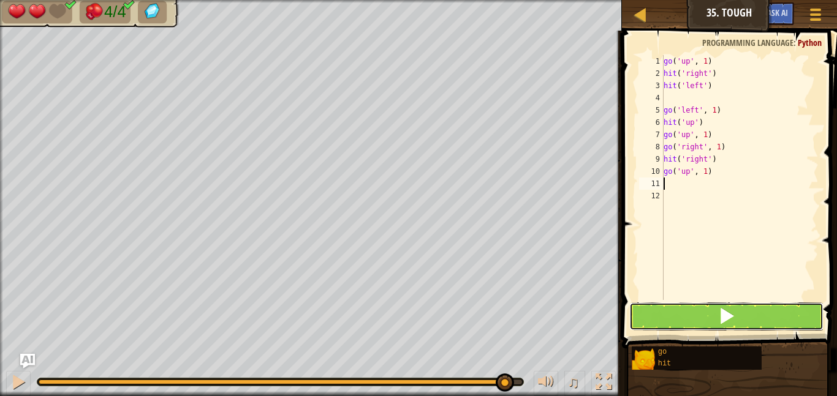
click at [734, 310] on span at bounding box center [726, 316] width 17 height 17
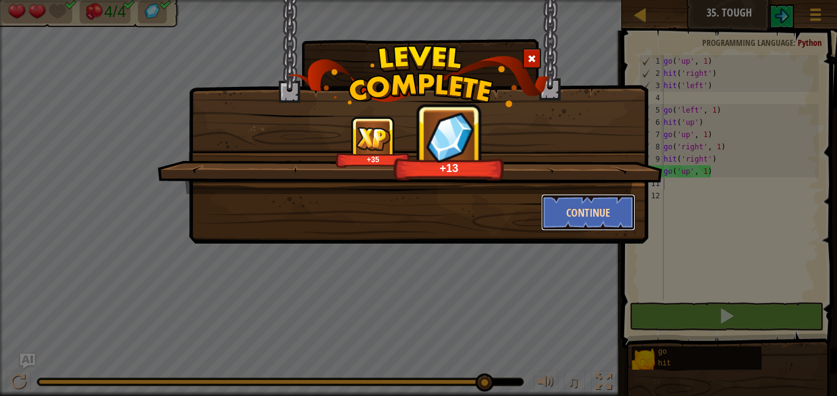
click at [618, 210] on button "Continue" at bounding box center [588, 212] width 95 height 37
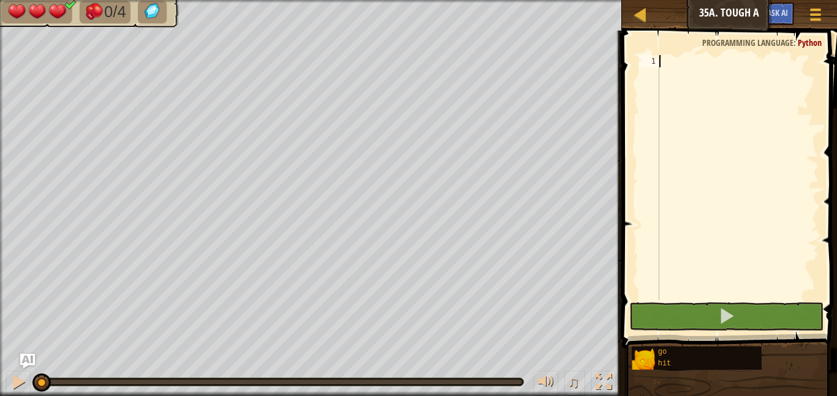
type textarea "l"
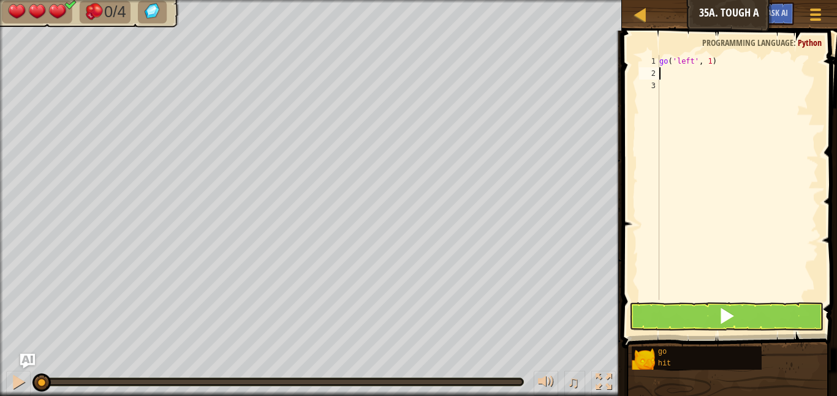
type textarea "h"
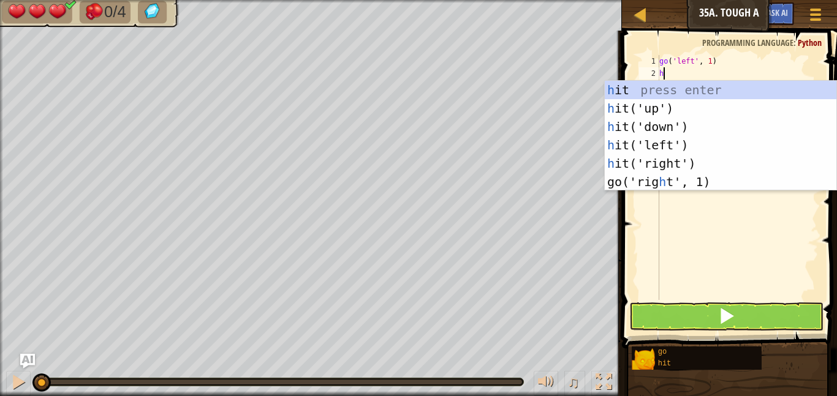
click at [711, 107] on div "h it press enter h it('up') press enter h it('down') press enter h it('left') p…" at bounding box center [721, 154] width 232 height 147
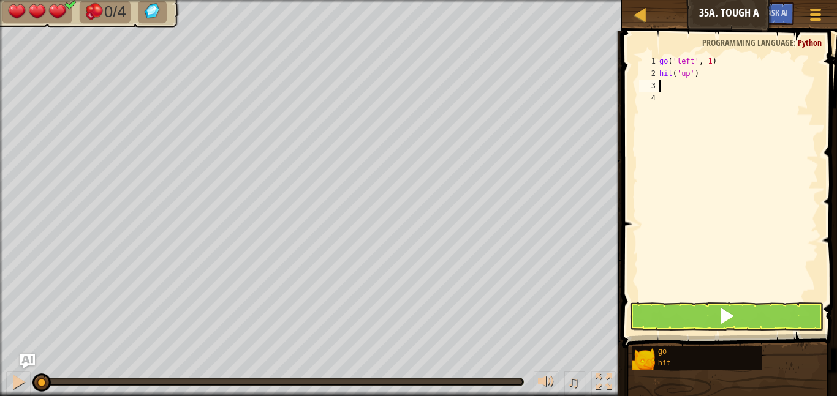
type textarea "h"
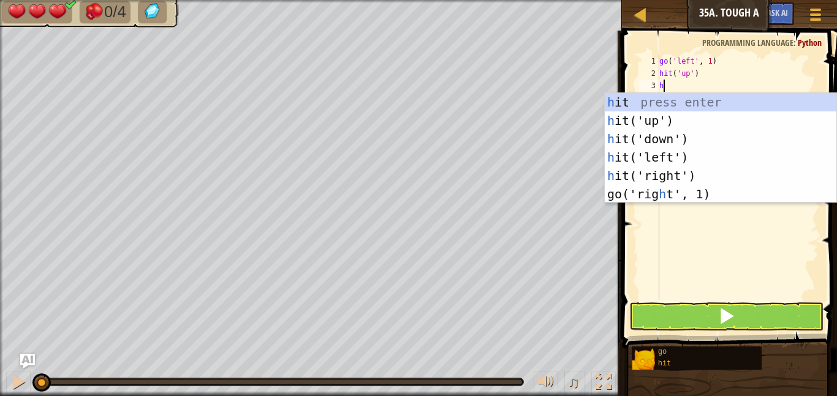
click at [695, 138] on div "h it press enter h it('up') press enter h it('down') press enter h it('left') p…" at bounding box center [721, 166] width 232 height 147
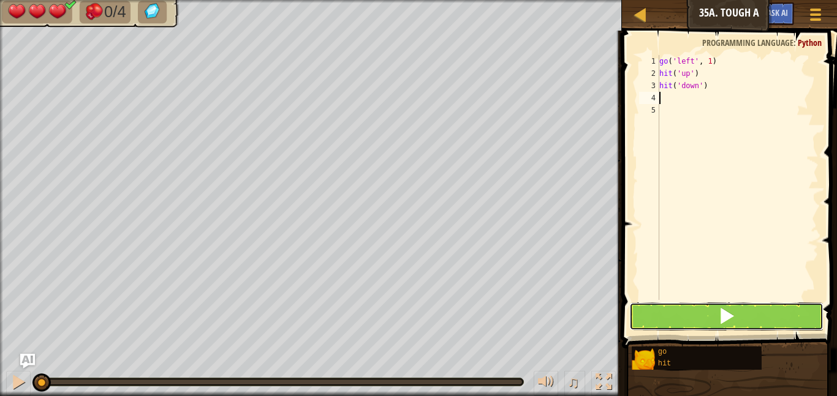
click at [750, 308] on button at bounding box center [726, 317] width 194 height 28
click at [767, 301] on span at bounding box center [730, 172] width 225 height 354
click at [768, 308] on button at bounding box center [726, 317] width 194 height 28
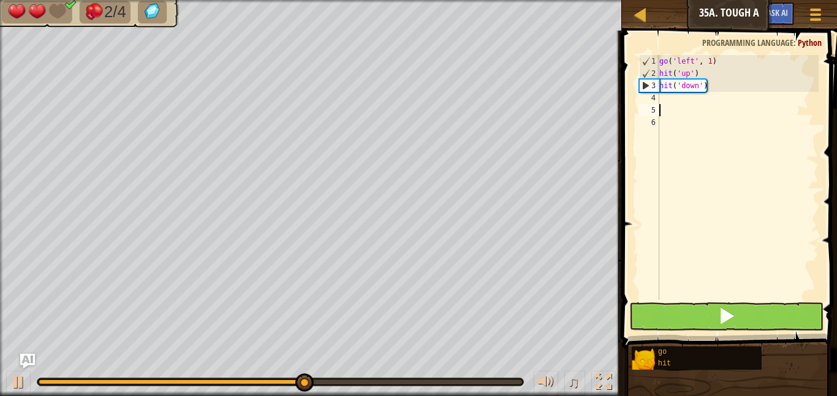
type textarea "u"
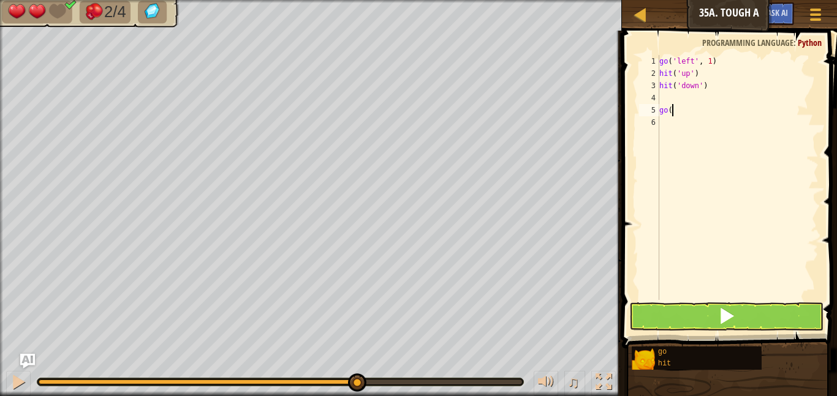
type textarea "g"
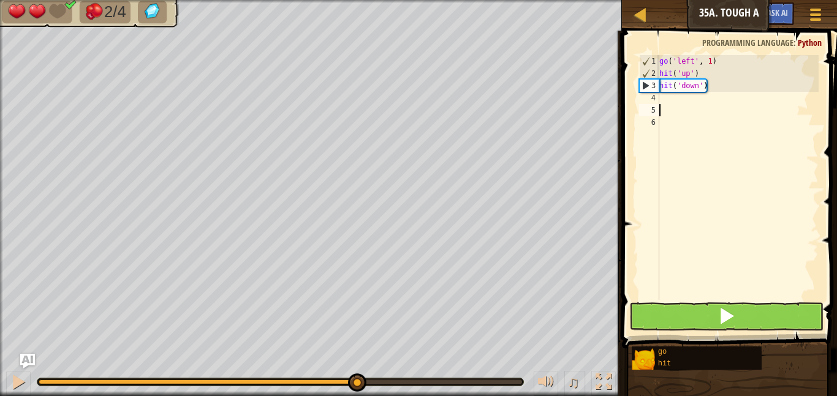
type textarea "d"
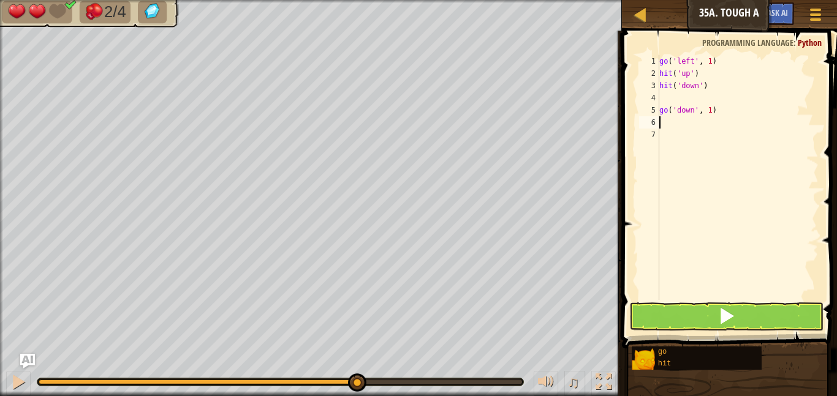
type textarea "h"
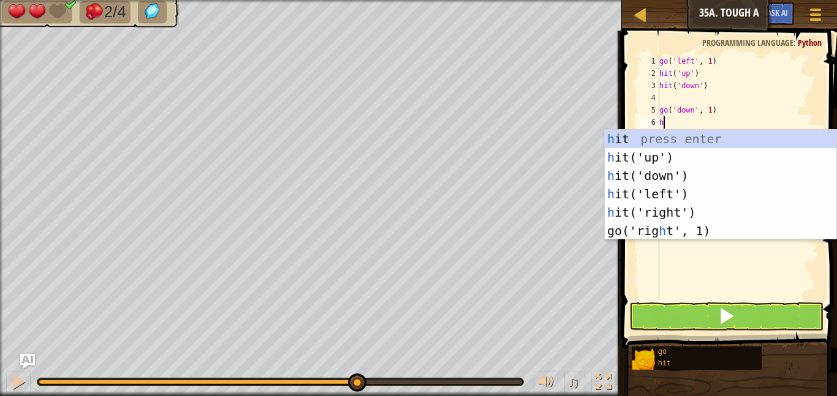
click at [723, 193] on div "h it press enter h it('up') press enter h it('down') press enter h it('left') p…" at bounding box center [721, 203] width 232 height 147
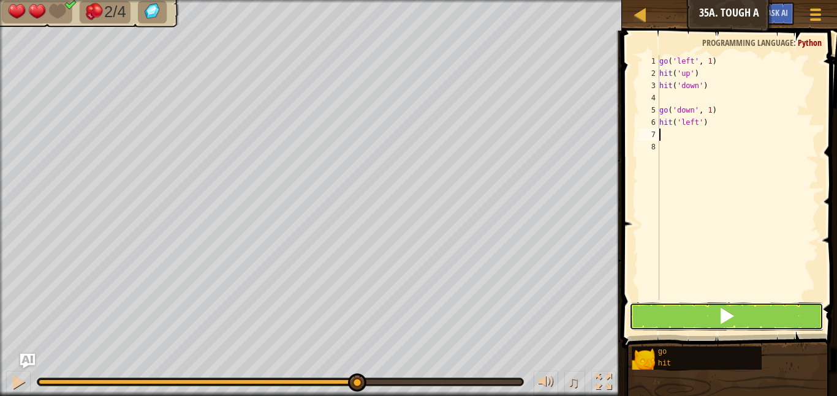
click at [802, 318] on button at bounding box center [726, 317] width 194 height 28
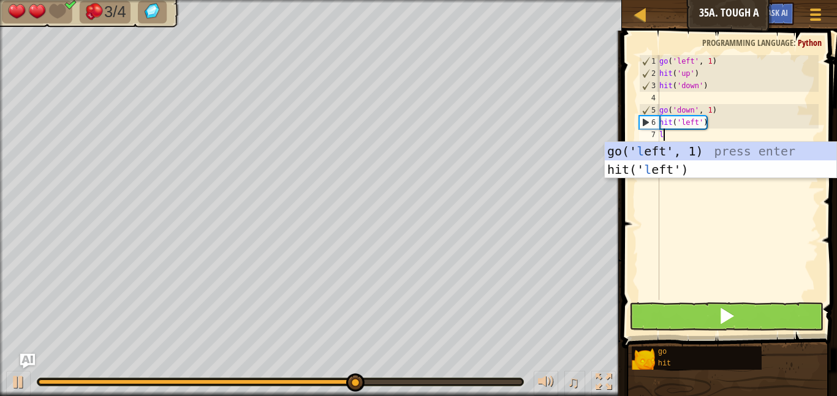
type textarea "l"
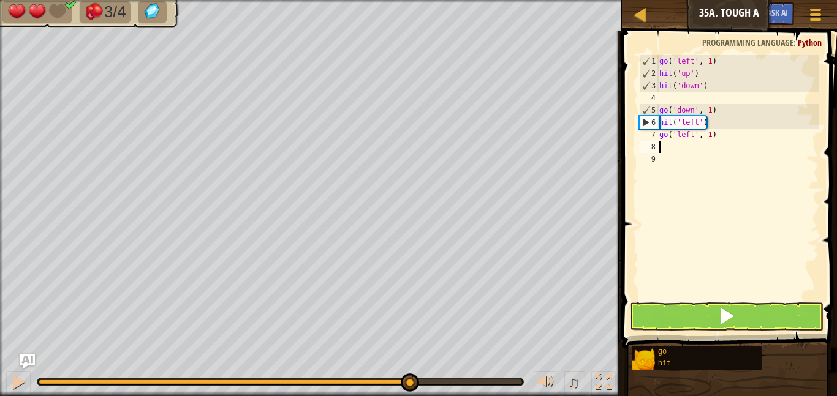
type textarea "u"
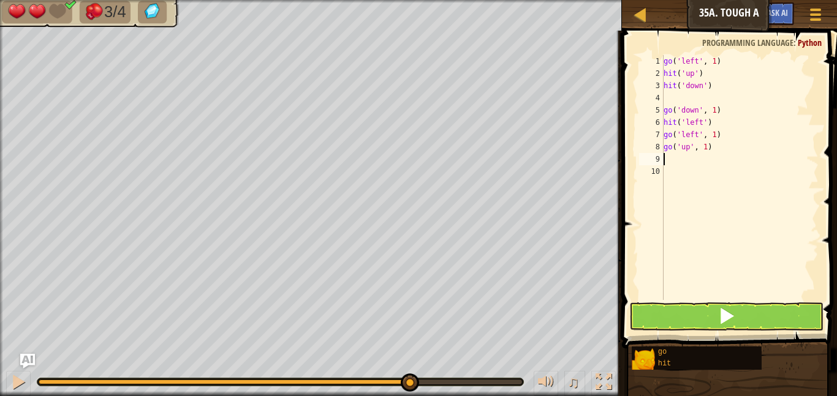
type textarea "h"
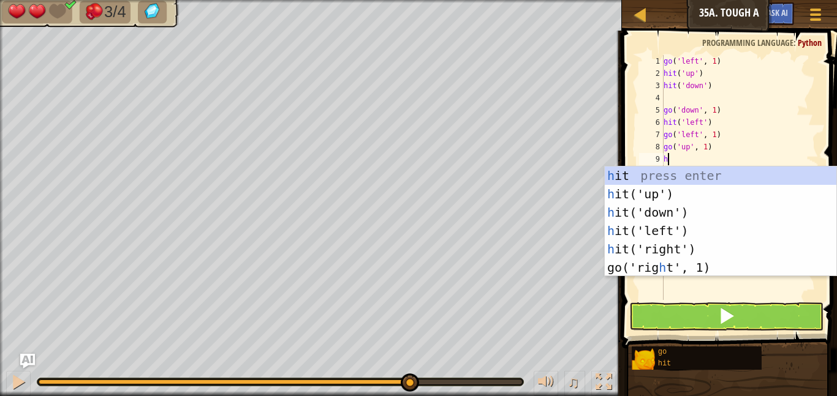
click at [680, 200] on div "h it press enter h it('up') press enter h it('down') press enter h it('left') p…" at bounding box center [721, 240] width 232 height 147
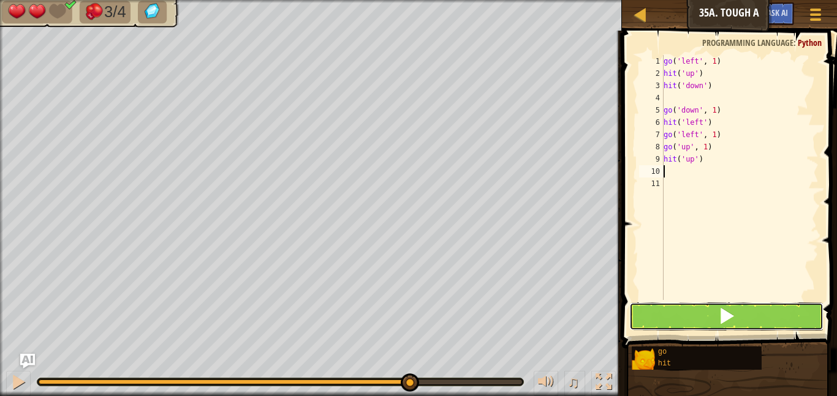
click at [680, 314] on button at bounding box center [726, 317] width 194 height 28
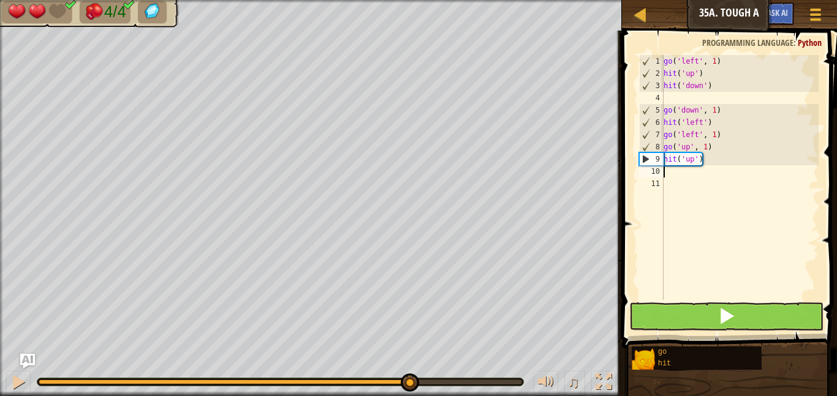
type textarea "l"
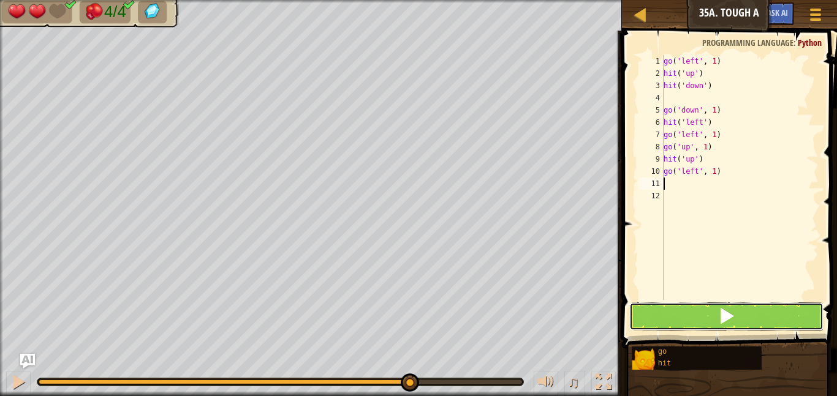
click at [723, 325] on span at bounding box center [726, 316] width 17 height 17
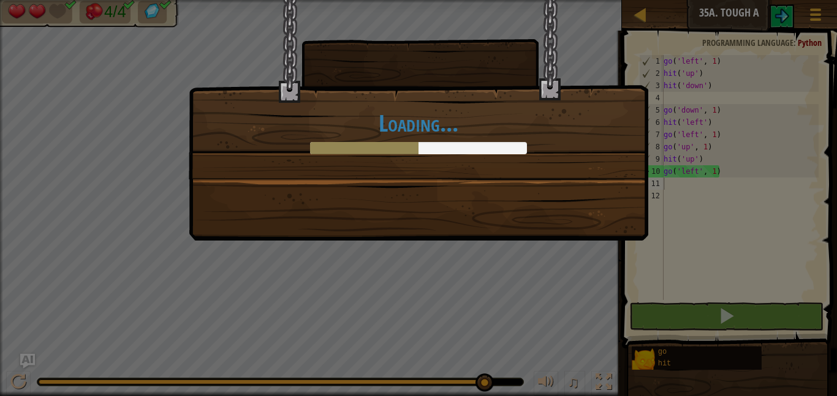
click at [548, 285] on div "Loading..." at bounding box center [418, 198] width 837 height 396
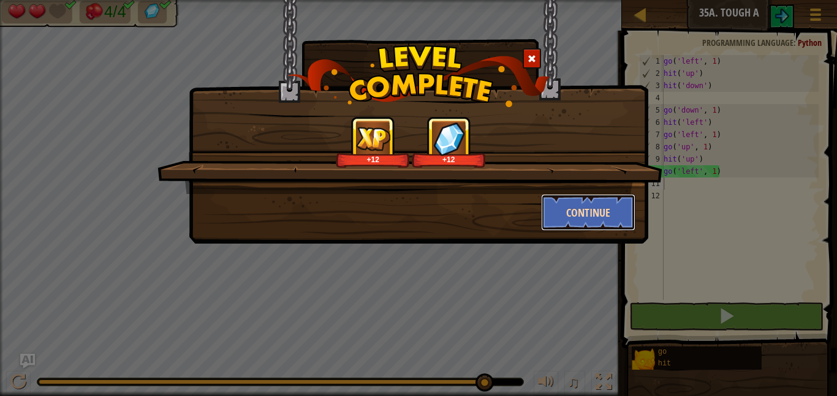
click at [631, 207] on button "Continue" at bounding box center [588, 212] width 95 height 37
